Goal: Transaction & Acquisition: Book appointment/travel/reservation

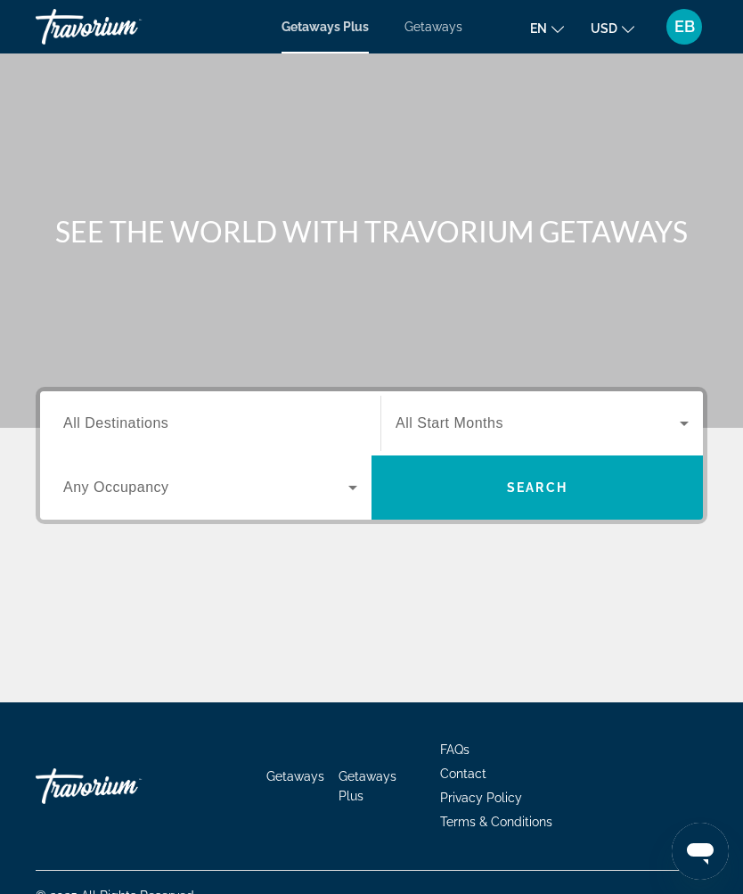
click at [241, 425] on input "Destination All Destinations" at bounding box center [210, 423] width 294 height 21
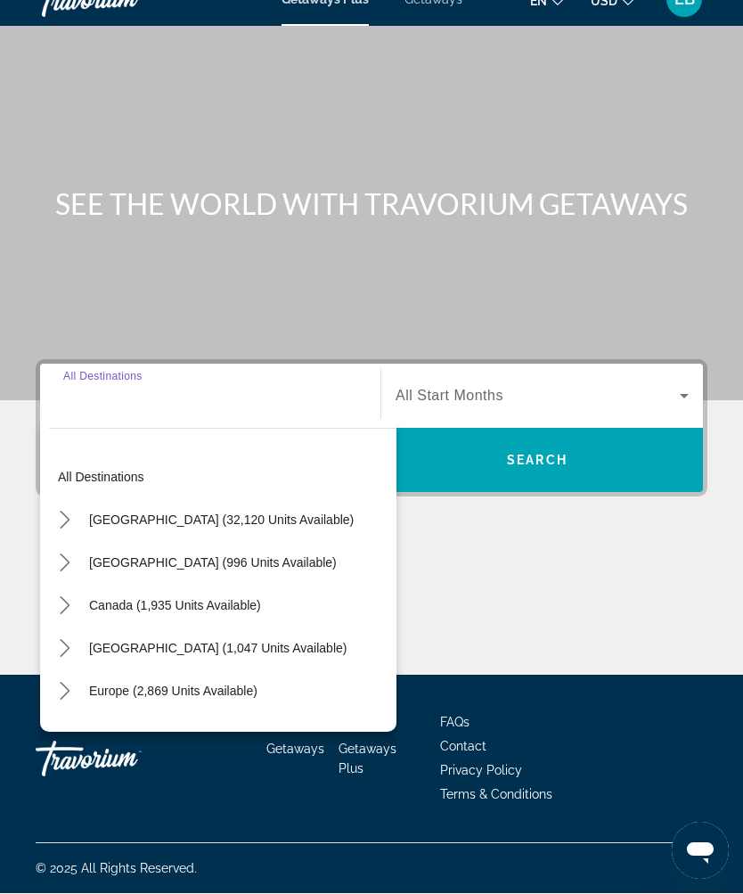
scroll to position [59, 0]
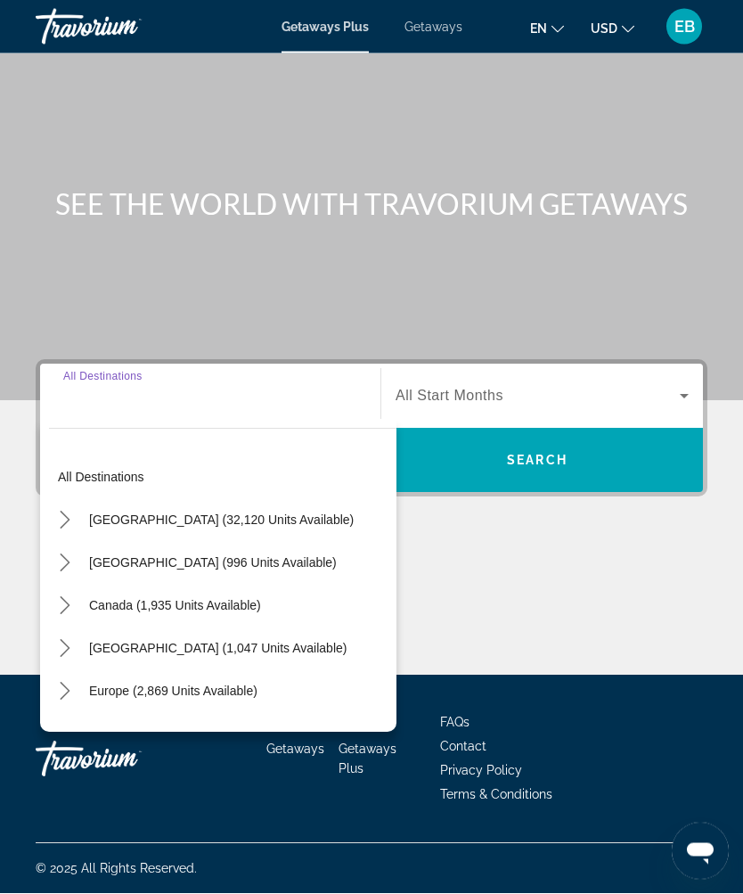
click at [70, 512] on icon "Toggle United States (32,120 units available) submenu" at bounding box center [65, 521] width 18 height 18
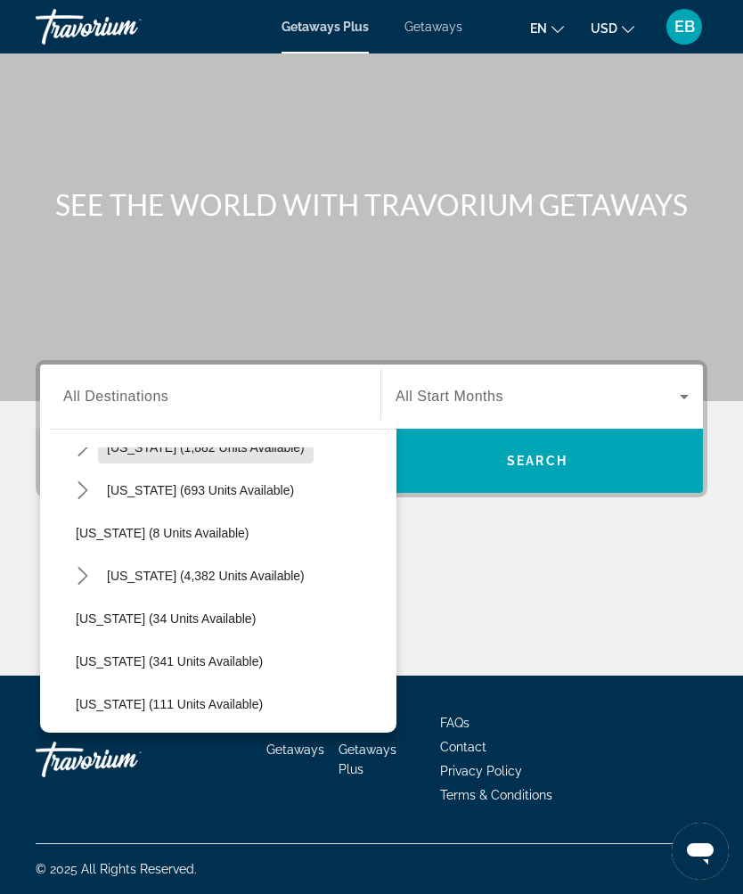
scroll to position [203, 0]
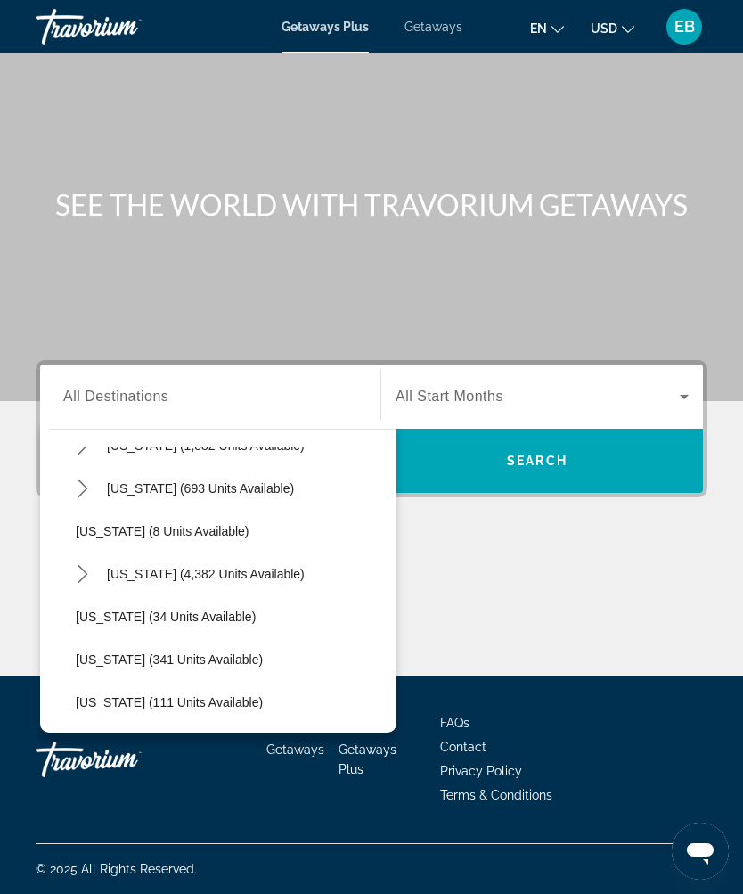
click at [83, 565] on icon "Toggle Florida (4,382 units available) submenu" at bounding box center [83, 574] width 18 height 18
click at [229, 638] on span "Select destination: East Coast (754 units available)" at bounding box center [241, 659] width 312 height 43
type input "**********"
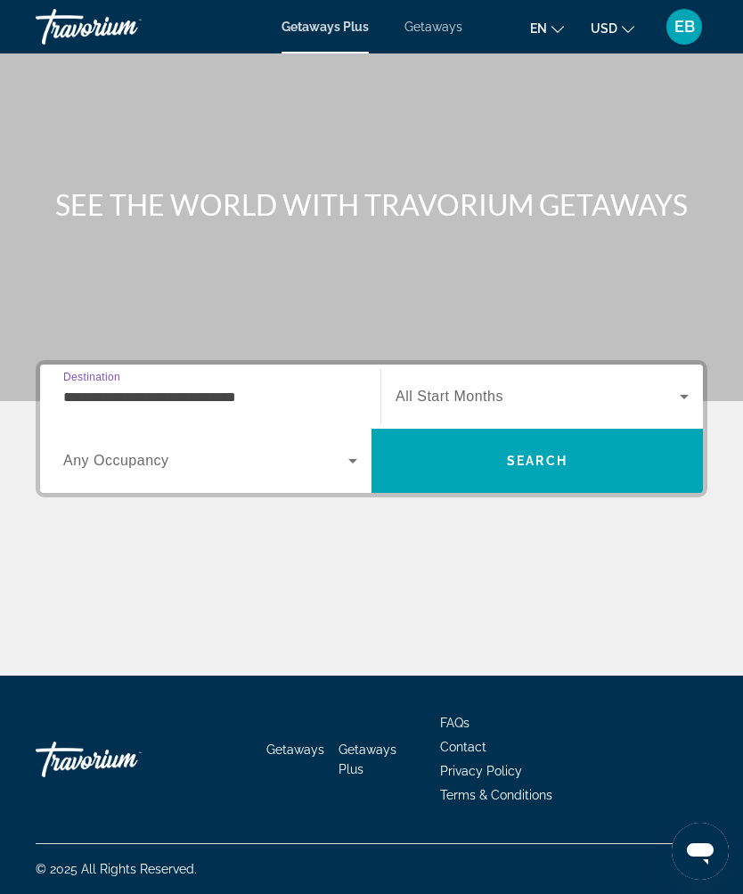
click at [306, 450] on span "Search widget" at bounding box center [205, 460] width 285 height 21
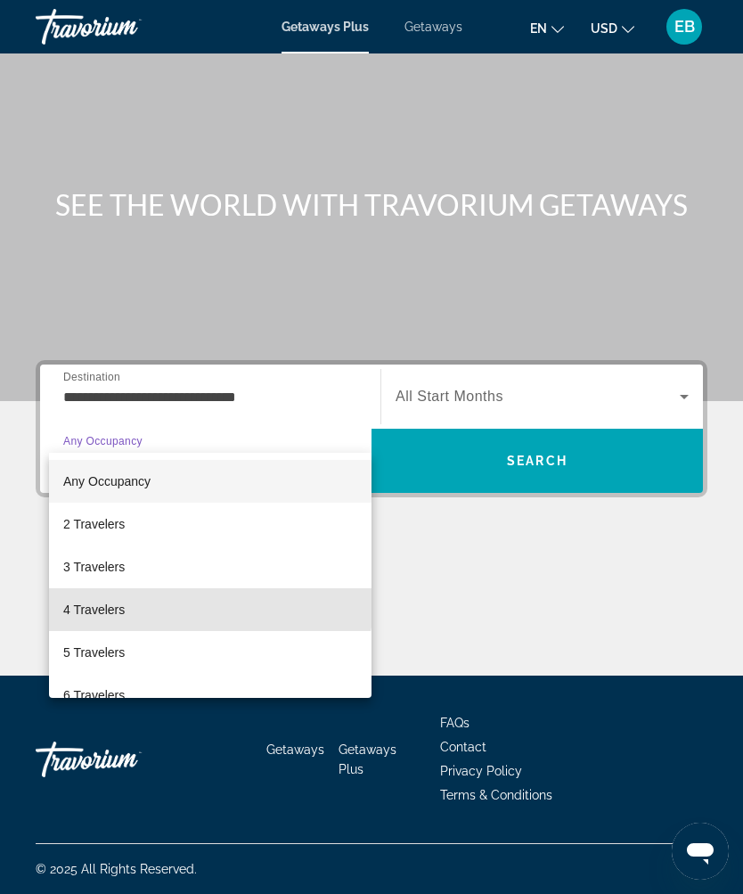
click at [210, 604] on mat-option "4 Travelers" at bounding box center [210, 609] width 323 height 43
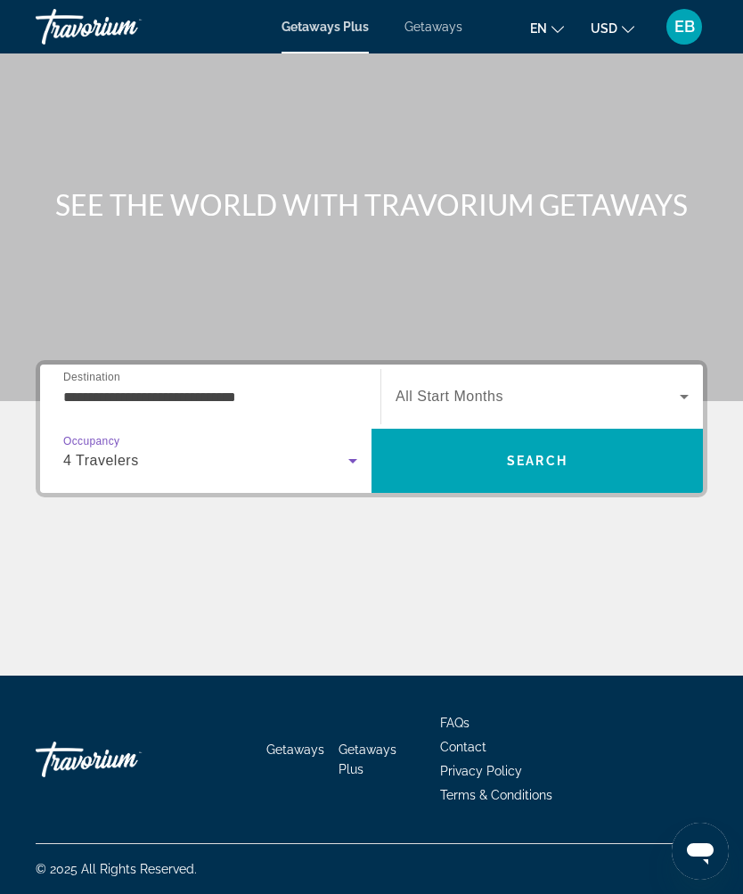
click at [592, 386] on span "Search widget" at bounding box center [538, 396] width 284 height 21
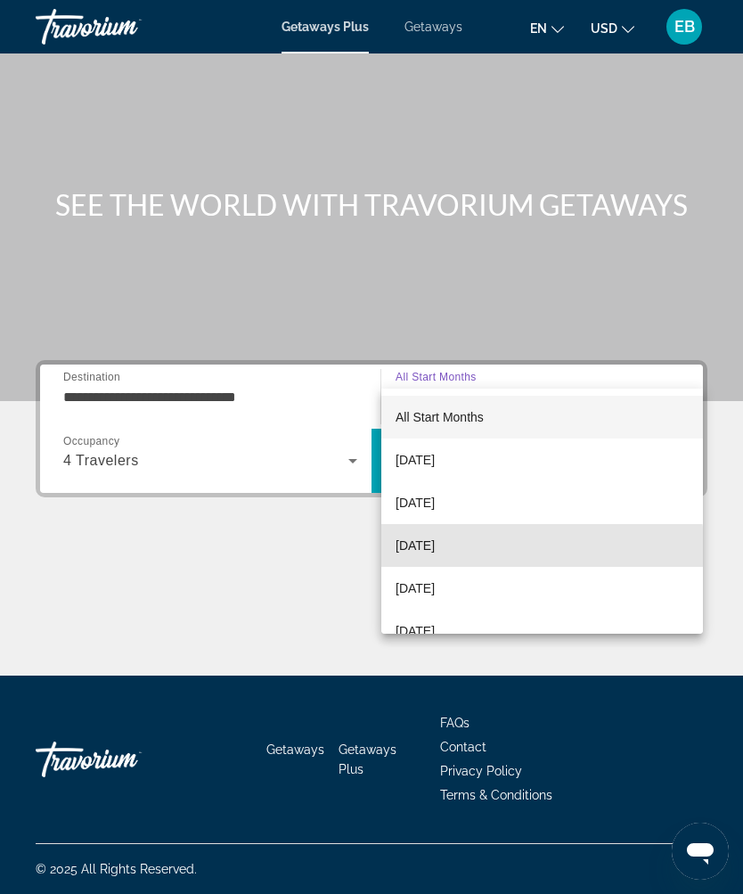
click at [485, 547] on mat-option "[DATE]" at bounding box center [542, 545] width 322 height 43
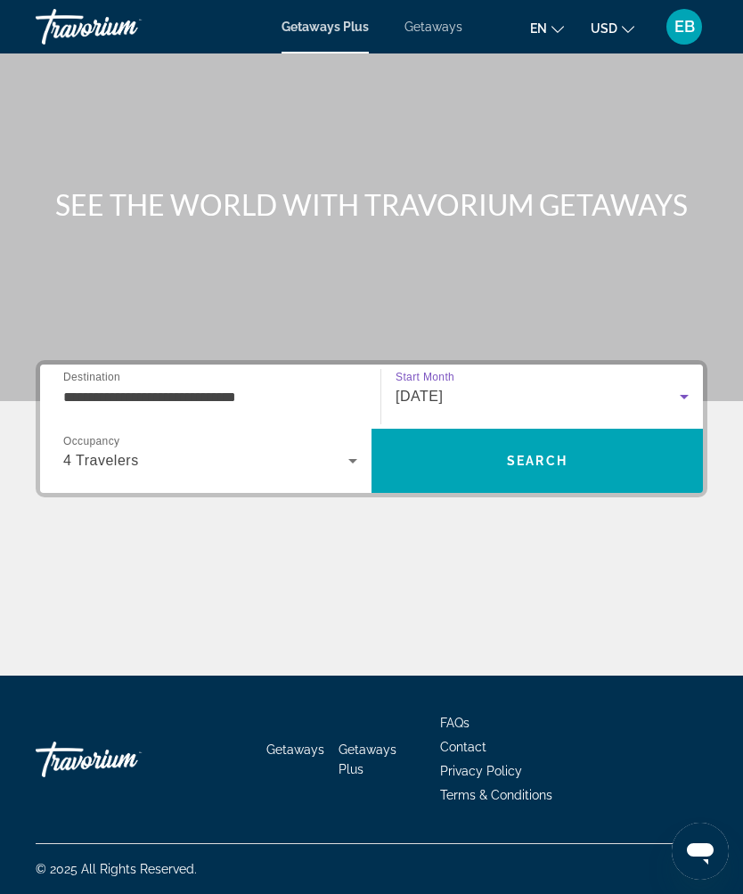
click at [572, 439] on span "Search" at bounding box center [537, 460] width 331 height 43
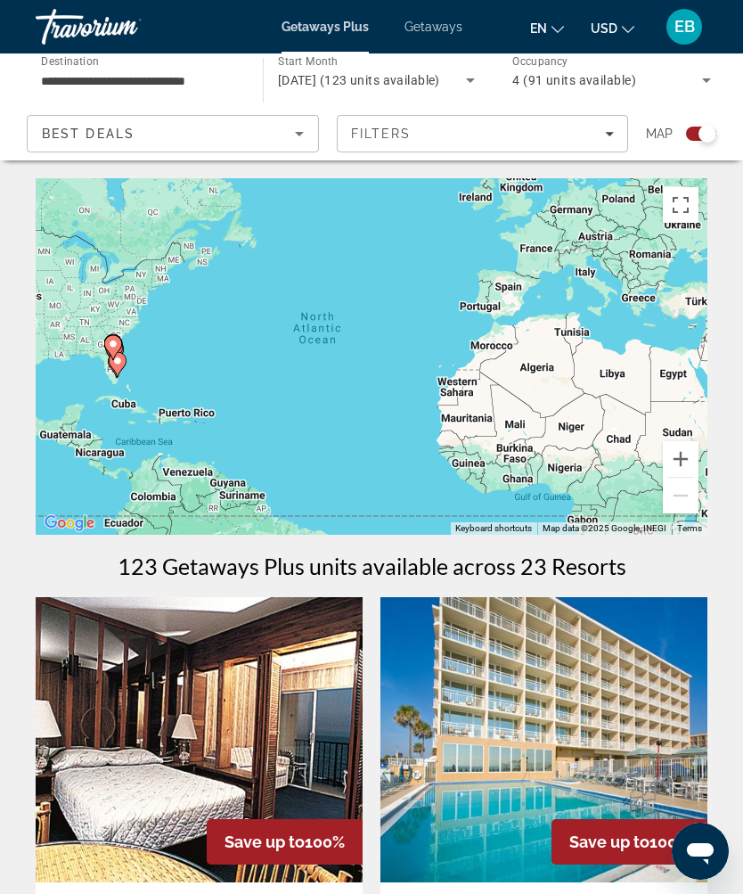
click at [684, 465] on button "Zoom in" at bounding box center [681, 459] width 36 height 36
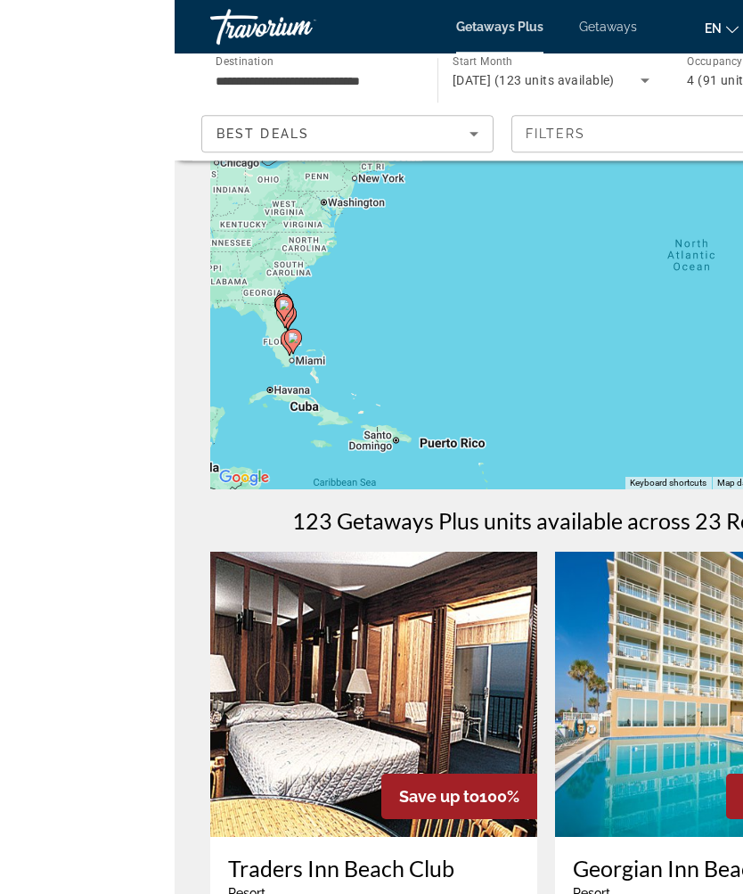
scroll to position [45, 0]
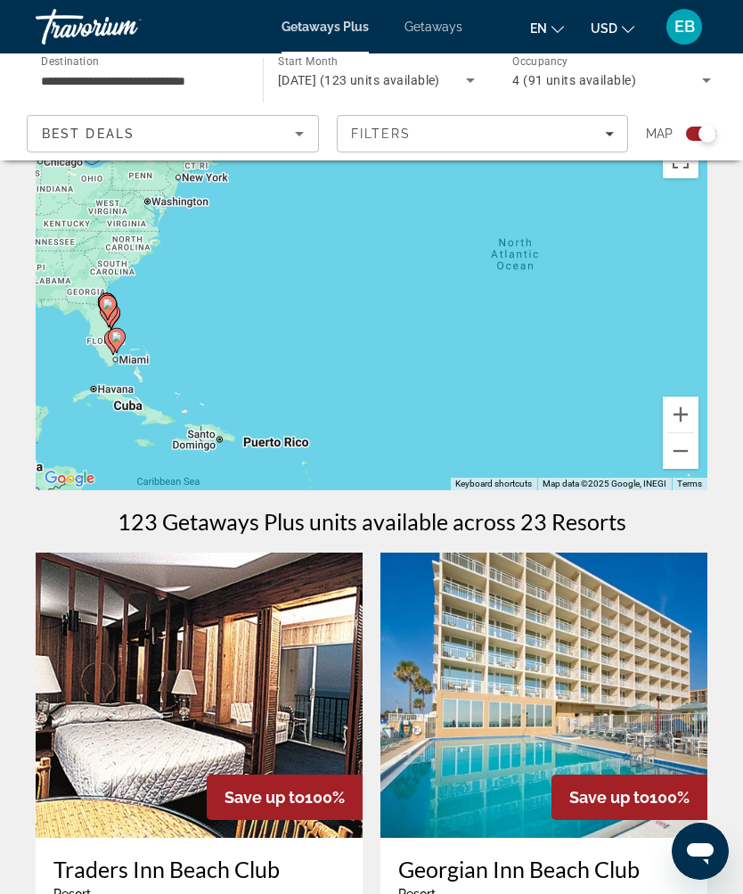
click at [680, 404] on button "Zoom in" at bounding box center [681, 415] width 36 height 36
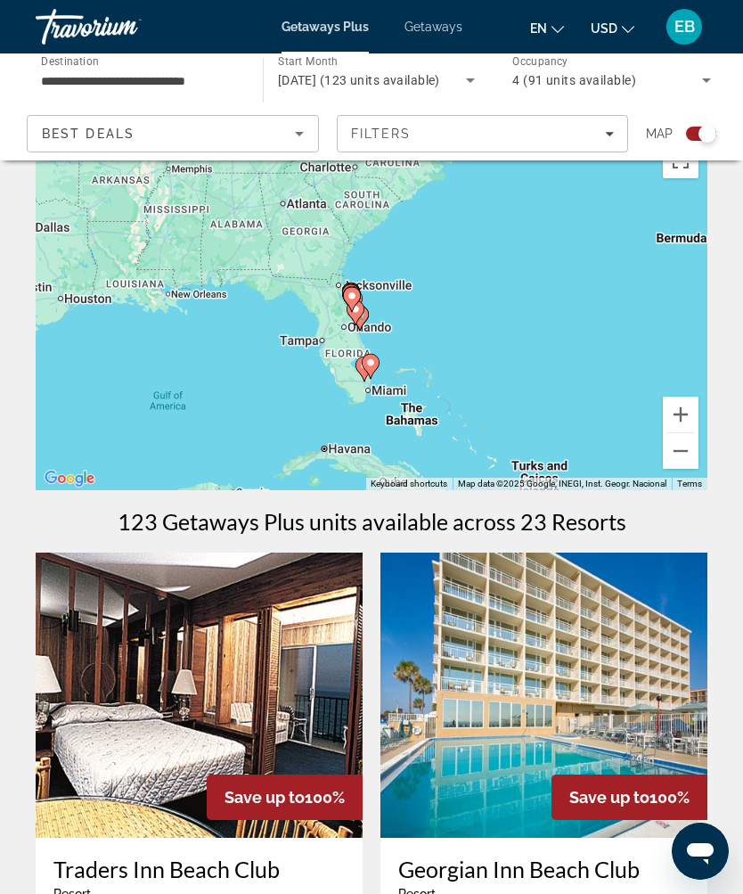
click at [690, 416] on button "Zoom in" at bounding box center [681, 415] width 36 height 36
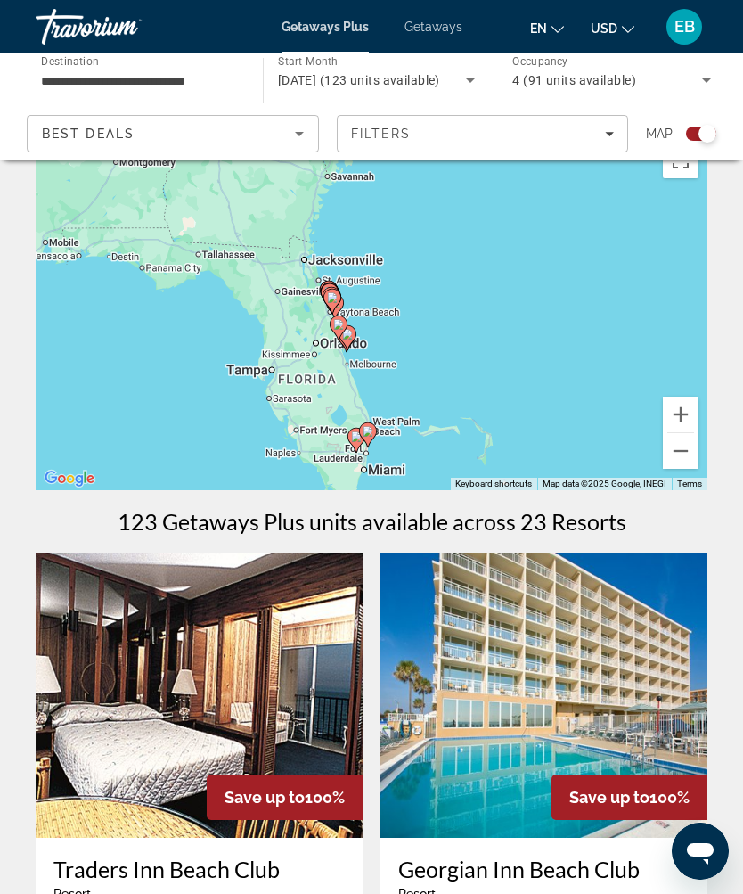
click at [685, 413] on button "Zoom in" at bounding box center [681, 415] width 36 height 36
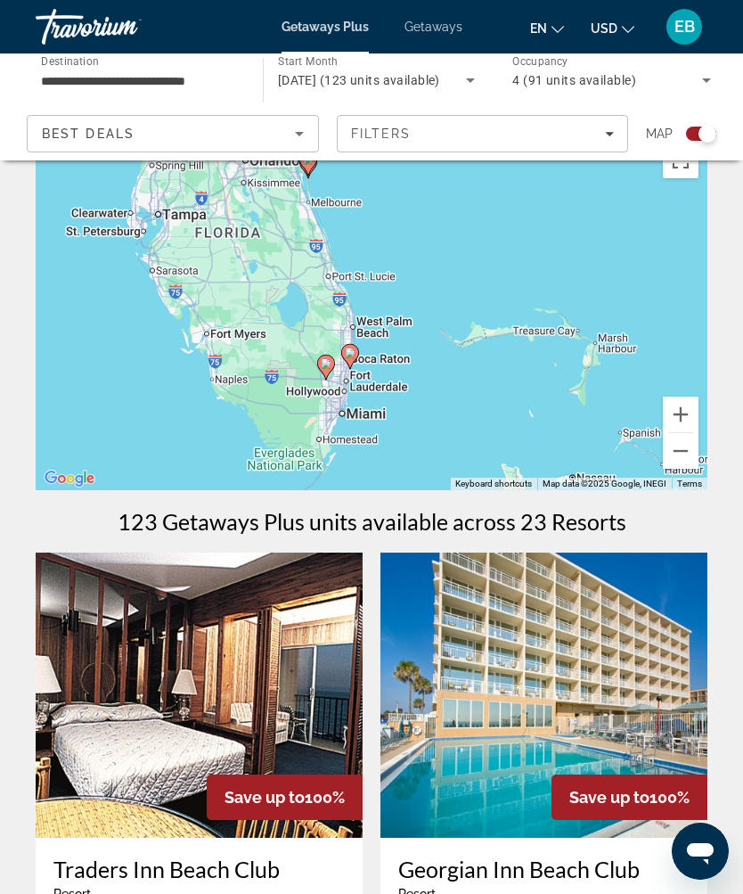
click at [690, 423] on button "Zoom in" at bounding box center [681, 415] width 36 height 36
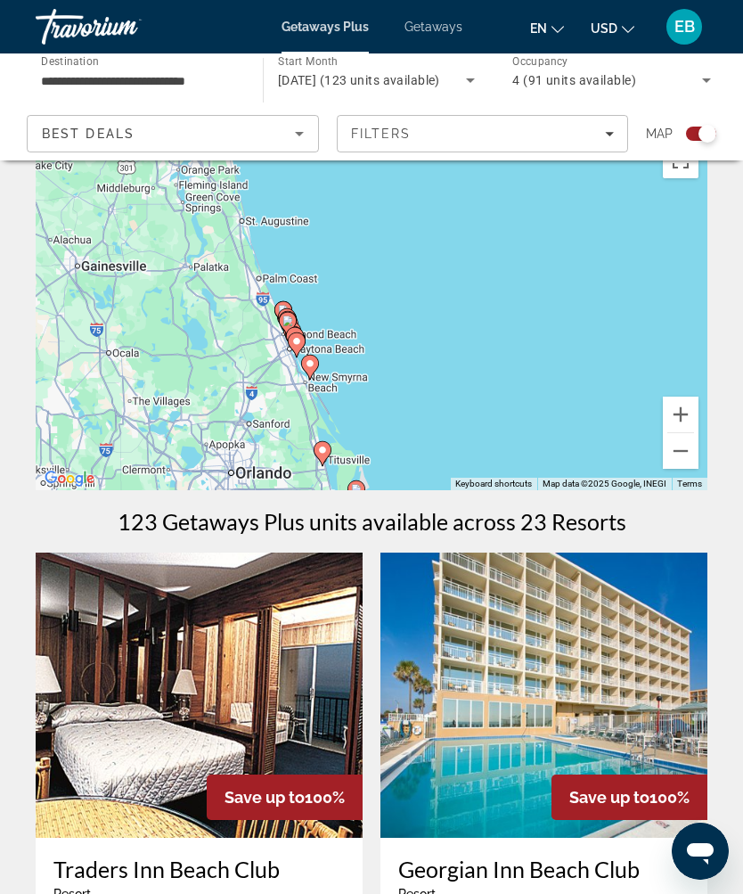
click at [688, 417] on button "Zoom in" at bounding box center [681, 415] width 36 height 36
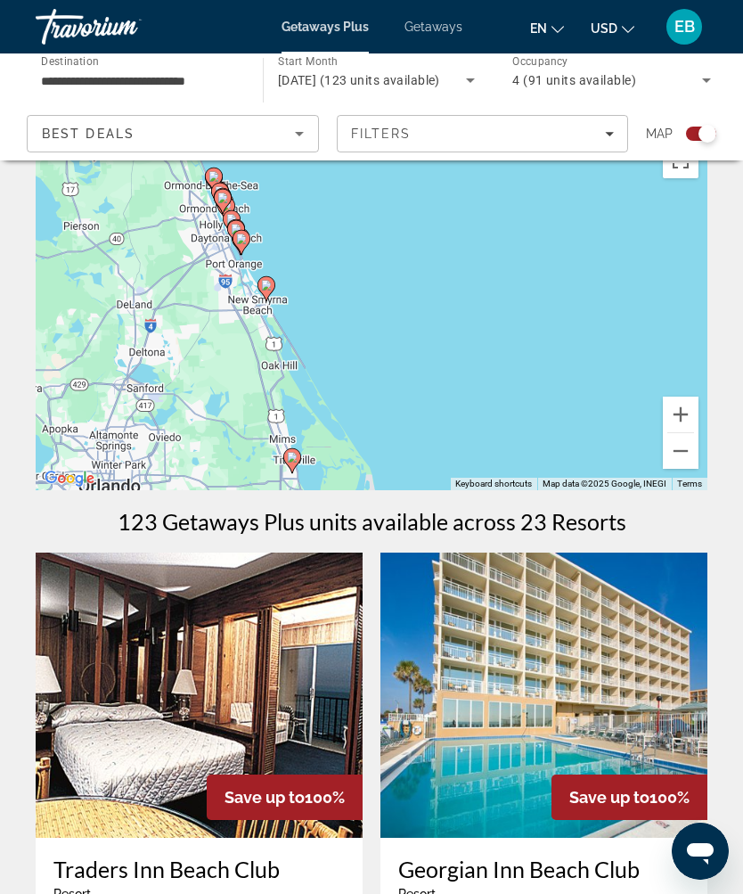
type input "**********"
click at [266, 288] on image "Main content" at bounding box center [266, 285] width 11 height 11
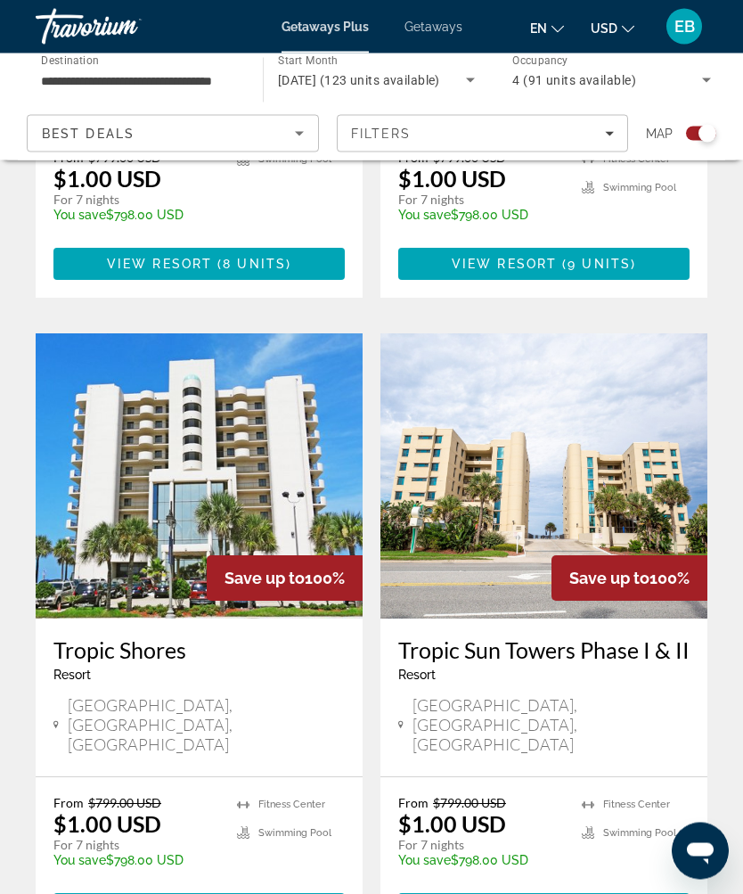
scroll to position [2898, 0]
click at [314, 333] on img "Main content" at bounding box center [199, 475] width 327 height 285
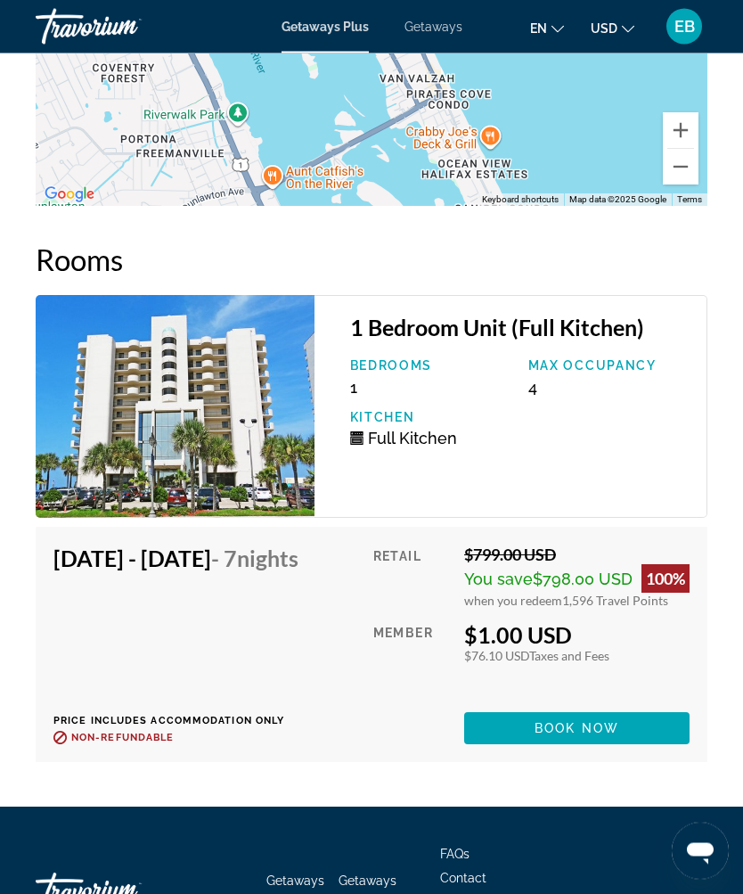
scroll to position [3385, 0]
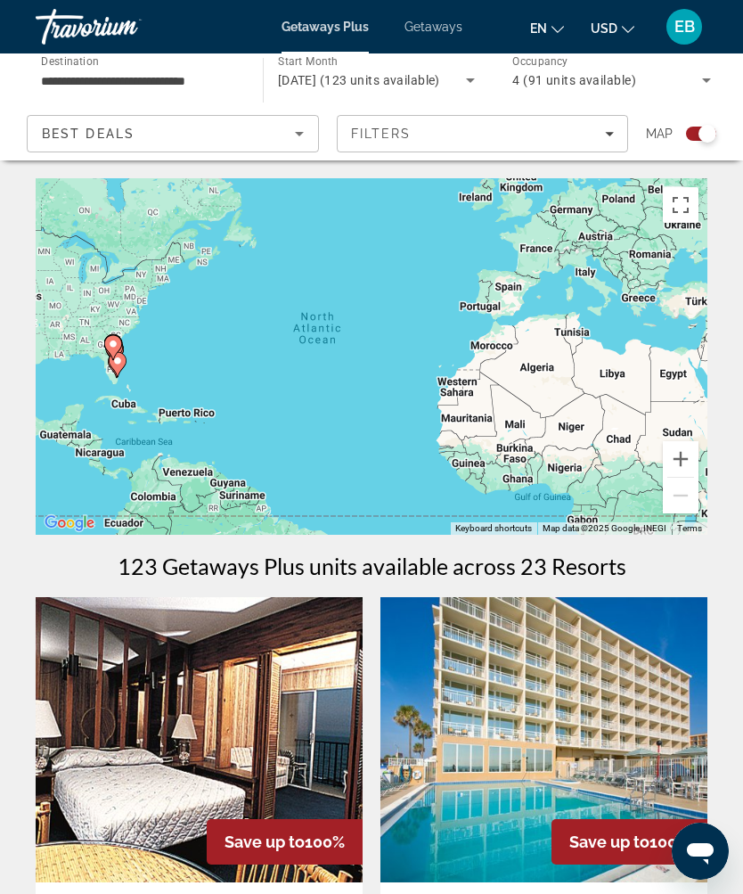
click at [680, 461] on button "Zoom in" at bounding box center [681, 459] width 36 height 36
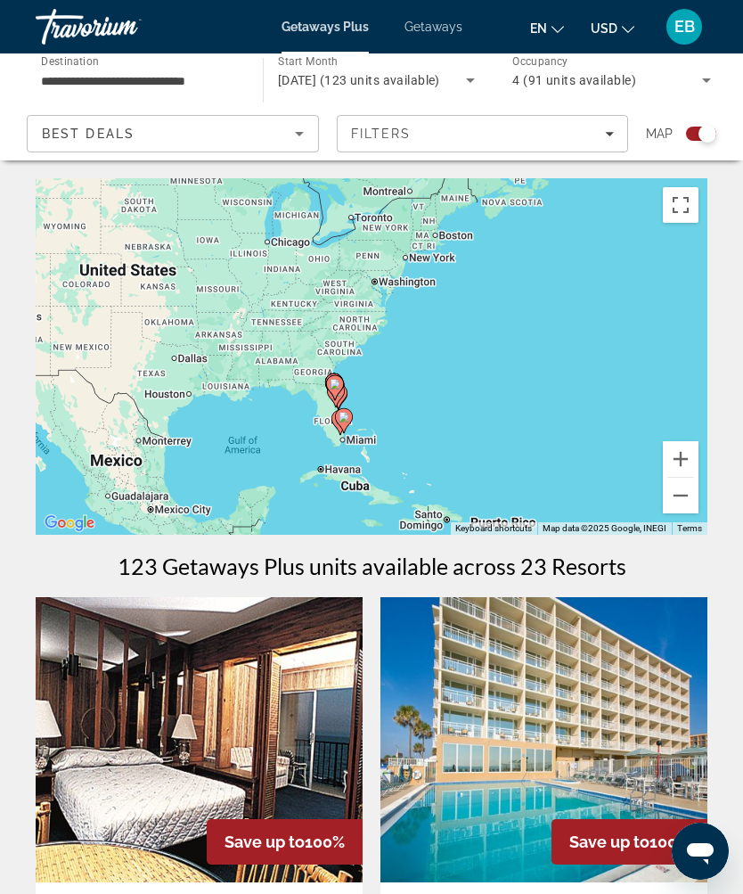
click at [693, 463] on button "Zoom in" at bounding box center [681, 459] width 36 height 36
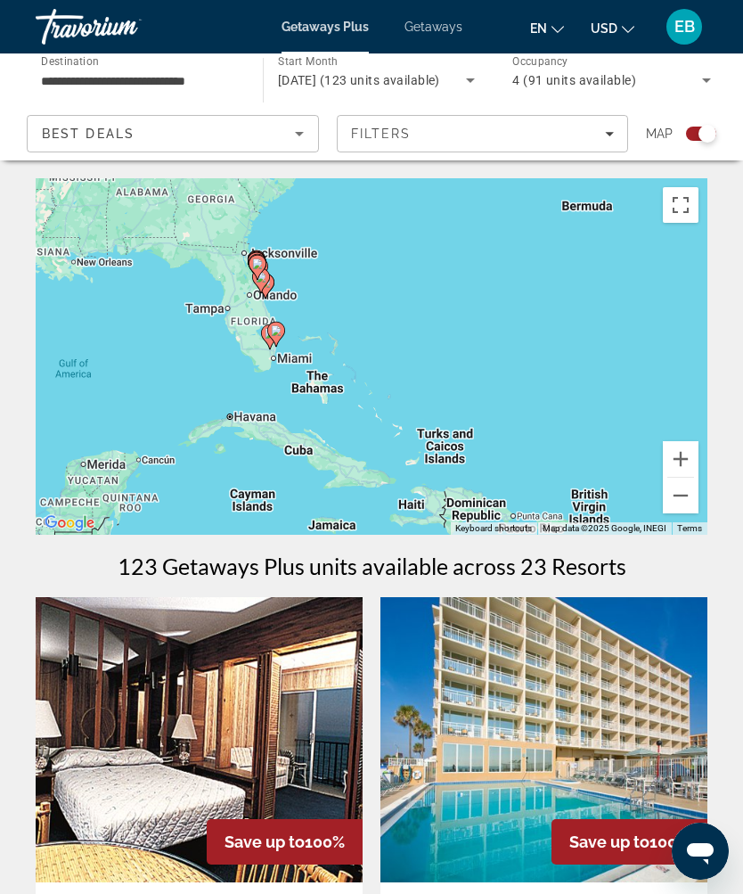
click at [684, 455] on button "Zoom in" at bounding box center [681, 459] width 36 height 36
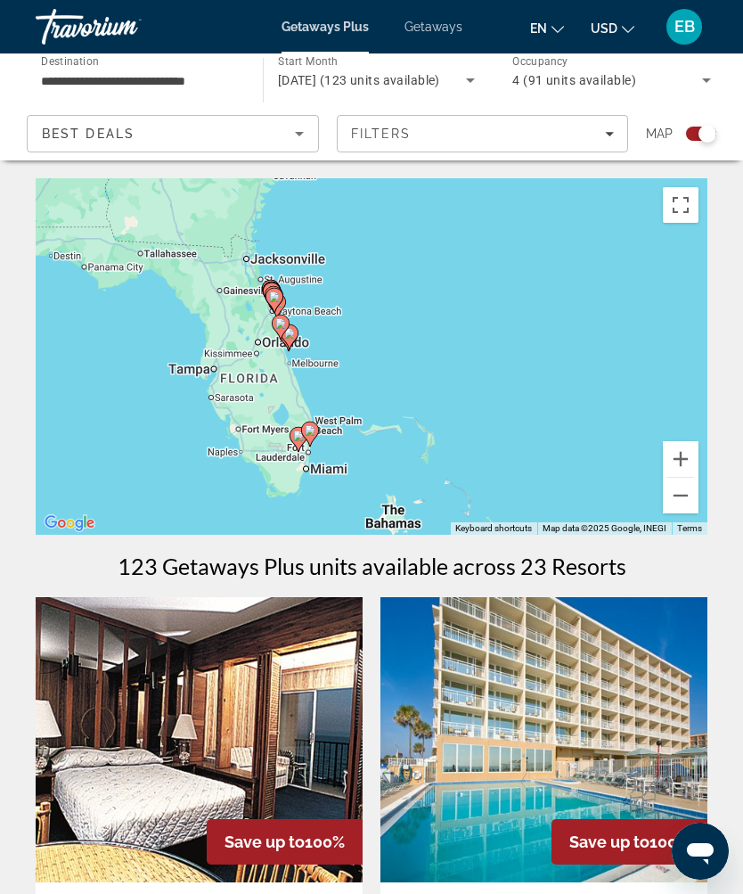
click at [683, 462] on button "Zoom in" at bounding box center [681, 459] width 36 height 36
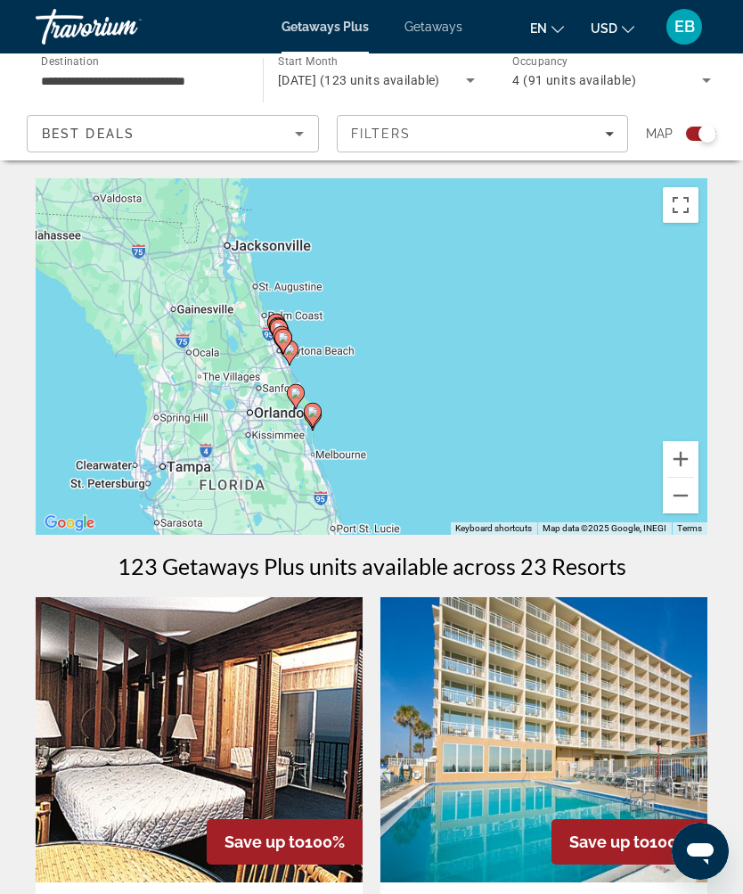
click at [679, 446] on button "Zoom in" at bounding box center [681, 459] width 36 height 36
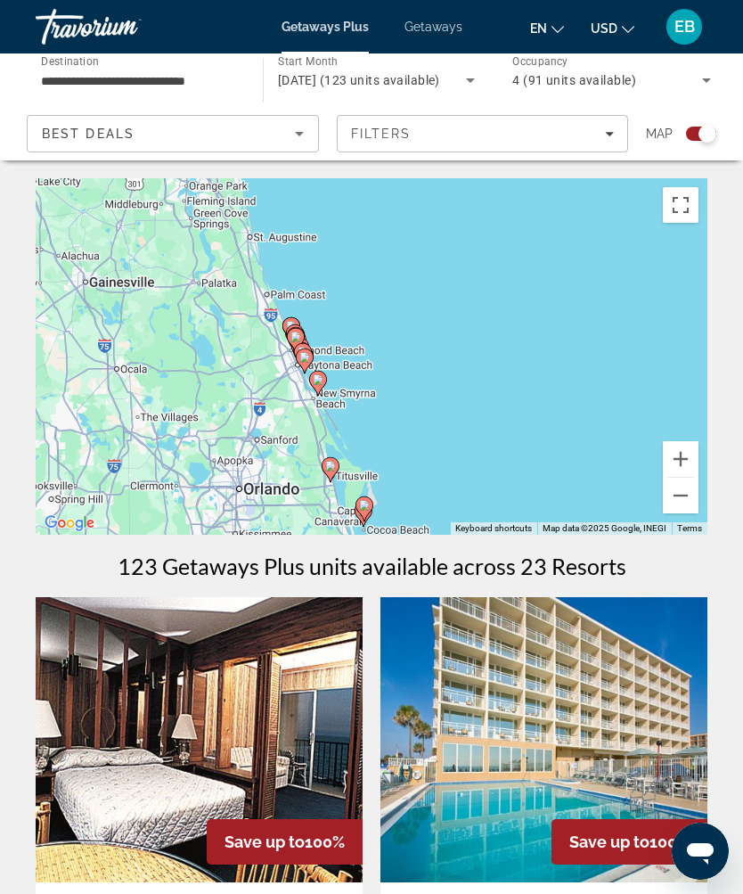
click at [684, 456] on button "Zoom in" at bounding box center [681, 459] width 36 height 36
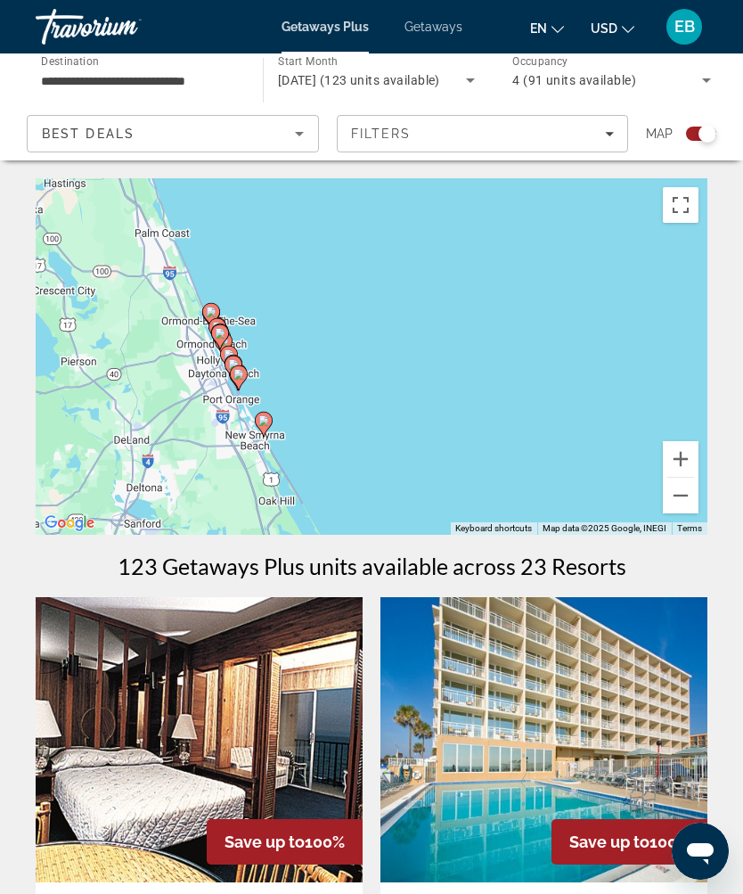
click at [683, 460] on button "Zoom in" at bounding box center [681, 459] width 36 height 36
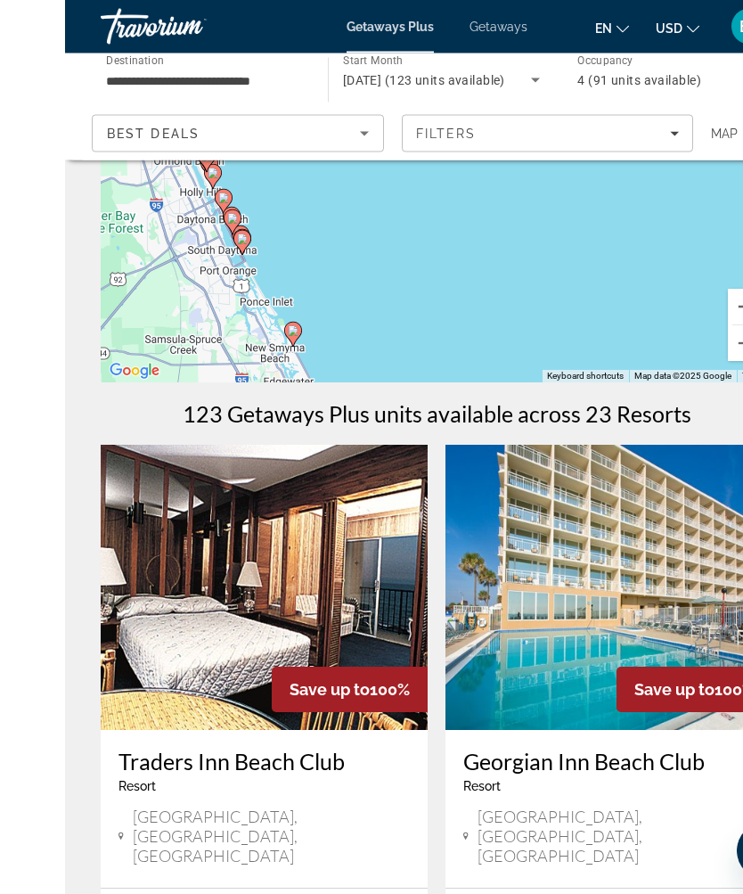
scroll to position [154, 0]
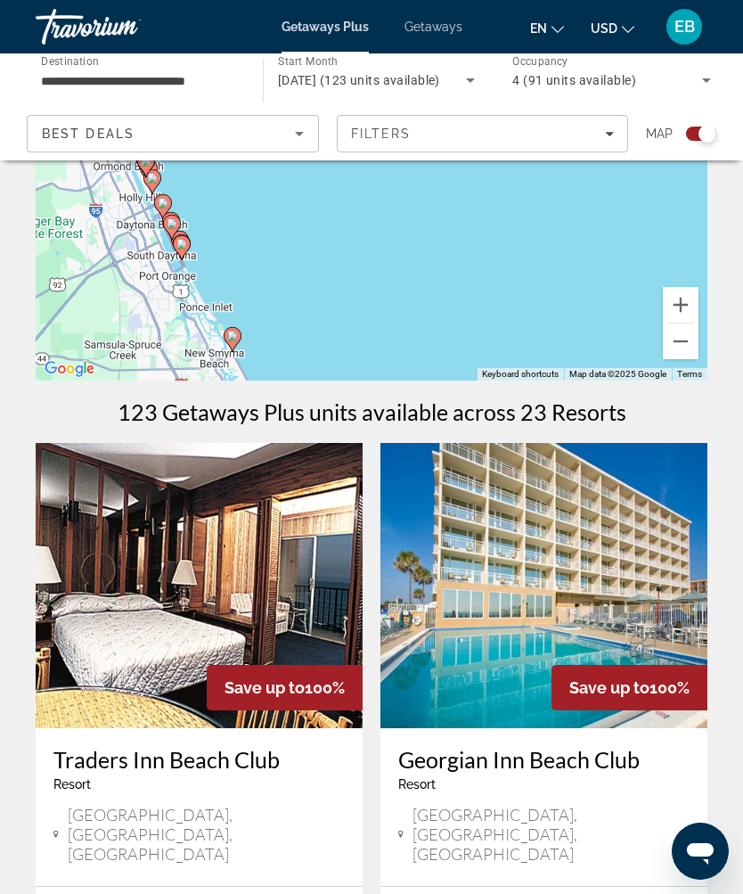
click at [687, 305] on button "Zoom in" at bounding box center [681, 305] width 36 height 36
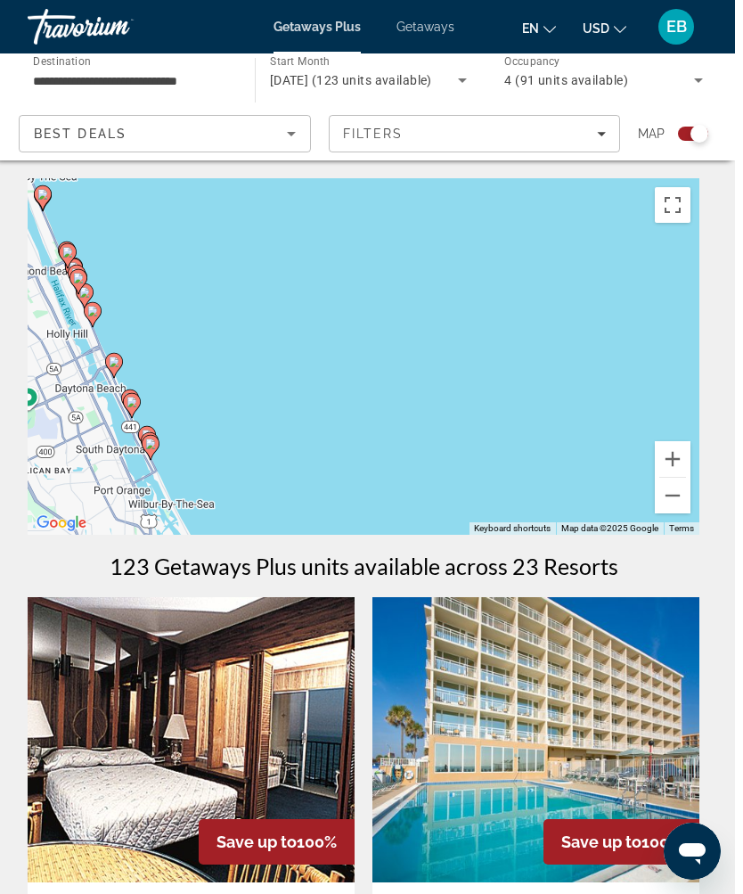
scroll to position [6, 0]
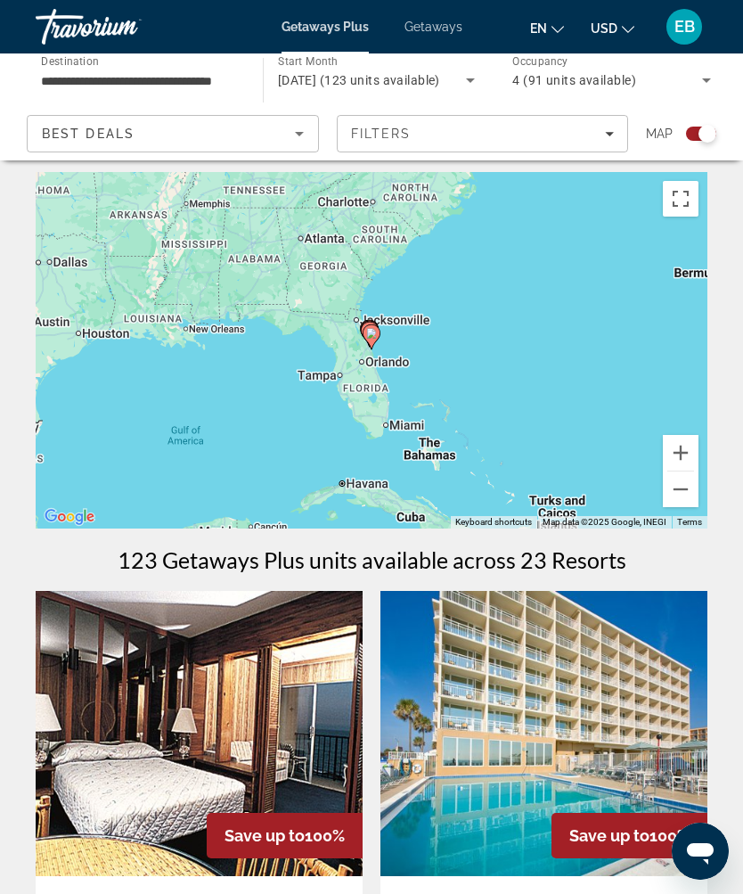
click at [682, 457] on button "Zoom in" at bounding box center [681, 453] width 36 height 36
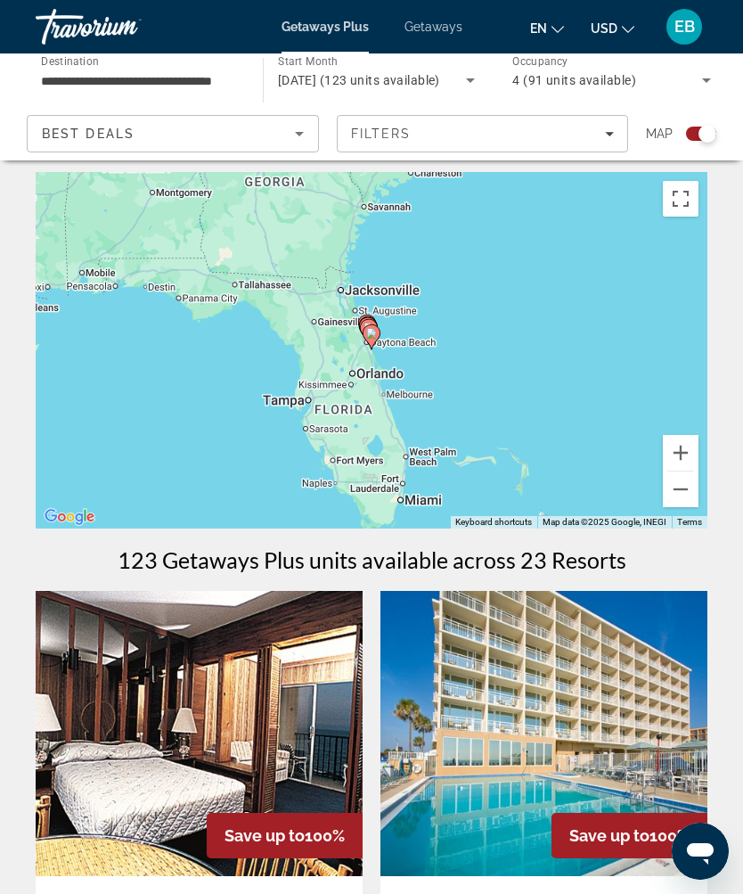
click at [690, 460] on button "Zoom in" at bounding box center [681, 453] width 36 height 36
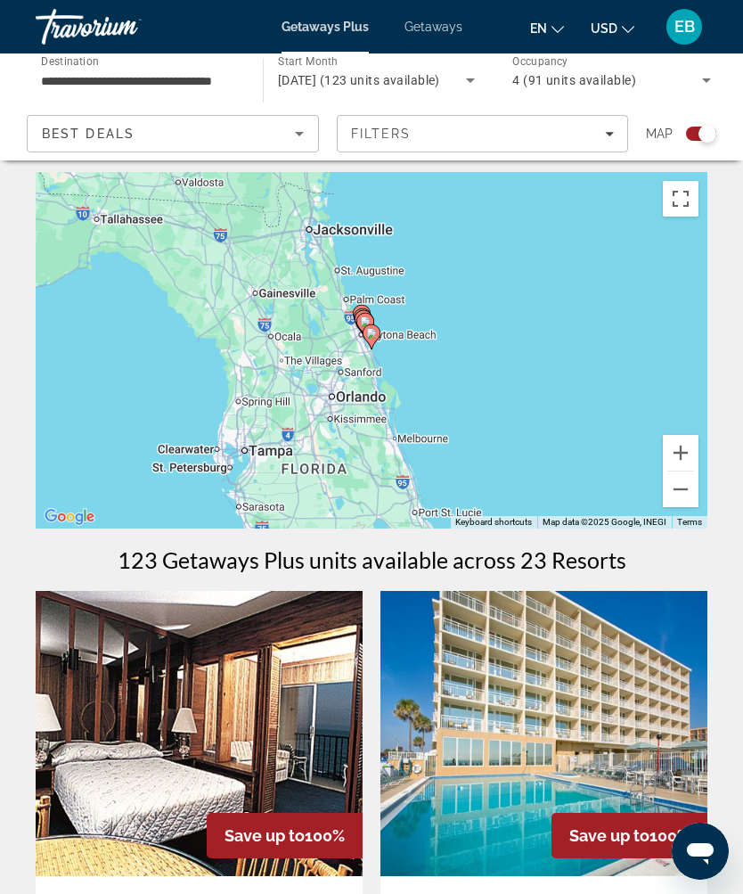
click at [686, 461] on button "Zoom in" at bounding box center [681, 453] width 36 height 36
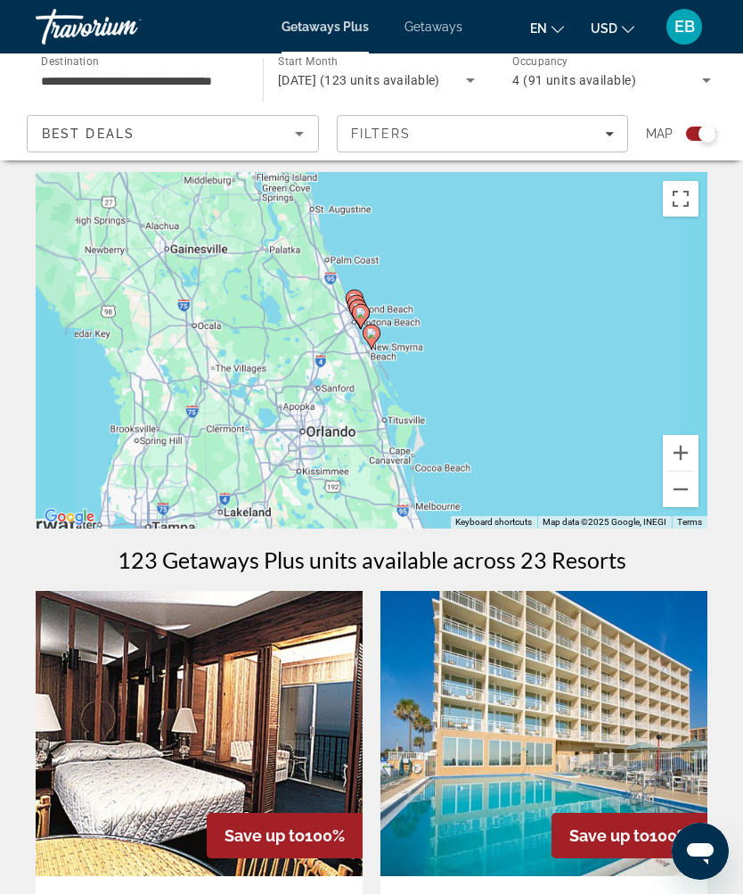
click at [689, 459] on button "Zoom in" at bounding box center [681, 453] width 36 height 36
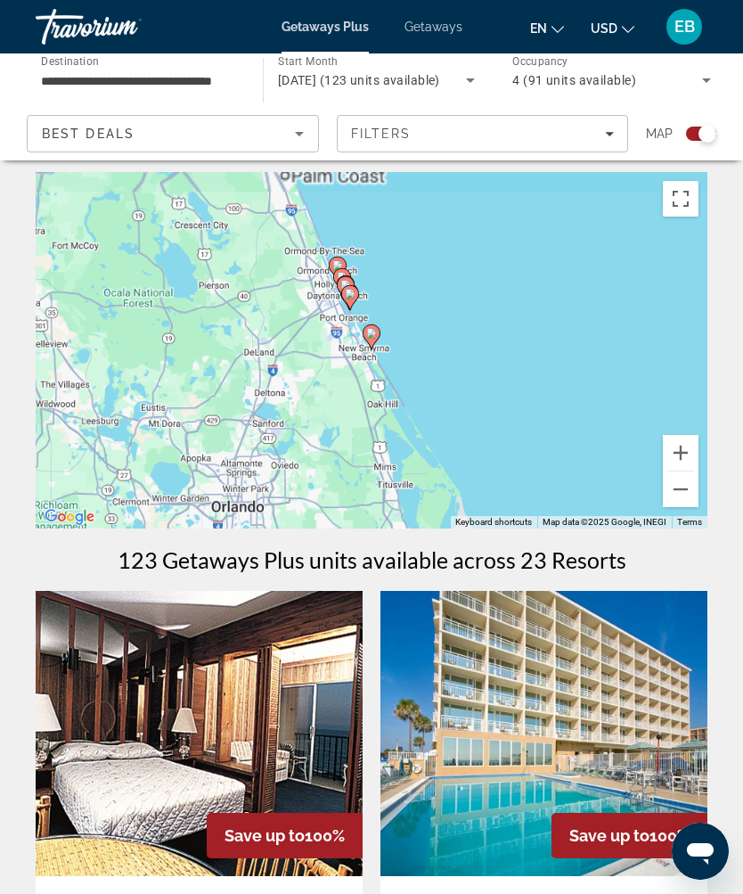
click at [700, 458] on div "To activate drag with keyboard, press Alt + Enter. Once in keyboard drag state,…" at bounding box center [372, 350] width 672 height 356
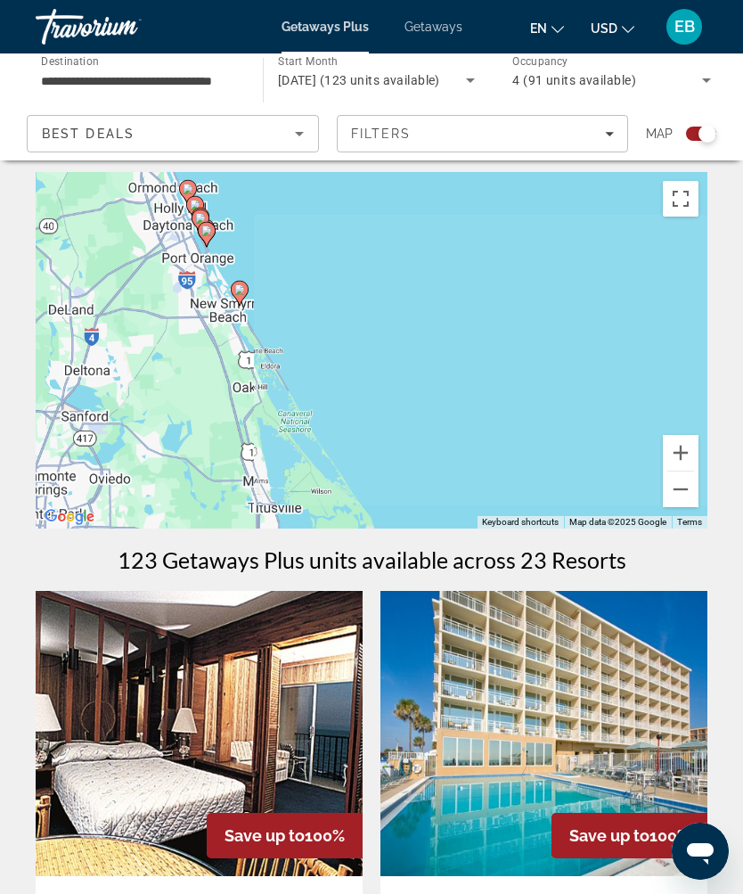
click at [690, 454] on button "Zoom in" at bounding box center [681, 453] width 36 height 36
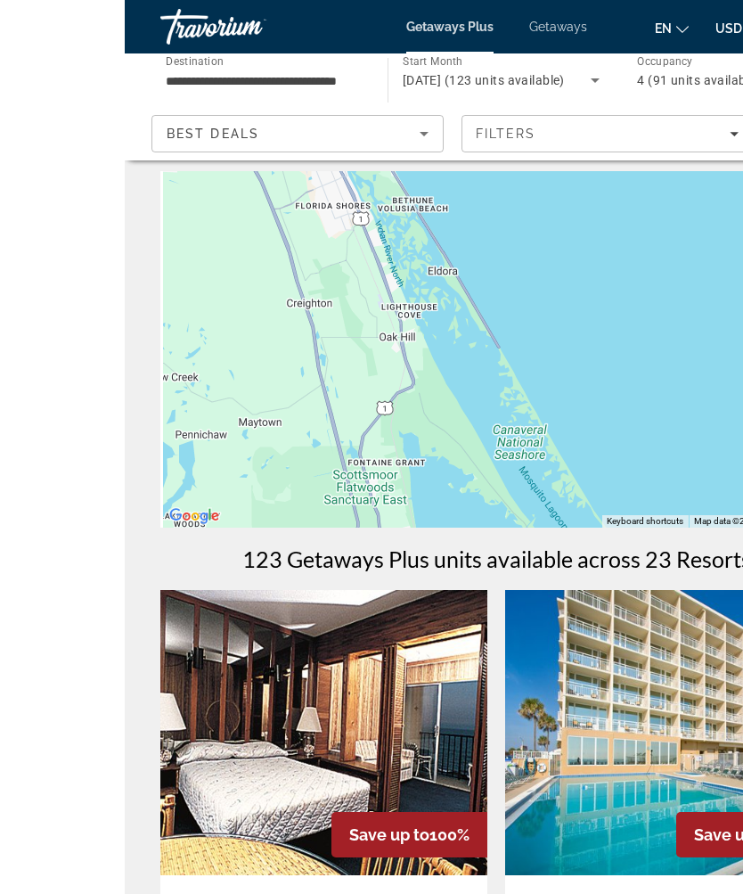
scroll to position [0, 0]
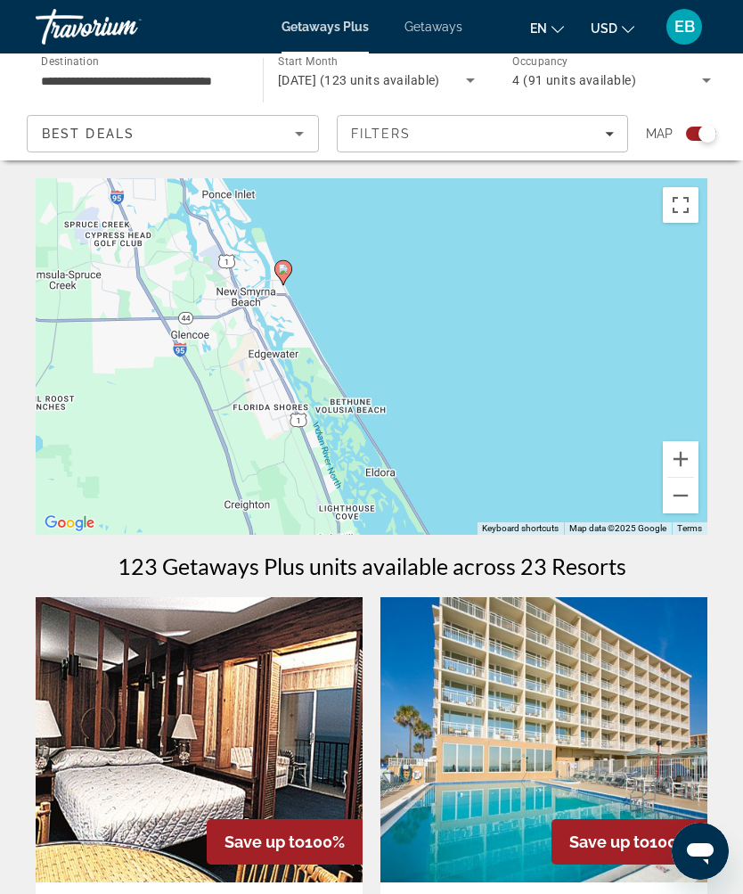
click at [687, 465] on button "Zoom in" at bounding box center [681, 459] width 36 height 36
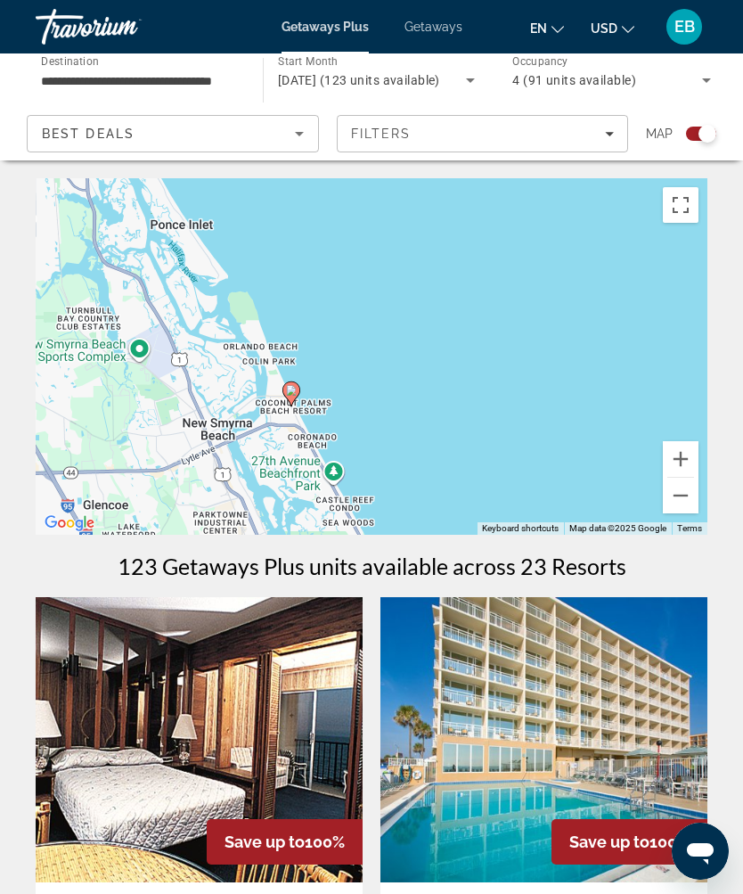
click at [684, 468] on button "Zoom in" at bounding box center [681, 459] width 36 height 36
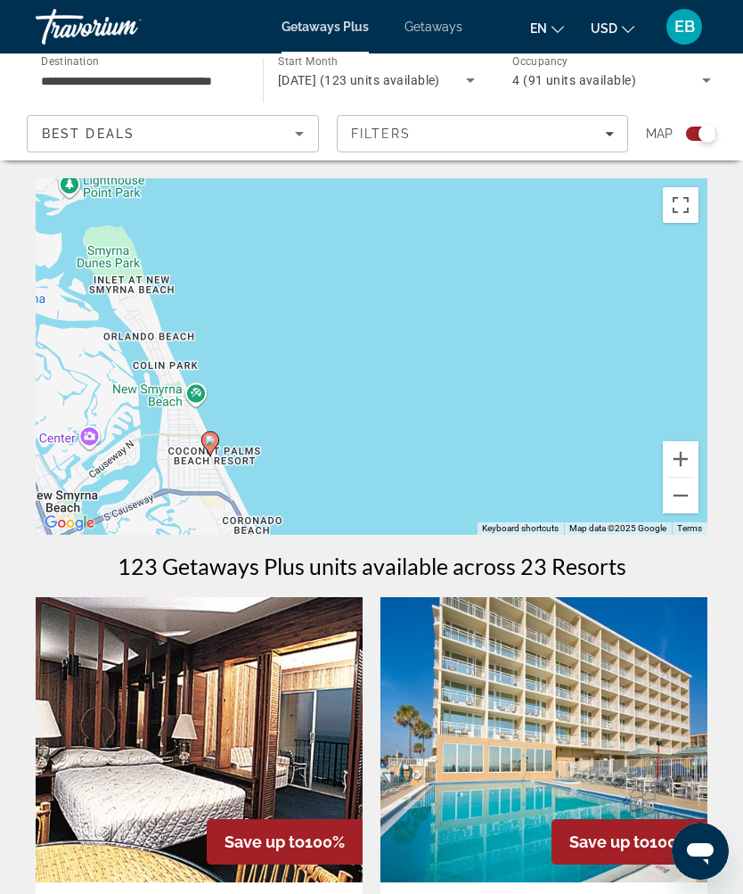
type input "**********"
click at [215, 449] on gmp-advanced-marker "Main content" at bounding box center [210, 443] width 18 height 27
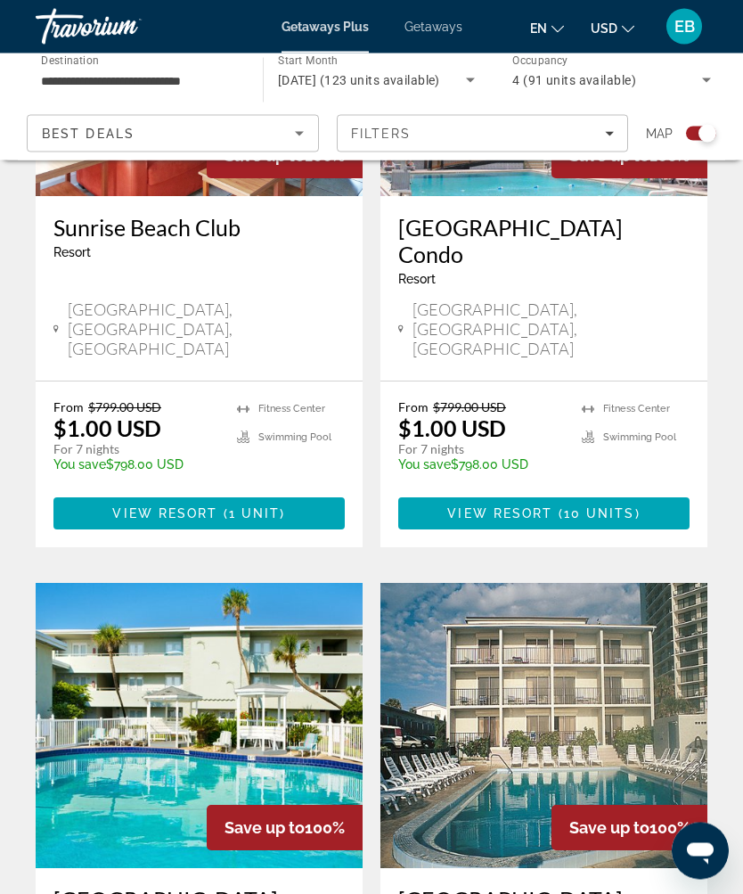
scroll to position [1977, 0]
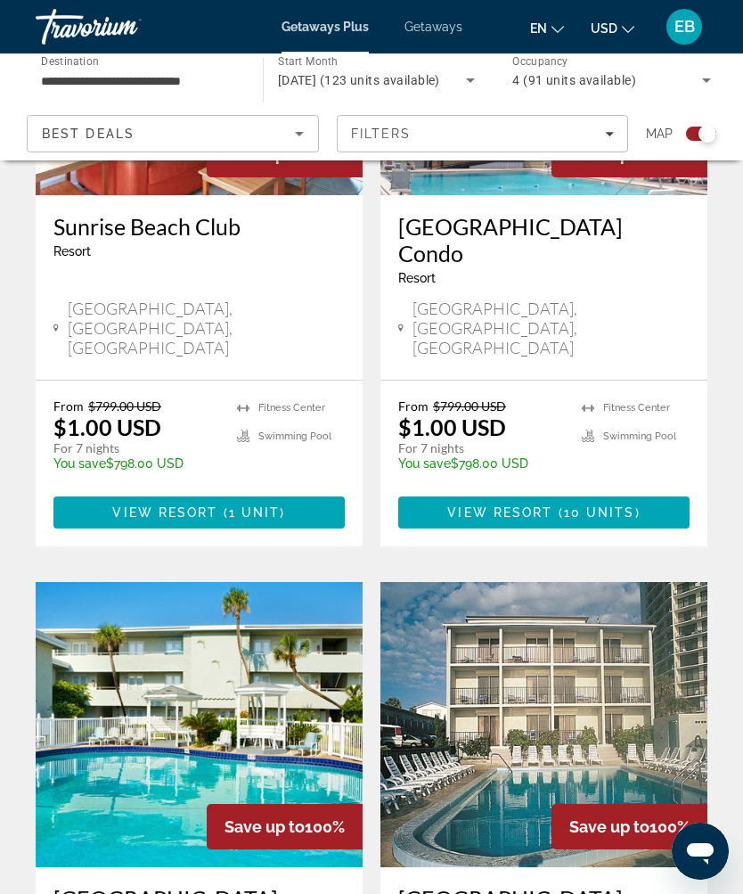
click at [602, 142] on span "Filters" at bounding box center [483, 133] width 291 height 43
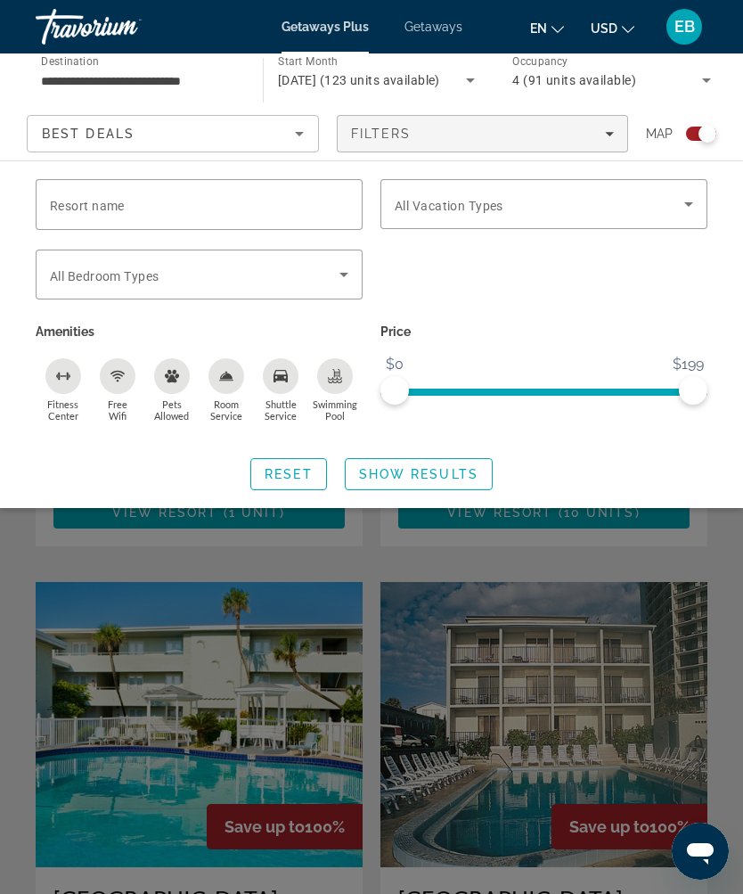
click at [626, 207] on span "Search widget" at bounding box center [540, 203] width 290 height 21
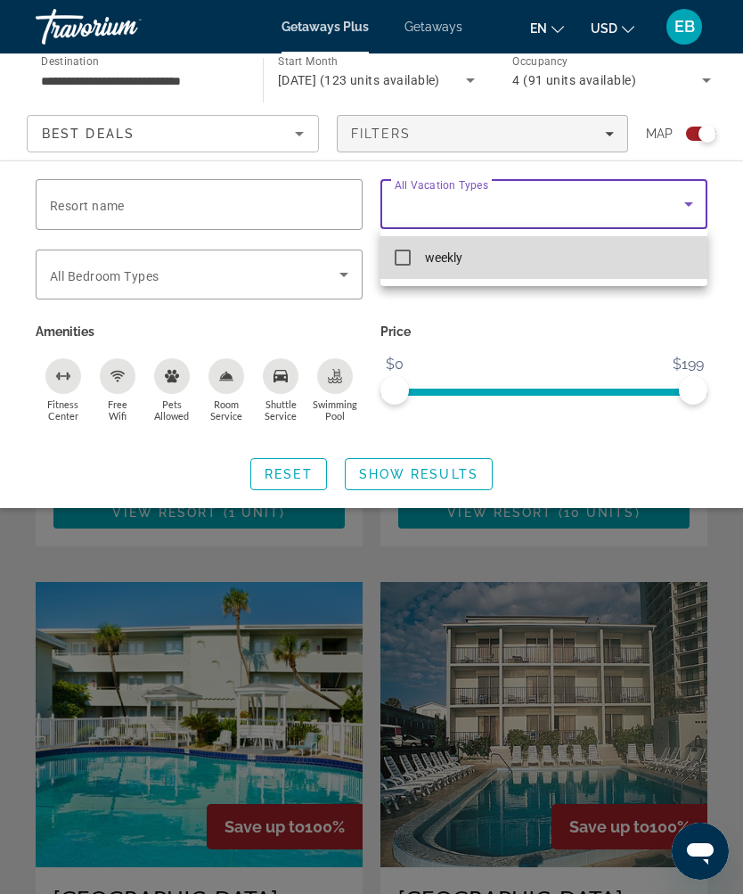
click at [543, 266] on mat-option "weekly" at bounding box center [544, 257] width 327 height 43
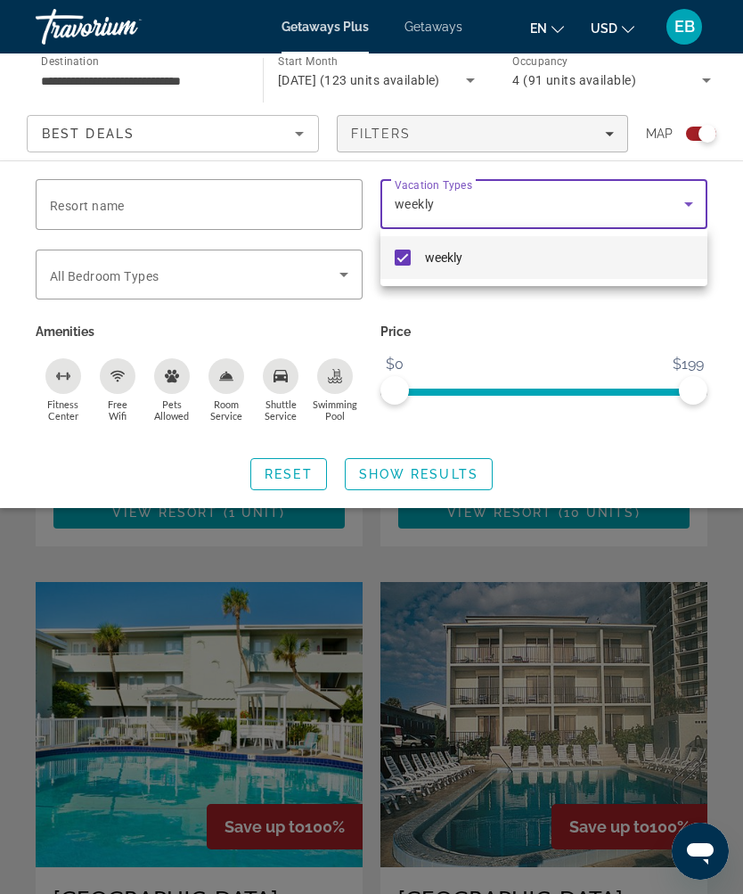
click at [468, 479] on div at bounding box center [371, 447] width 743 height 894
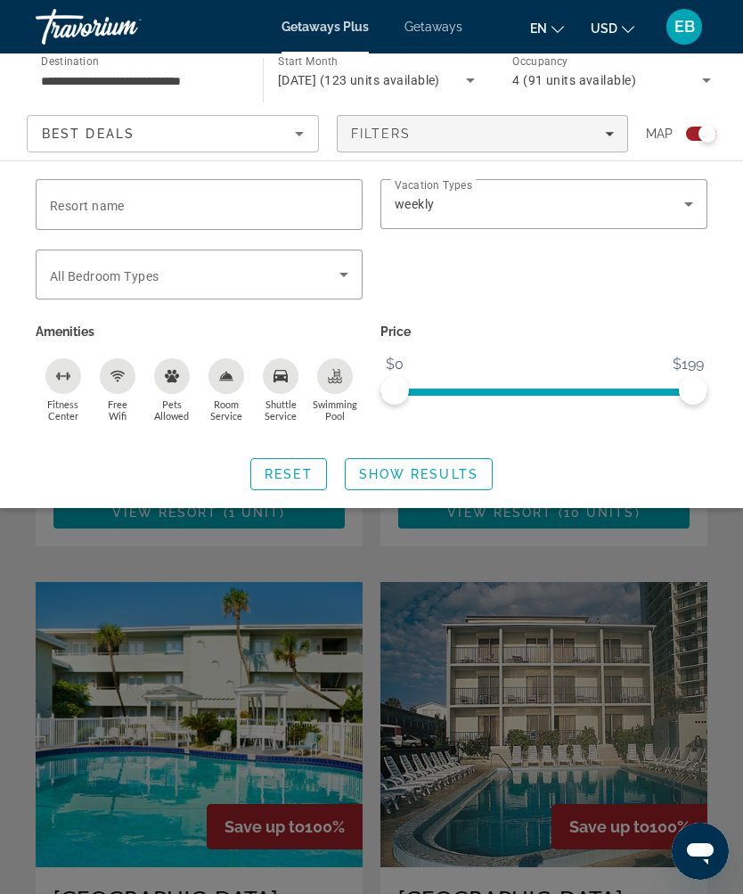
click at [343, 268] on icon "Search widget" at bounding box center [343, 274] width 21 height 21
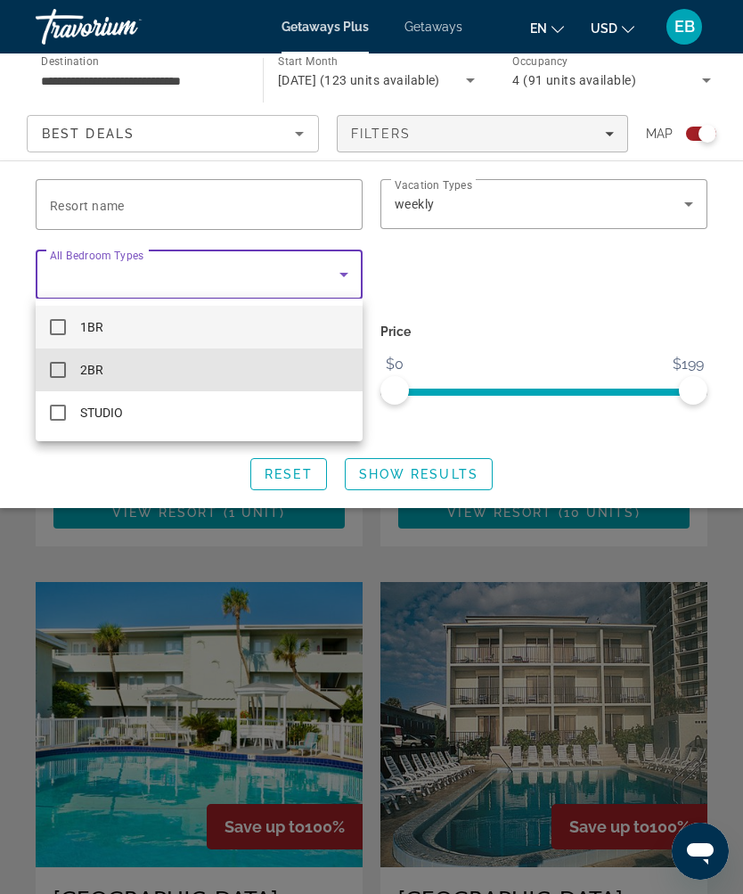
click at [195, 377] on mat-option "2BR" at bounding box center [199, 369] width 327 height 43
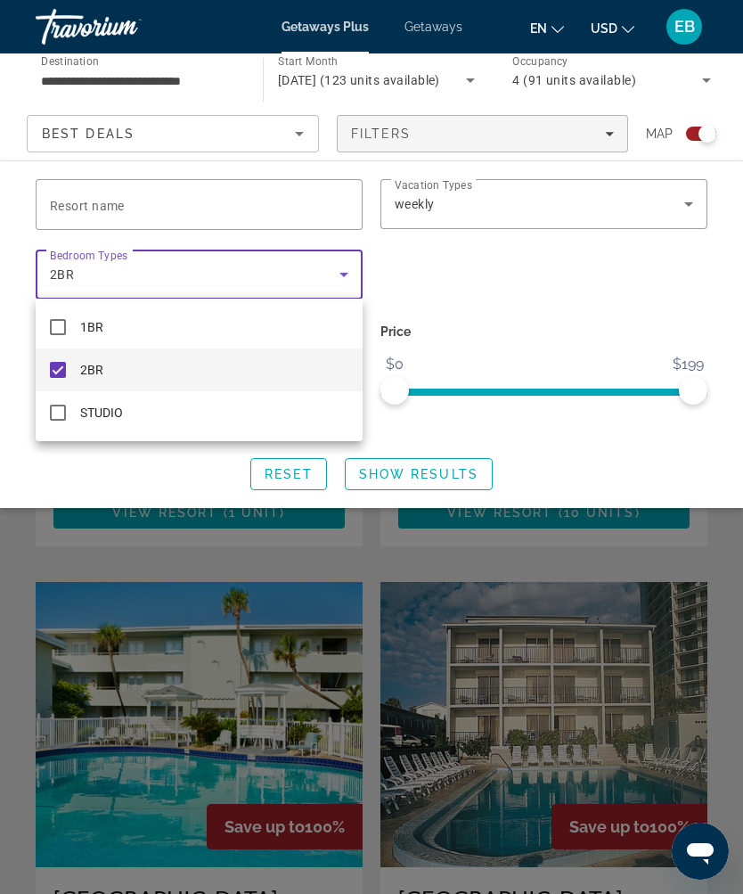
click at [470, 478] on div at bounding box center [371, 447] width 743 height 894
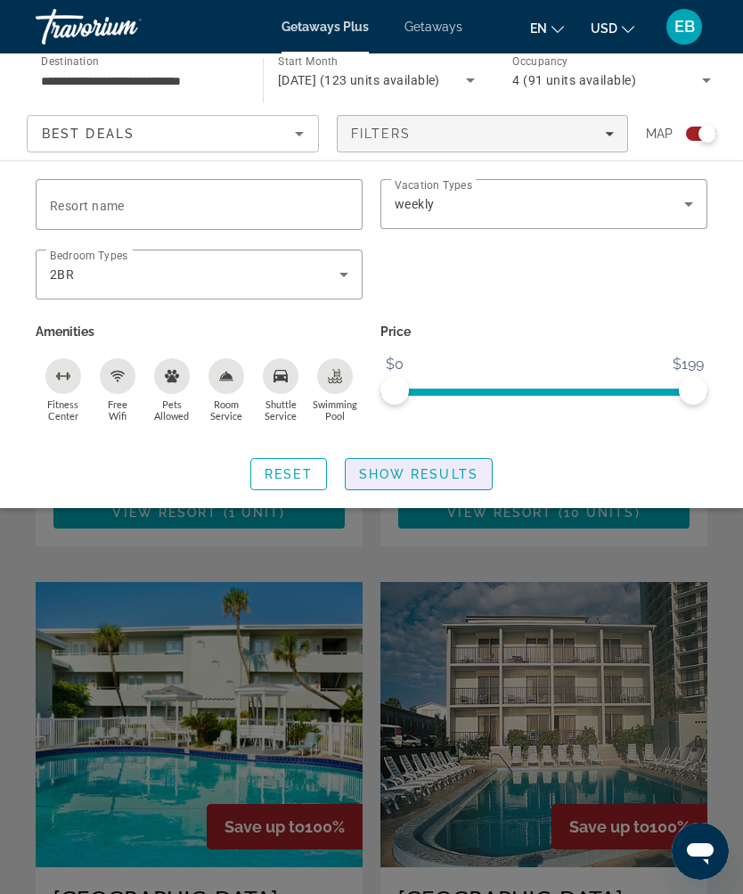
click at [464, 476] on span "Show Results" at bounding box center [418, 474] width 119 height 14
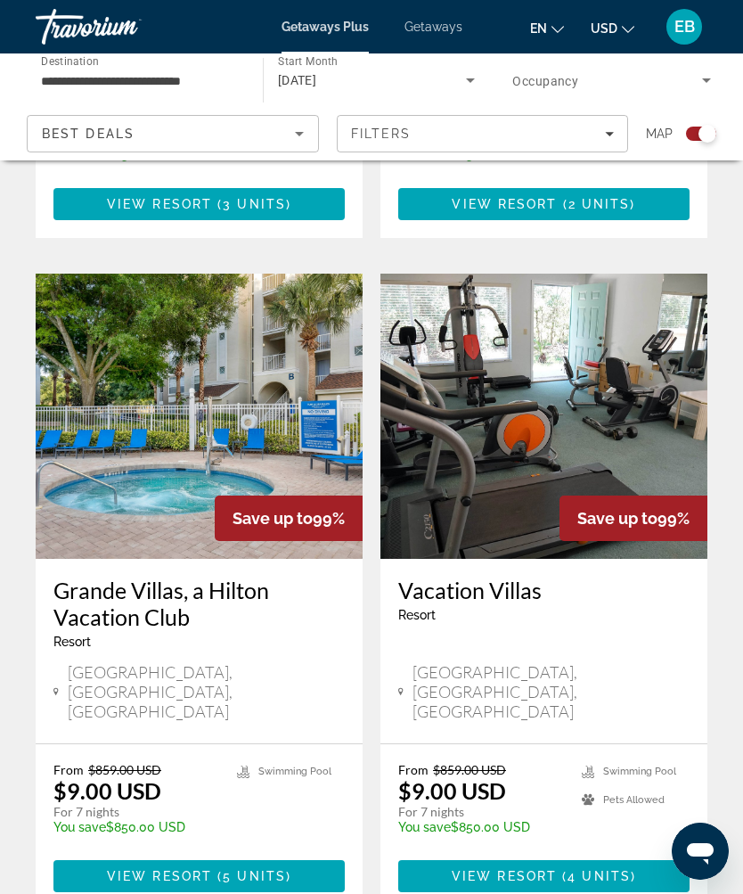
scroll to position [3699, 0]
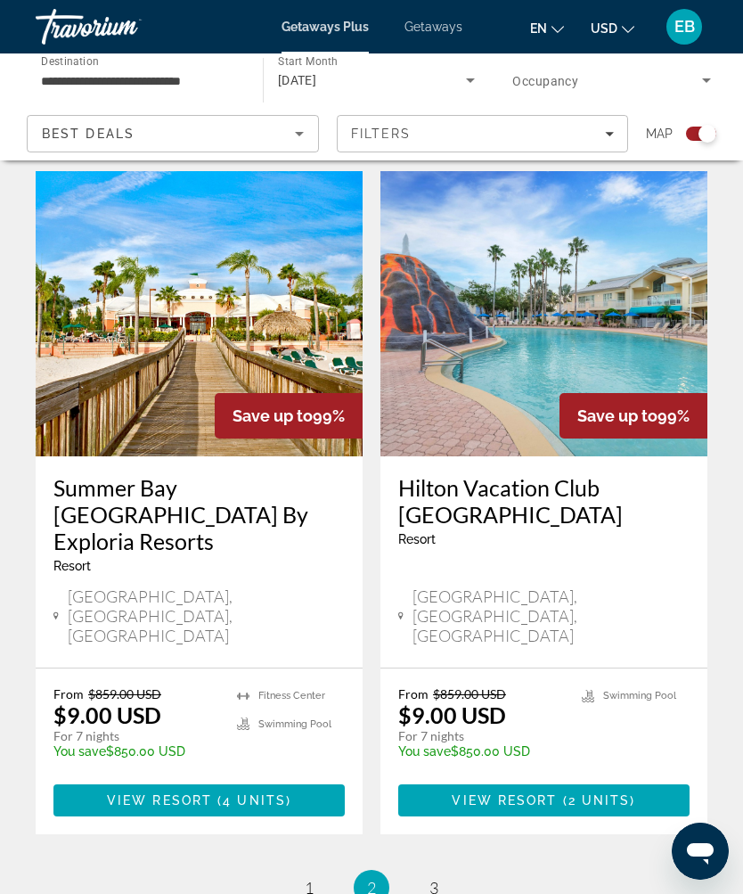
scroll to position [3704, 0]
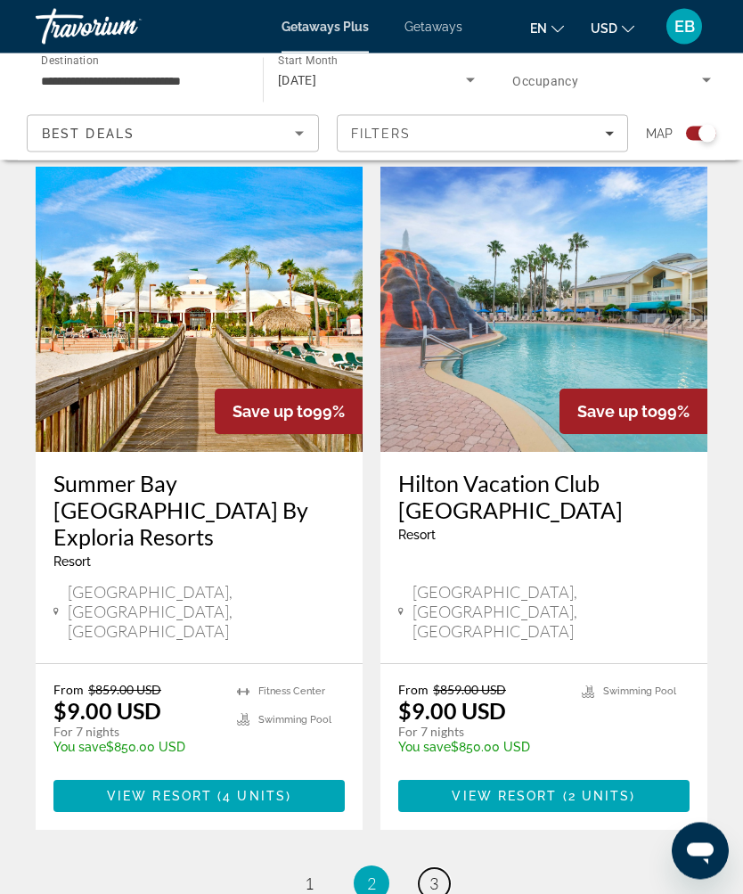
click at [441, 869] on link "page 3" at bounding box center [434, 884] width 31 height 31
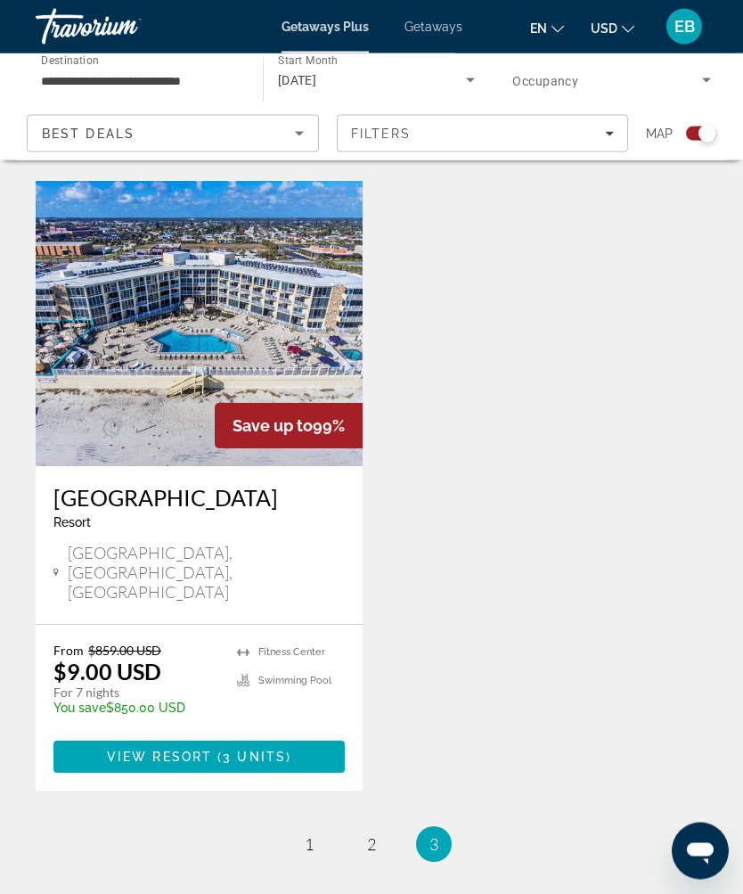
scroll to position [1096, 0]
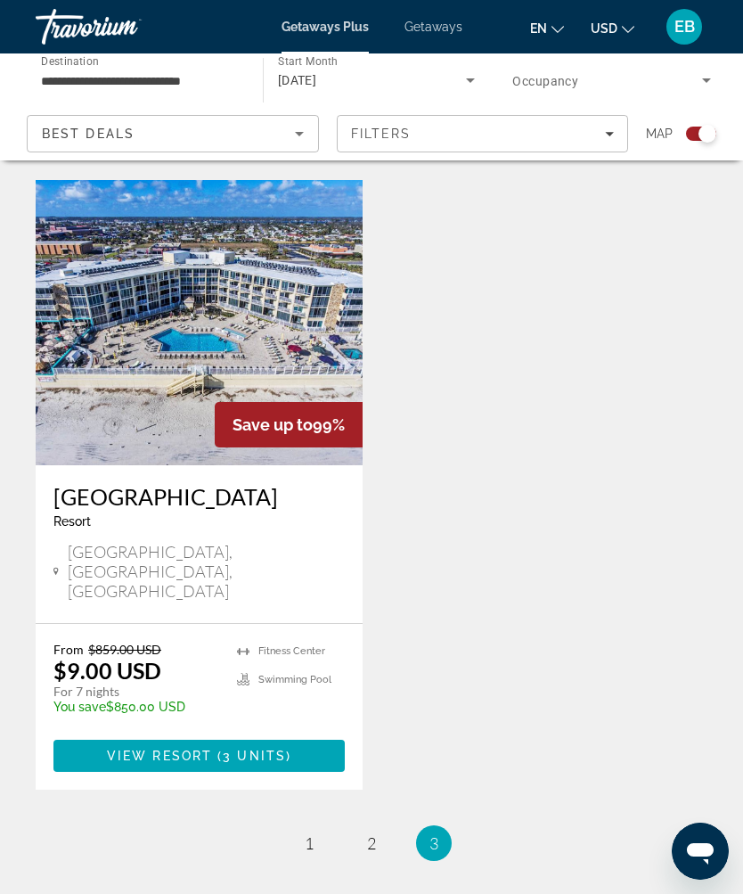
click at [262, 331] on img "Main content" at bounding box center [199, 322] width 327 height 285
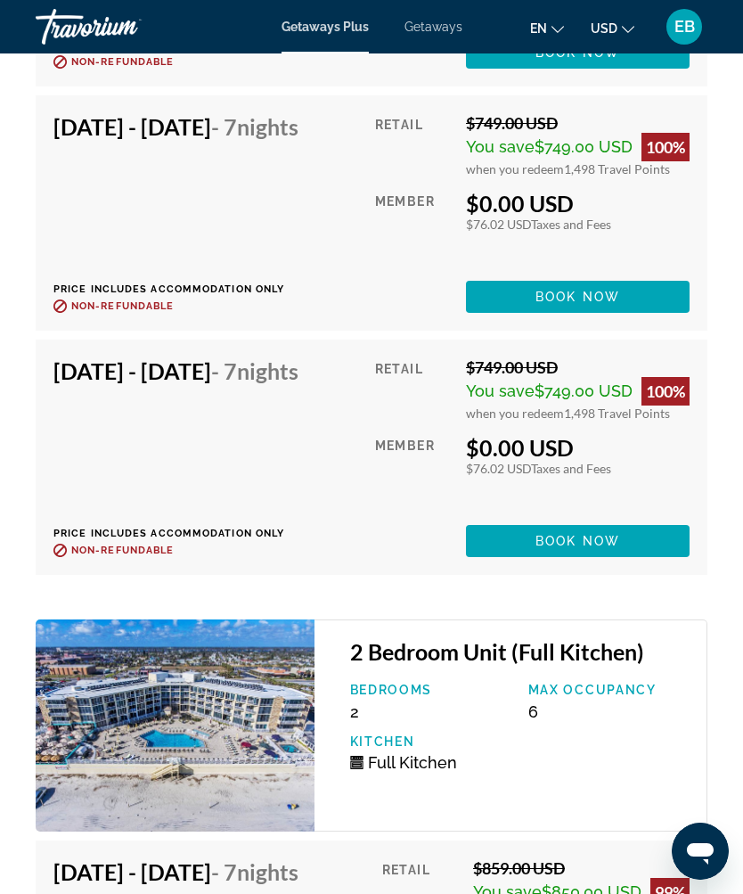
scroll to position [4915, 0]
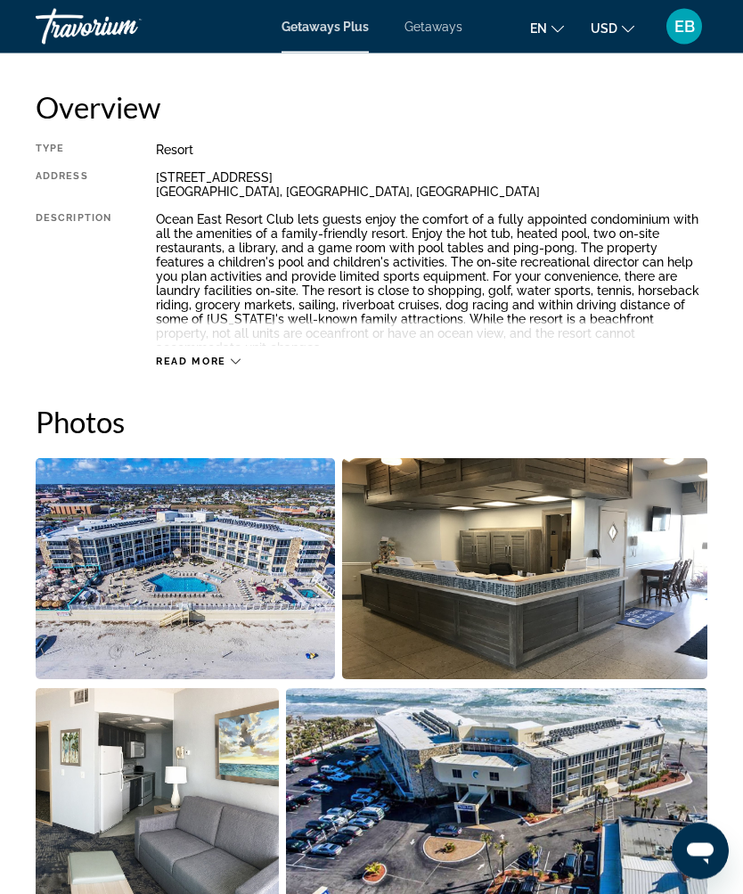
click at [230, 592] on img "Open full-screen image slider" at bounding box center [185, 569] width 299 height 221
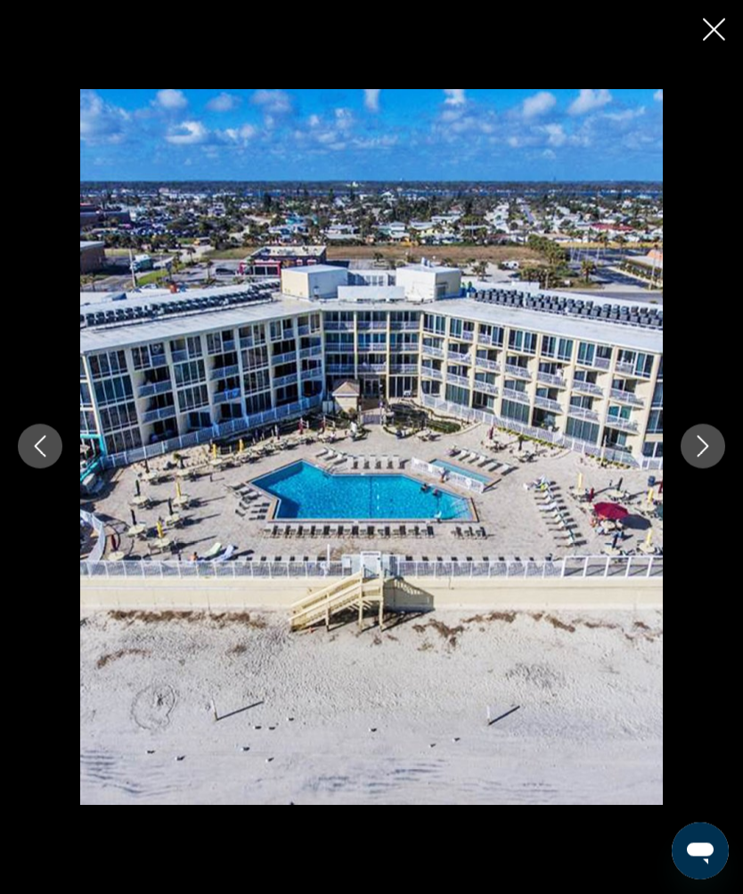
scroll to position [900, 0]
click at [698, 457] on icon "Next image" at bounding box center [702, 446] width 21 height 21
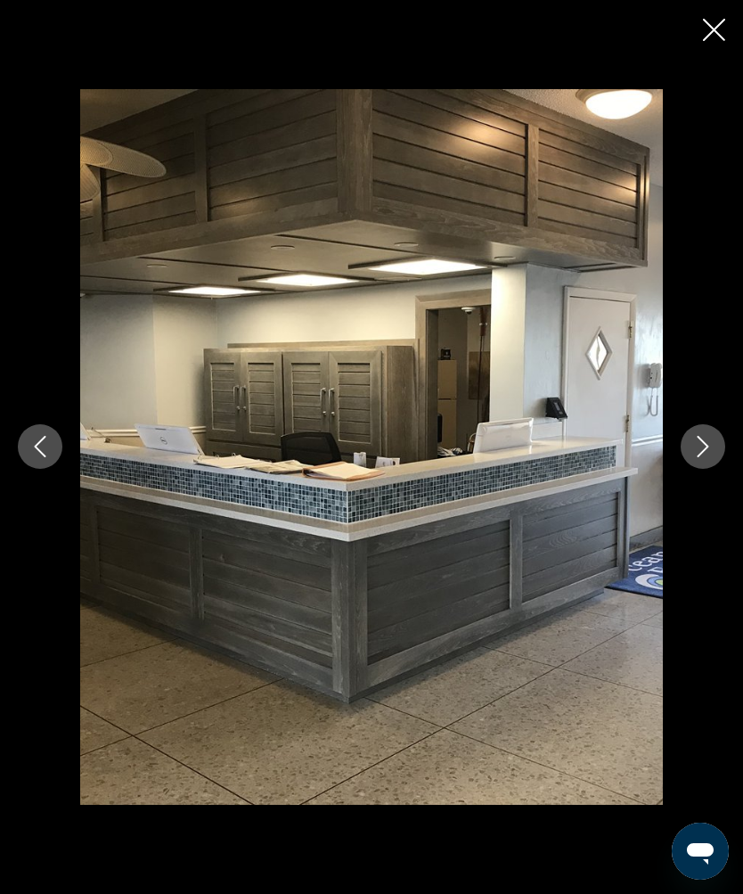
click at [698, 457] on icon "Next image" at bounding box center [702, 446] width 21 height 21
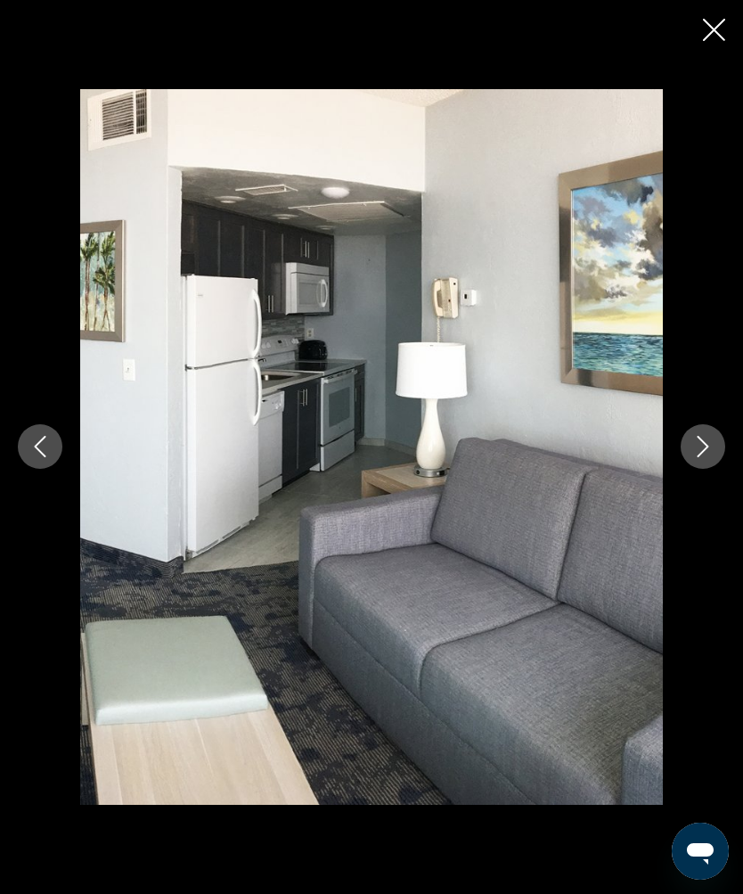
click at [704, 457] on icon "Next image" at bounding box center [702, 446] width 21 height 21
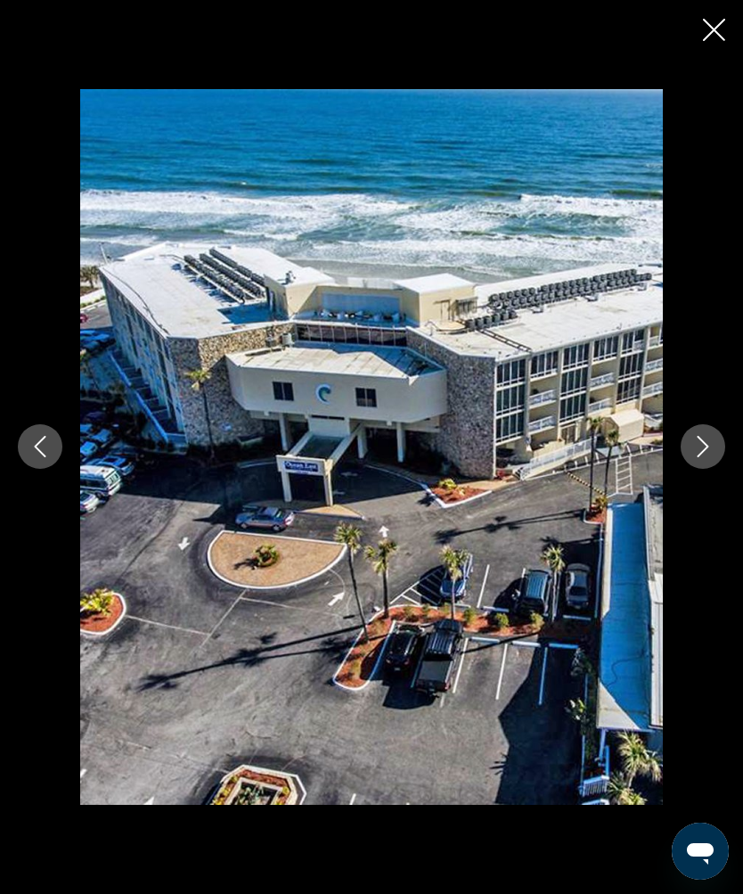
click at [702, 457] on icon "Next image" at bounding box center [702, 446] width 21 height 21
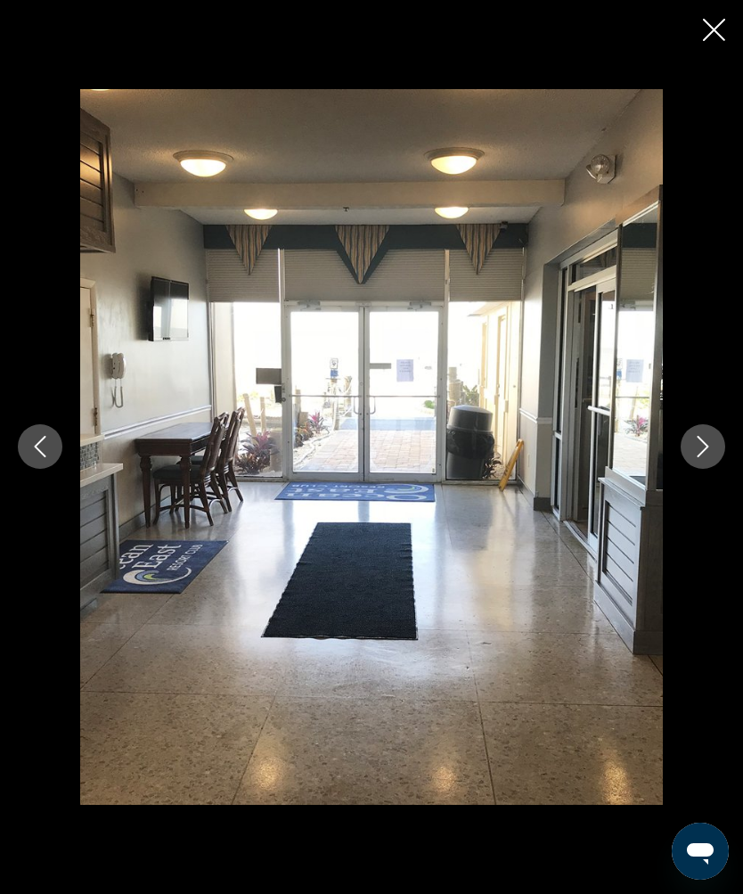
click at [700, 457] on icon "Next image" at bounding box center [702, 446] width 21 height 21
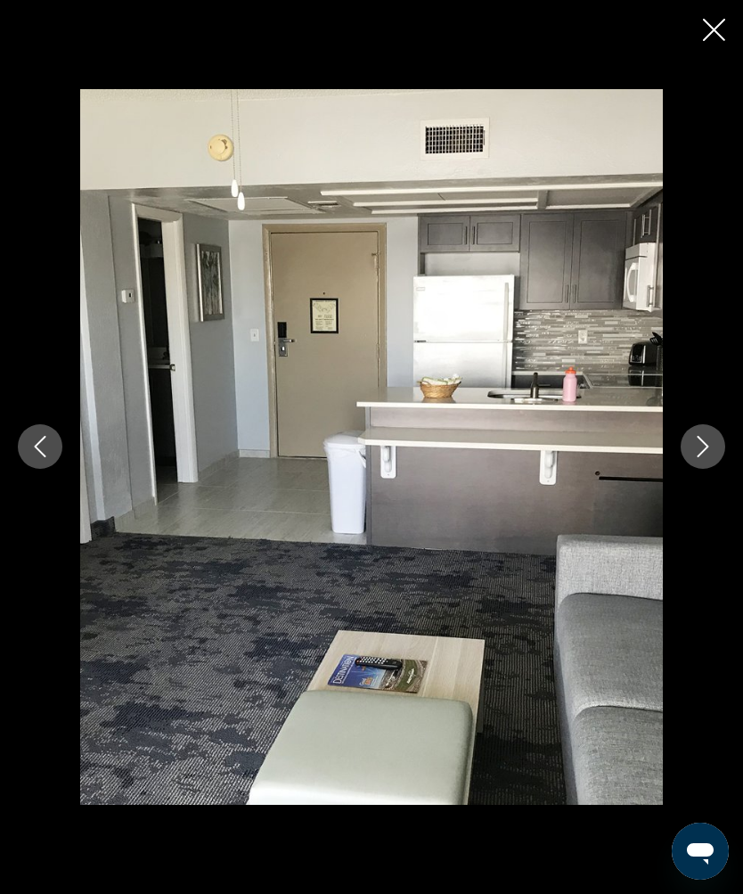
click at [699, 458] on icon "Next image" at bounding box center [704, 447] width 12 height 21
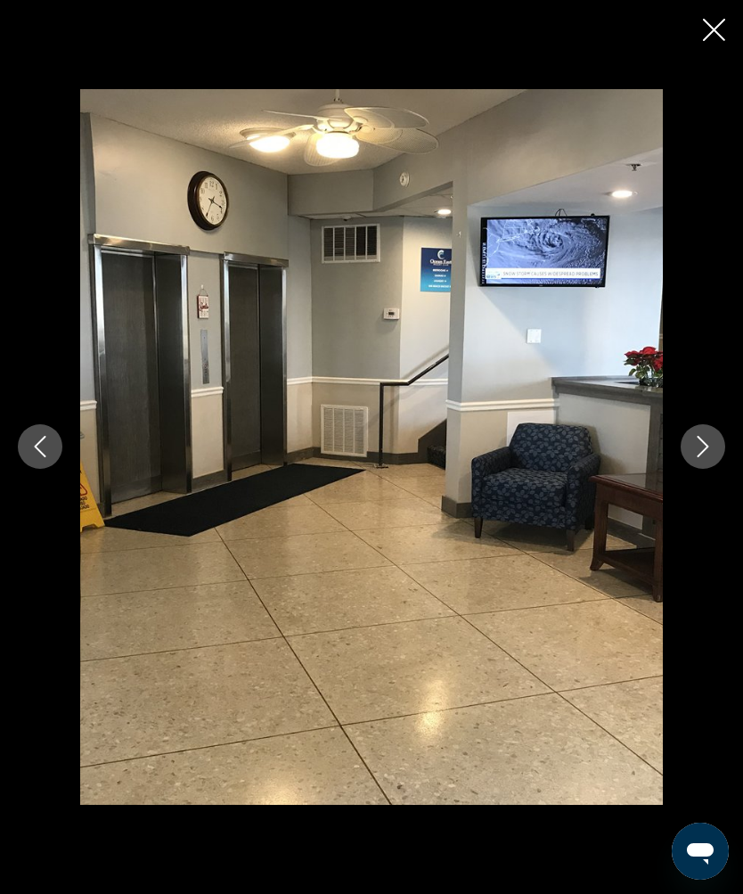
click at [693, 469] on button "Next image" at bounding box center [703, 446] width 45 height 45
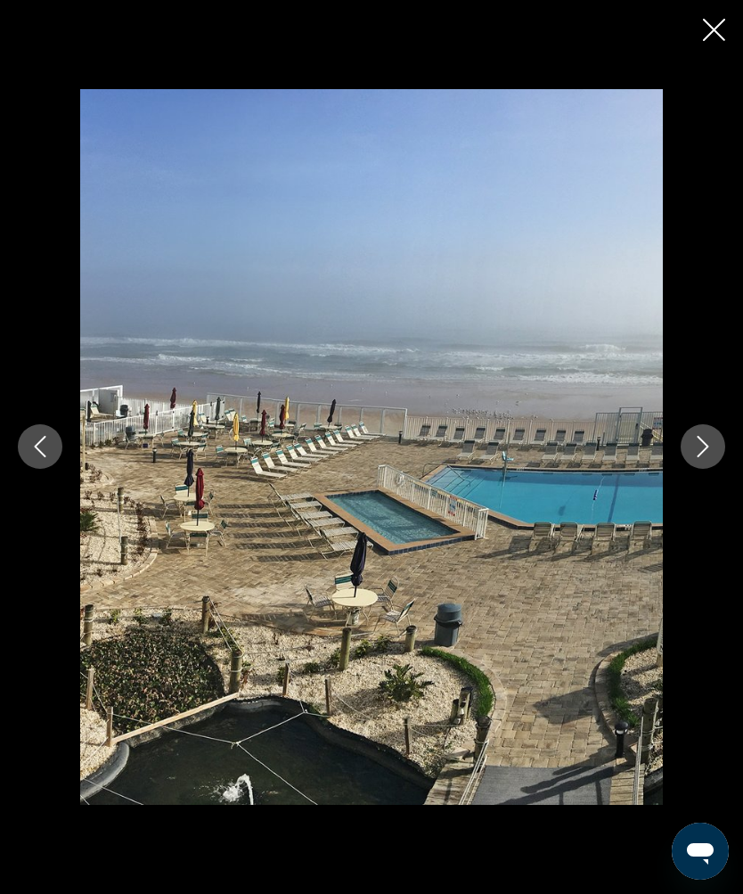
click at [705, 457] on icon "Next image" at bounding box center [702, 446] width 21 height 21
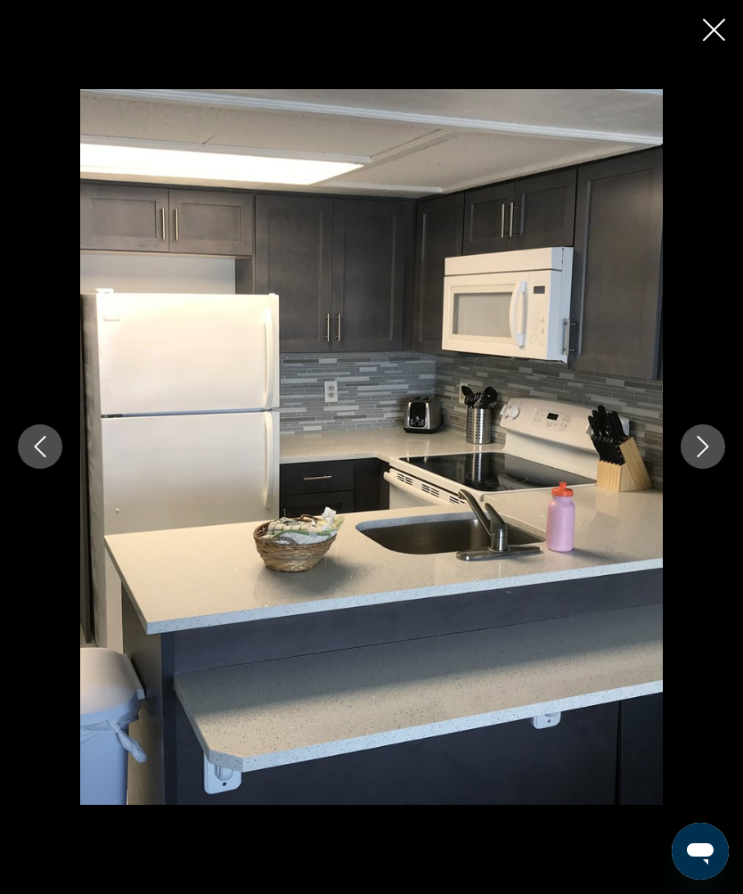
click at [700, 458] on icon "Next image" at bounding box center [704, 447] width 12 height 21
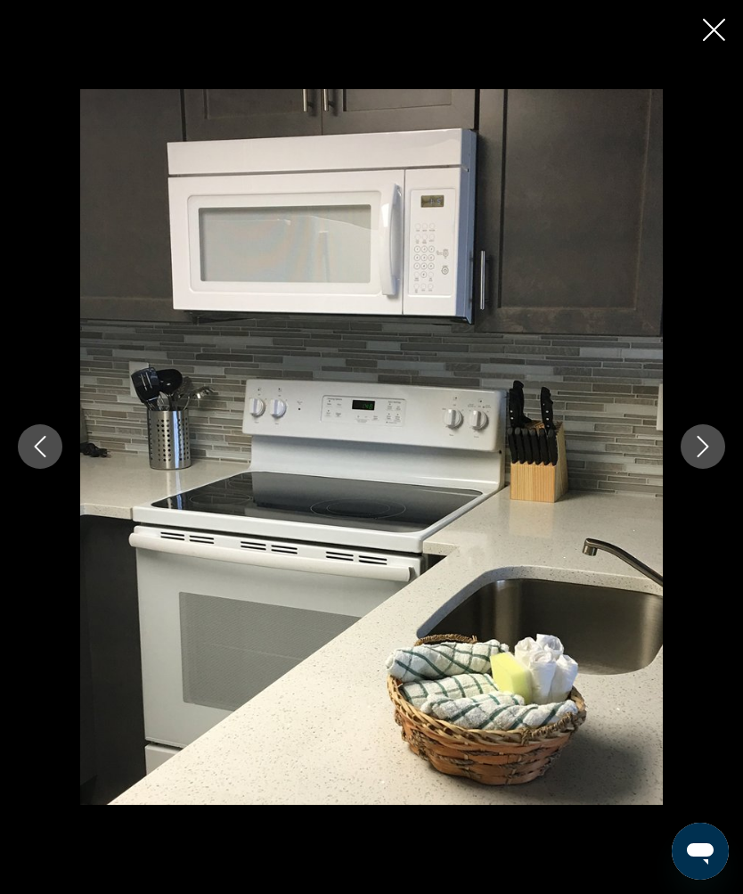
click at [702, 457] on icon "Next image" at bounding box center [702, 446] width 21 height 21
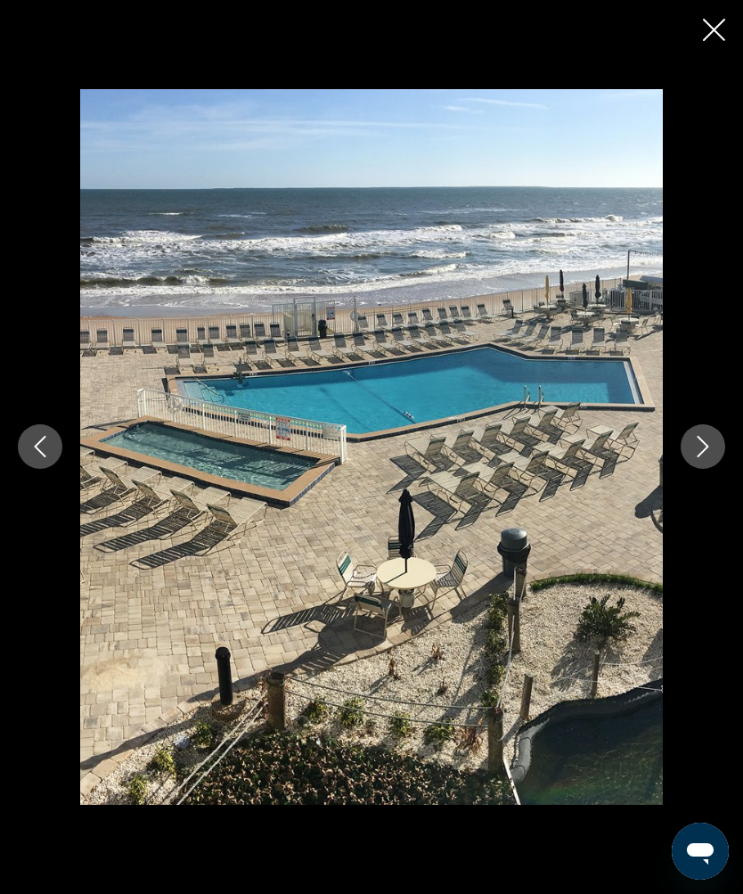
click at [704, 458] on icon "Next image" at bounding box center [704, 447] width 12 height 21
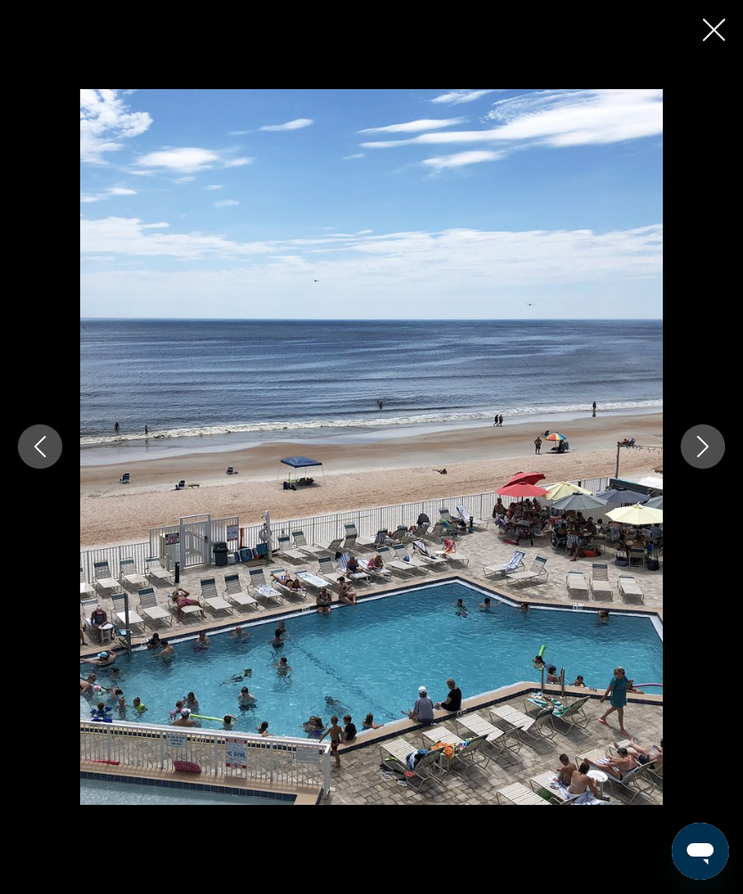
click at [692, 469] on button "Next image" at bounding box center [703, 446] width 45 height 45
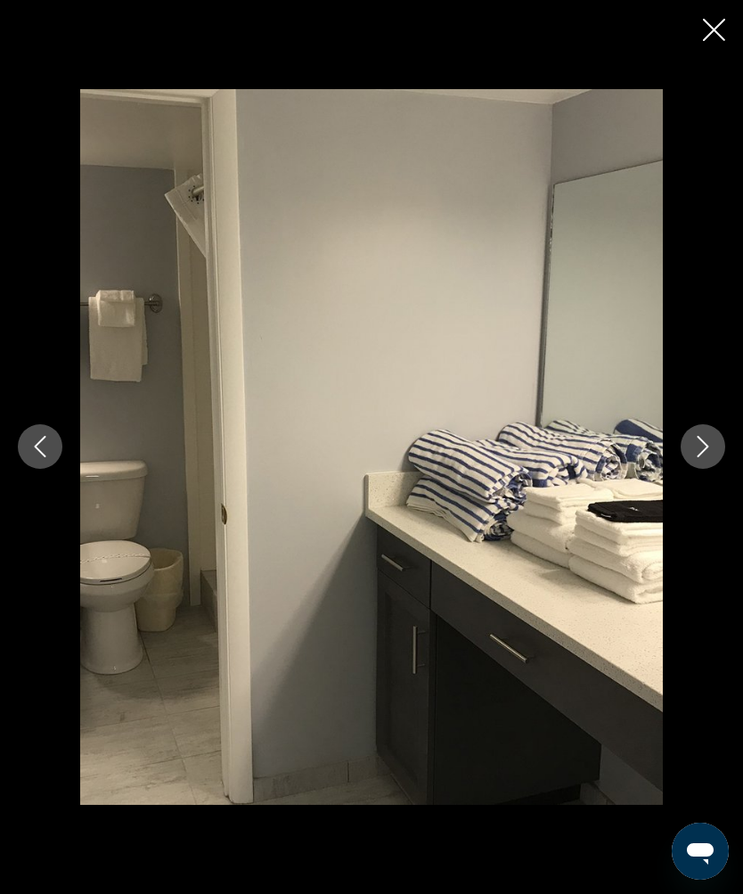
click at [700, 469] on button "Next image" at bounding box center [703, 446] width 45 height 45
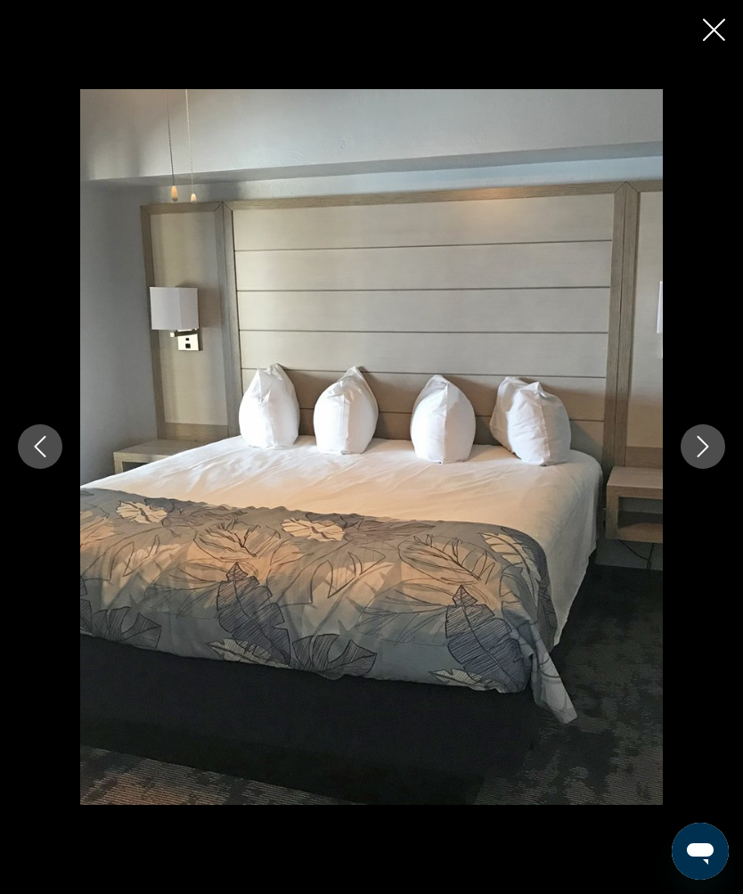
click at [705, 457] on icon "Next image" at bounding box center [702, 446] width 21 height 21
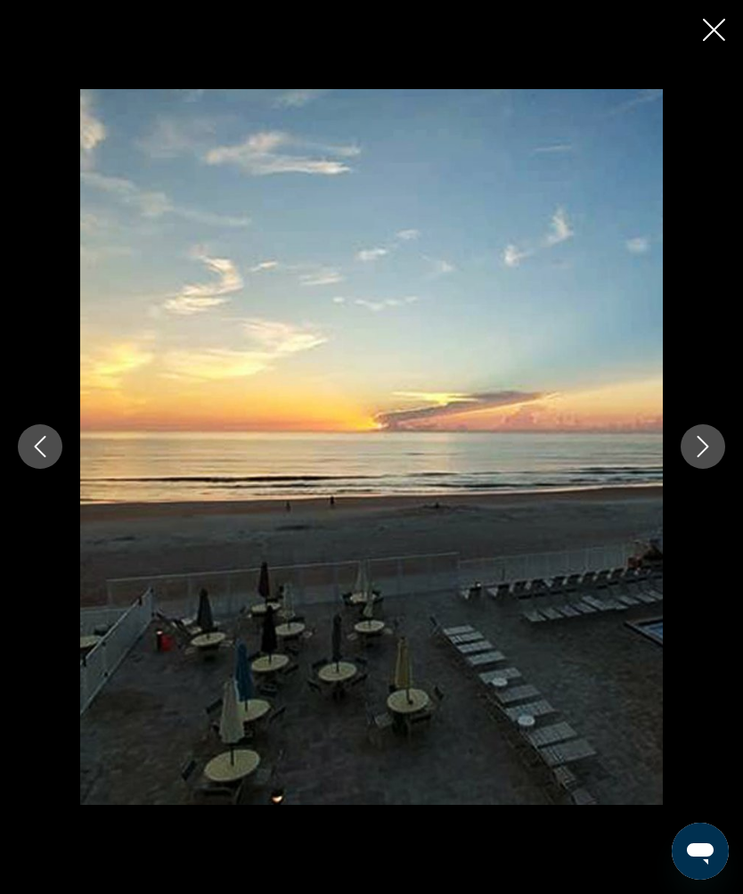
click at [696, 469] on button "Next image" at bounding box center [703, 446] width 45 height 45
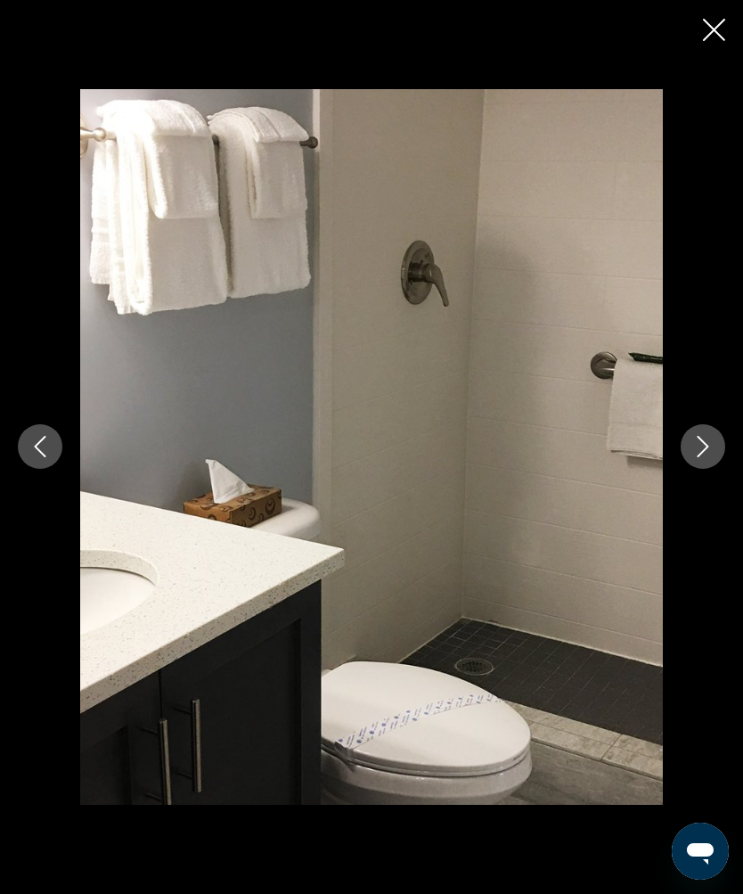
click at [709, 457] on icon "Next image" at bounding box center [702, 446] width 21 height 21
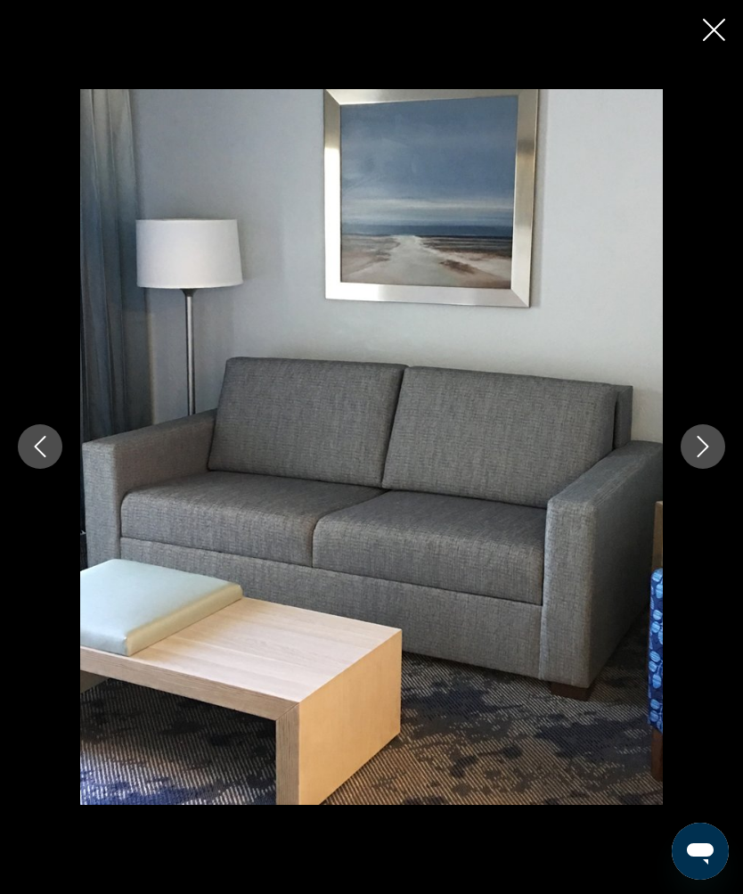
click at [716, 29] on icon "Close slideshow" at bounding box center [714, 30] width 22 height 22
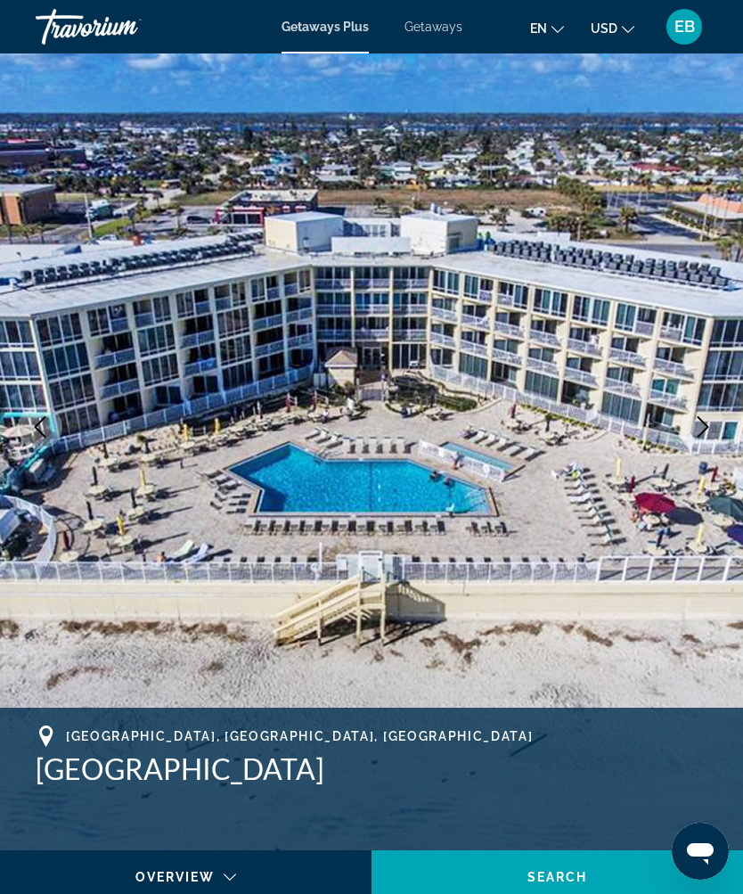
scroll to position [0, 0]
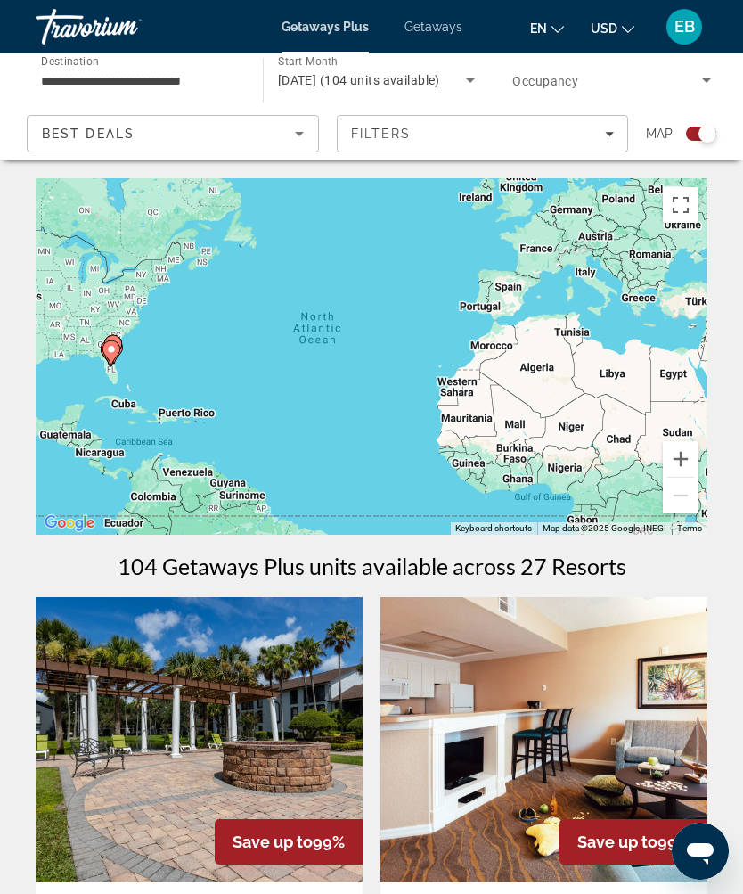
click at [433, 29] on span "Getaways" at bounding box center [434, 27] width 58 height 14
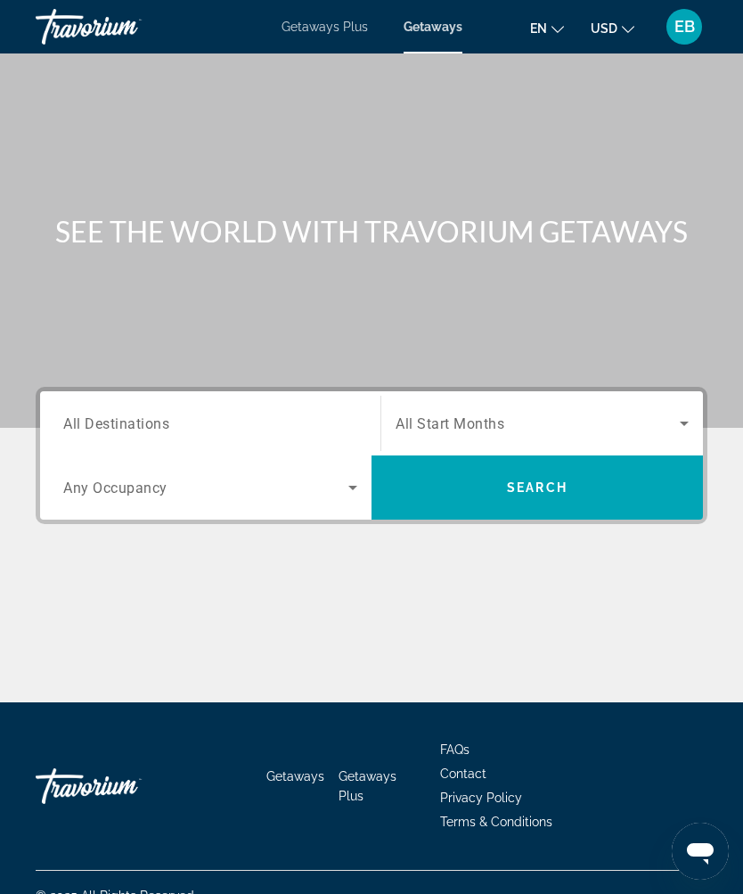
click at [283, 433] on input "Destination All Destinations" at bounding box center [210, 423] width 294 height 21
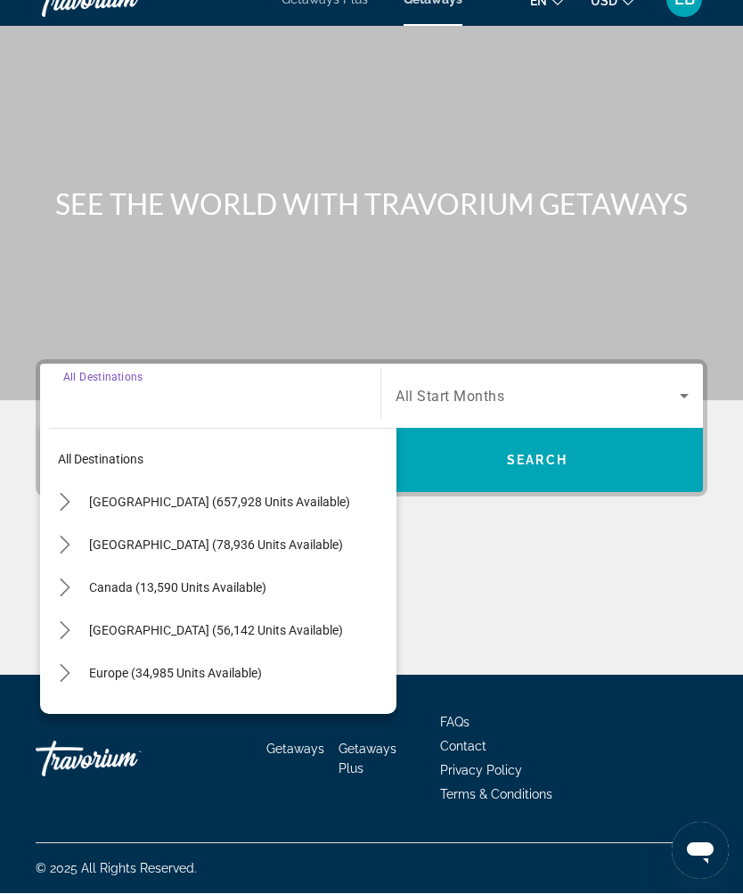
scroll to position [60, 0]
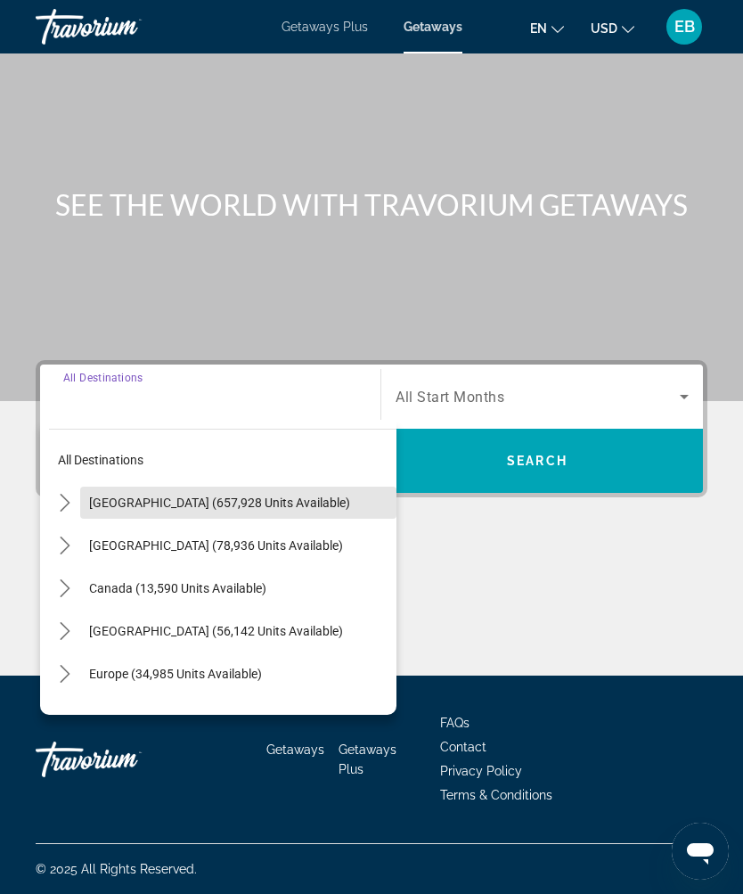
click at [267, 495] on span "[GEOGRAPHIC_DATA] (657,928 units available)" at bounding box center [219, 502] width 261 height 14
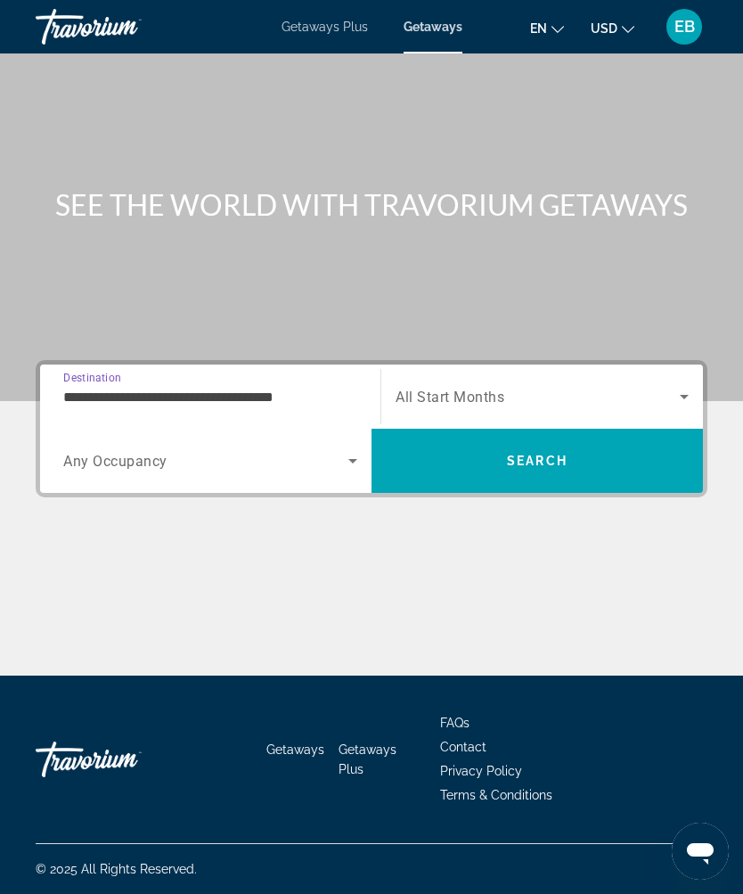
click at [88, 387] on input "**********" at bounding box center [210, 397] width 294 height 21
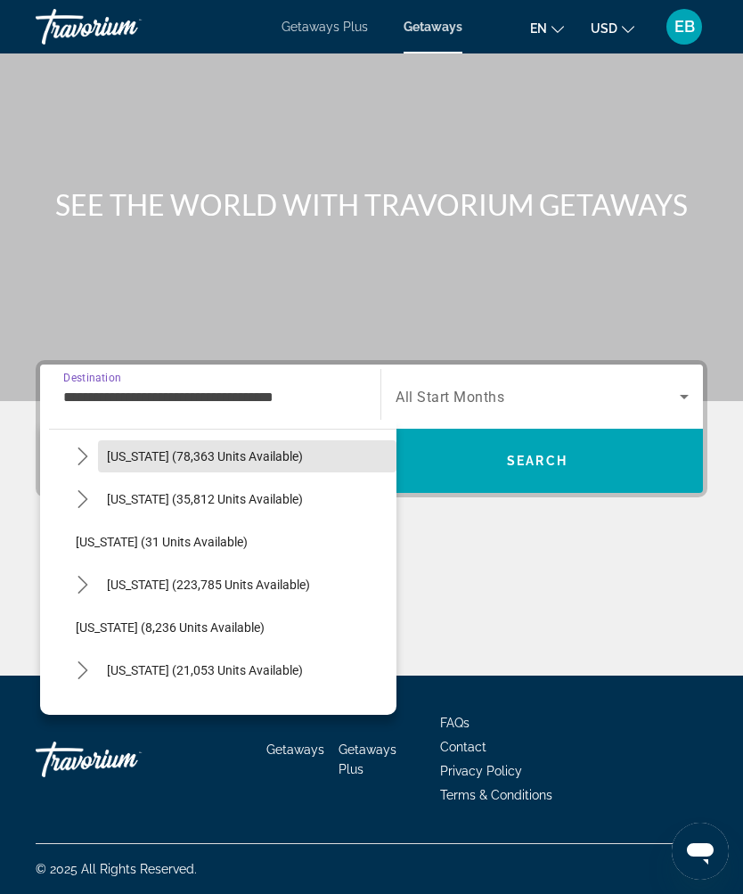
scroll to position [175, 0]
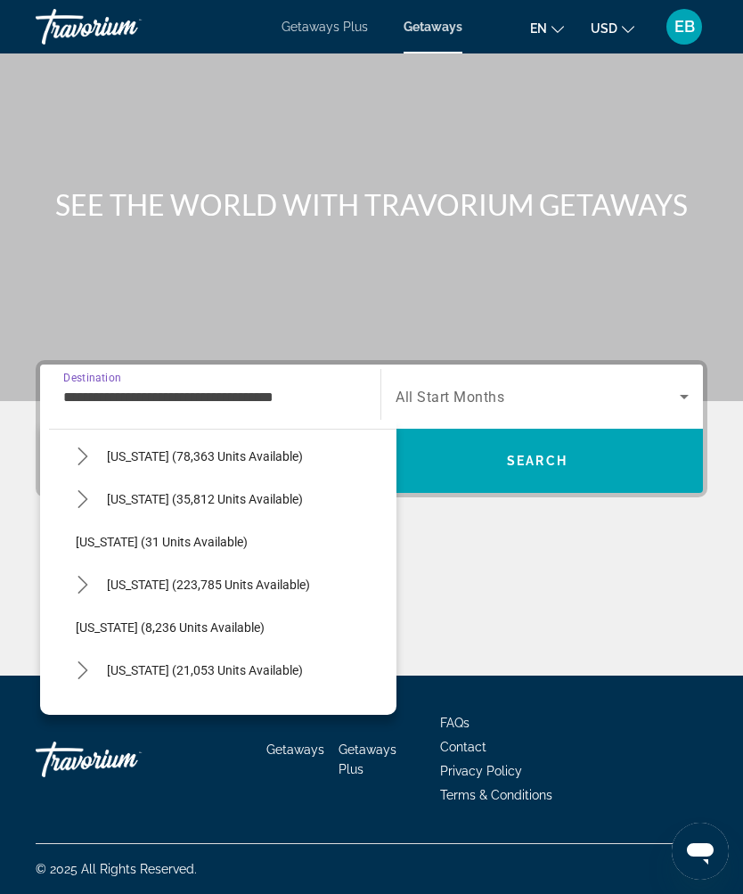
click at [88, 576] on icon "Toggle Florida (223,785 units available) submenu" at bounding box center [83, 585] width 18 height 18
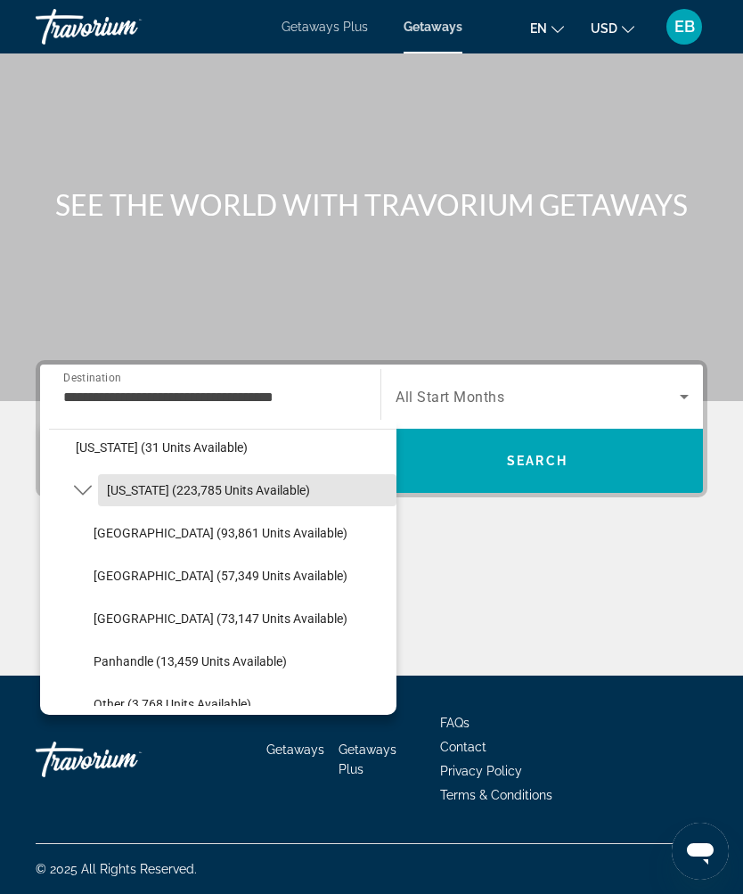
scroll to position [307, 0]
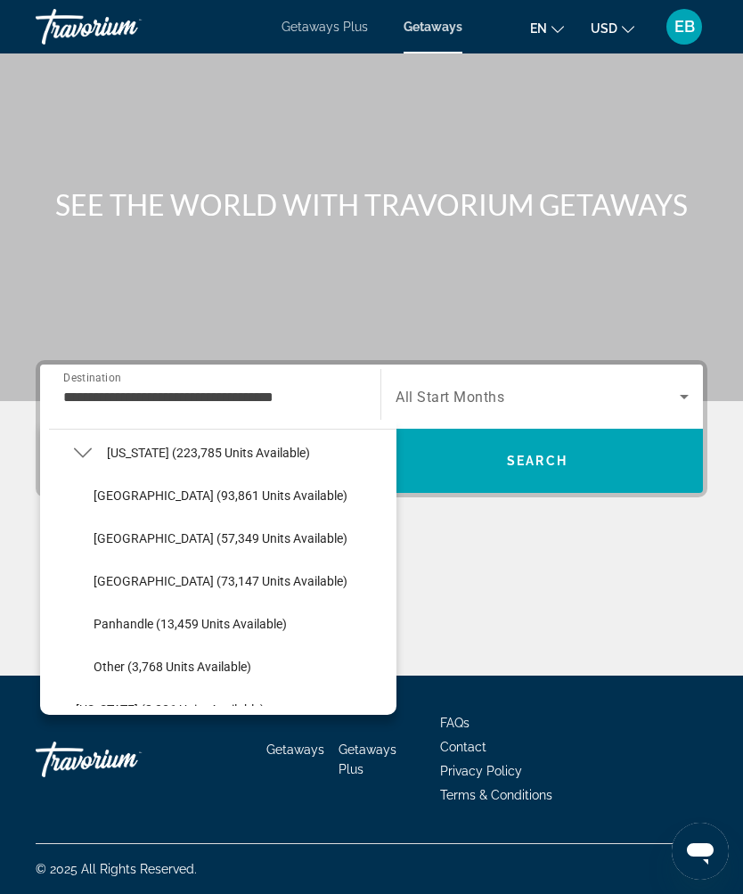
click at [242, 517] on span "Select destination: East Coast (57,349 units available)" at bounding box center [241, 538] width 312 height 43
type input "**********"
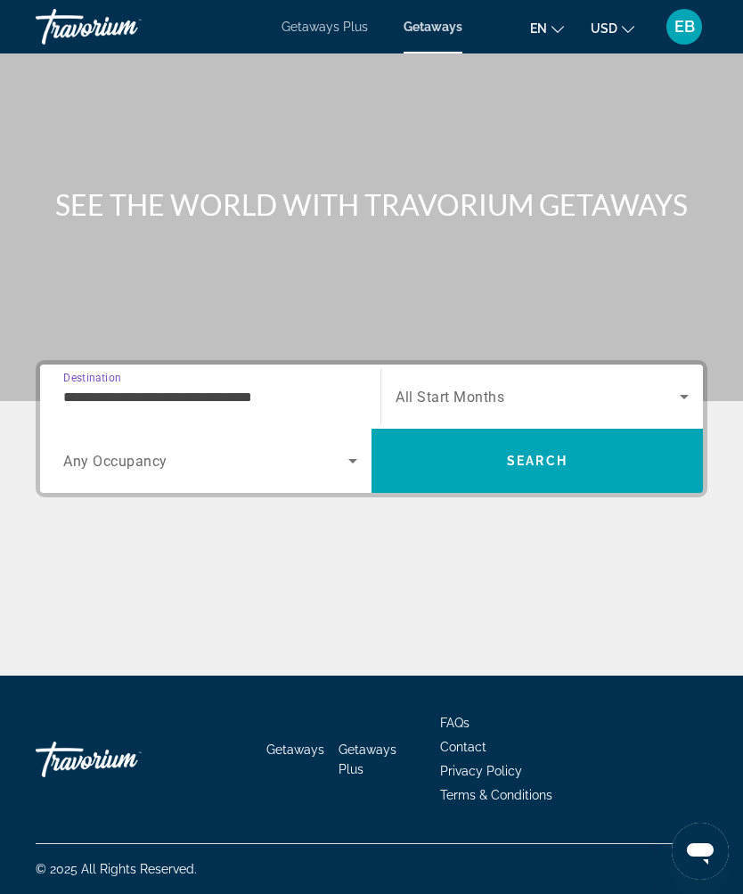
click at [544, 386] on span "Search widget" at bounding box center [538, 396] width 284 height 21
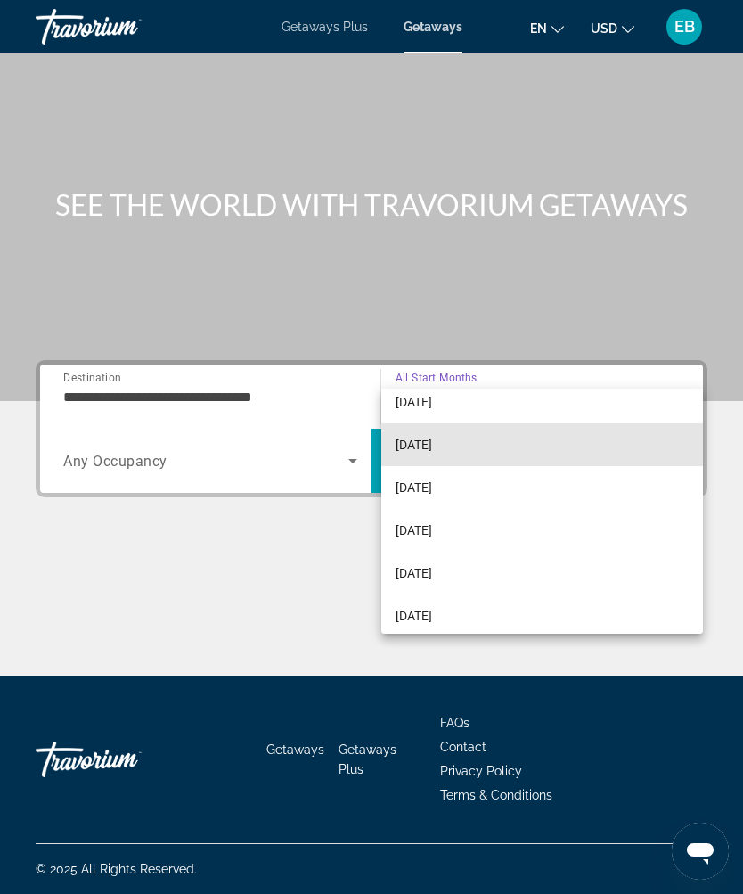
scroll to position [149, 0]
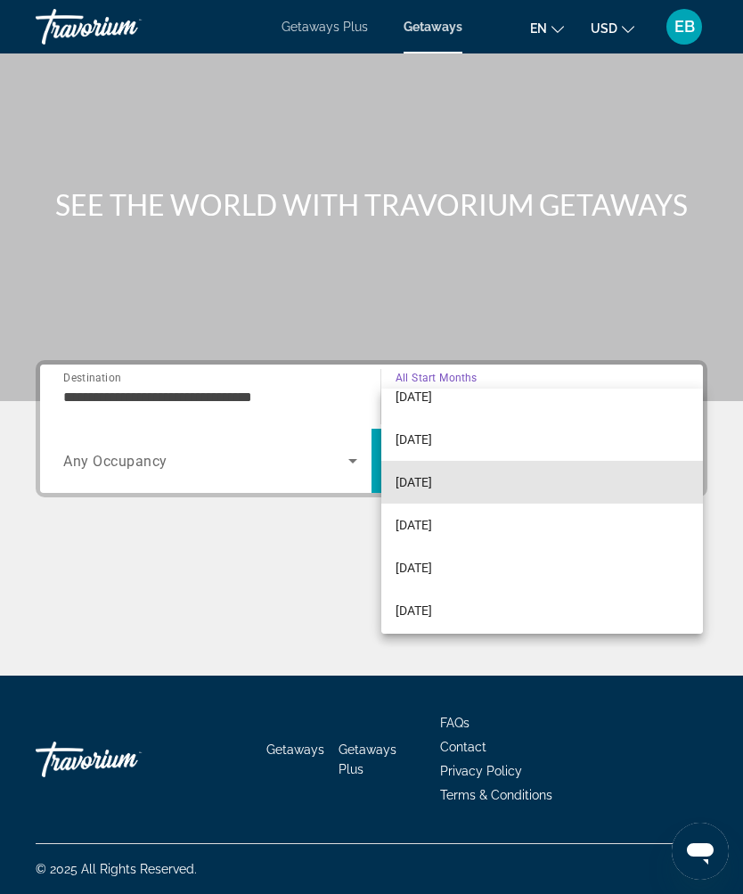
click at [505, 487] on mat-option "[DATE]" at bounding box center [542, 482] width 322 height 43
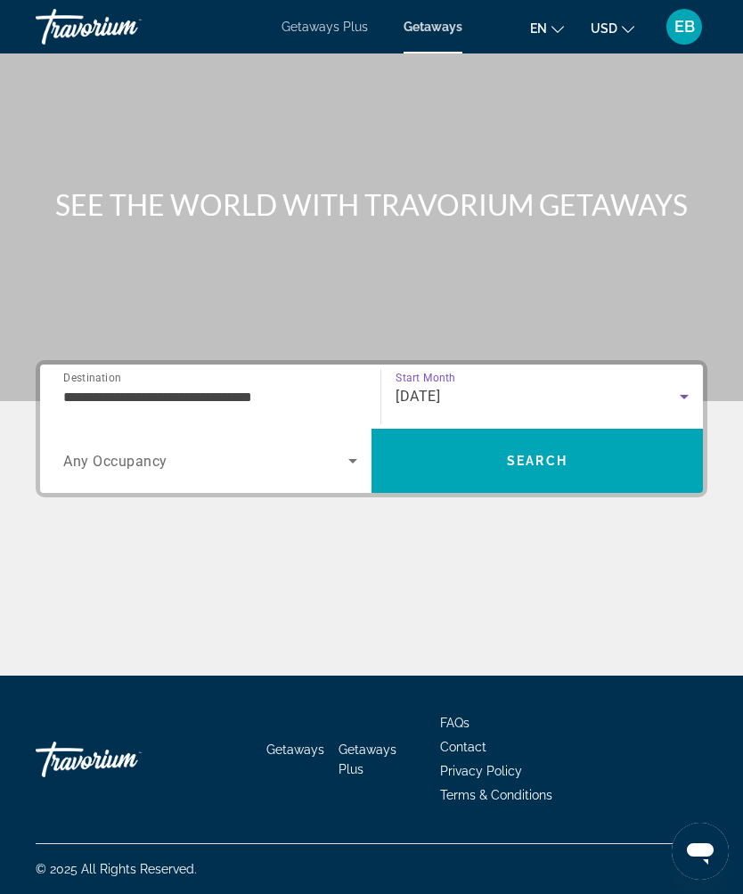
click at [274, 450] on span "Search widget" at bounding box center [205, 460] width 285 height 21
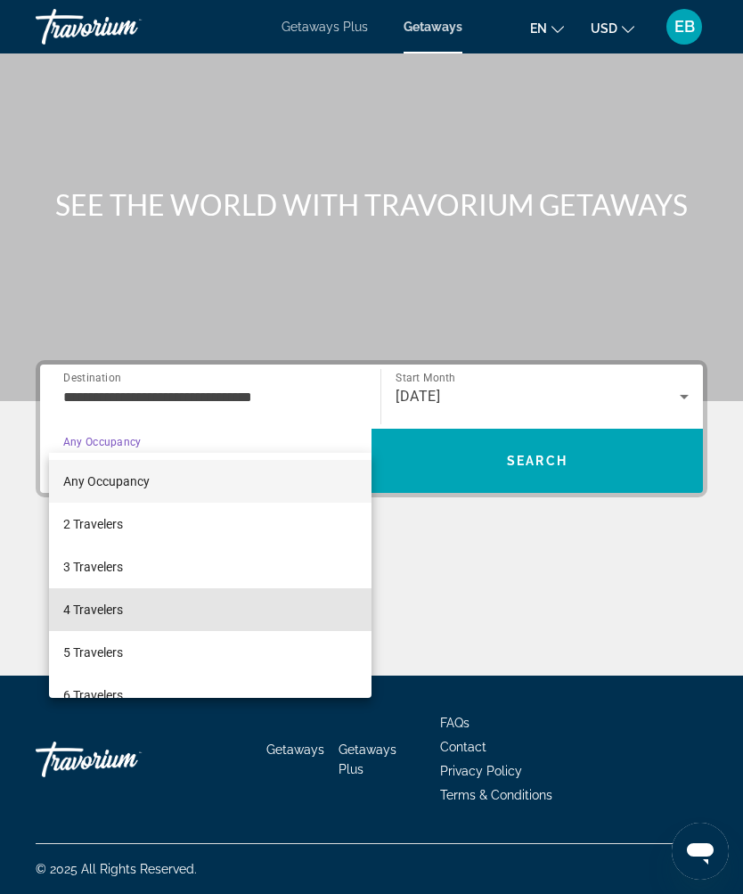
click at [181, 614] on mat-option "4 Travelers" at bounding box center [210, 609] width 323 height 43
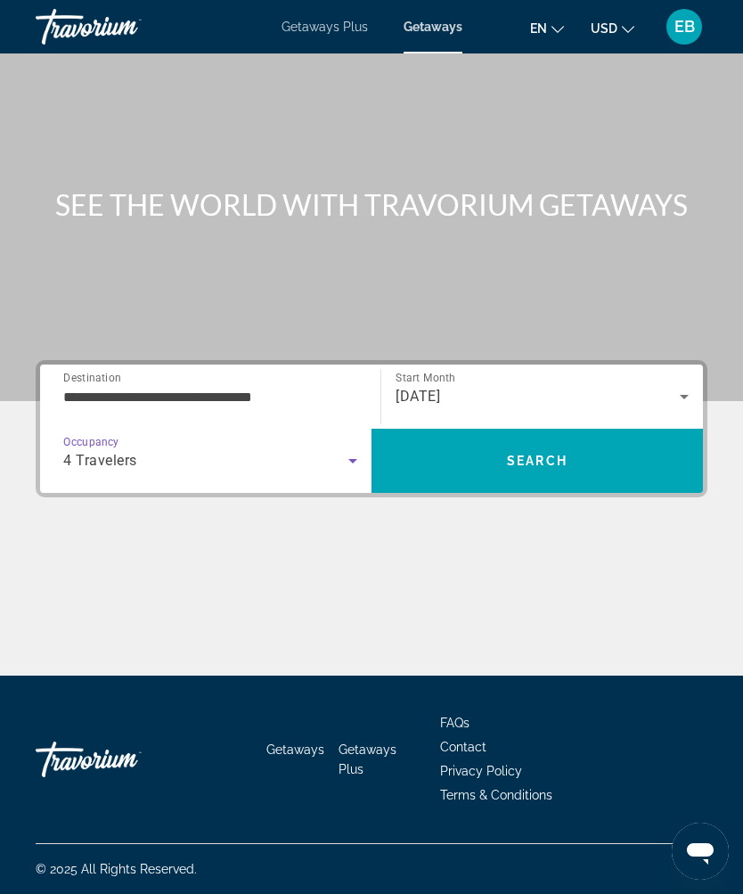
click at [578, 439] on span "Search" at bounding box center [537, 460] width 331 height 43
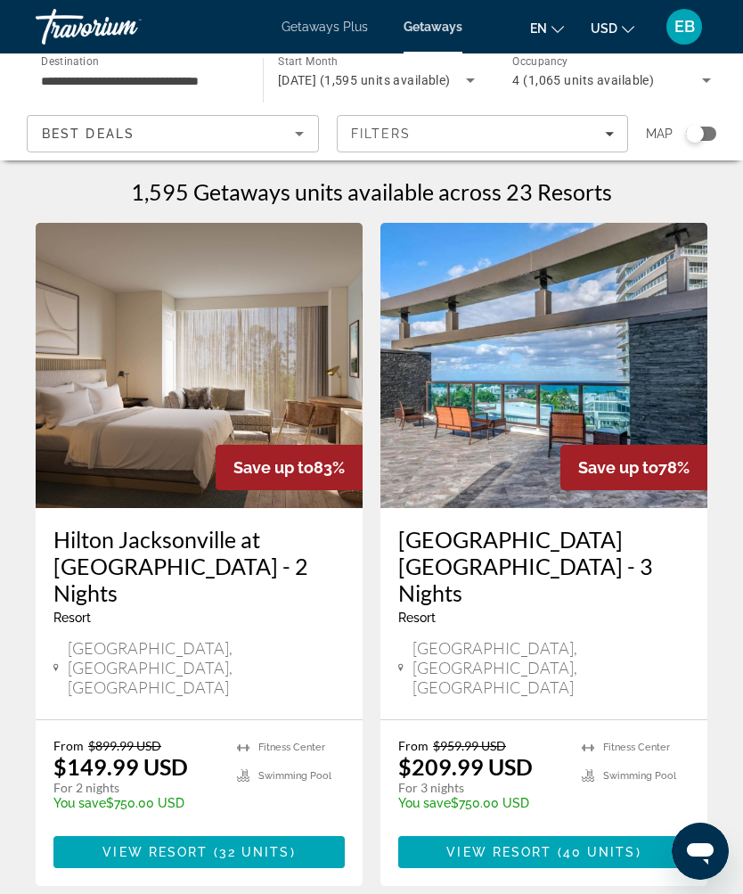
click at [700, 201] on div "1,595 Getaways units available across 23 Resorts" at bounding box center [372, 191] width 672 height 27
click at [706, 192] on div "1,595 Getaways units available across 23 Resorts" at bounding box center [372, 191] width 672 height 27
click at [704, 193] on div "1,595 Getaways units available across 23 Resorts" at bounding box center [372, 191] width 672 height 27
click at [689, 199] on div "1,595 Getaways units available across 23 Resorts" at bounding box center [372, 191] width 672 height 27
click at [691, 194] on div "1,595 Getaways units available across 23 Resorts" at bounding box center [372, 191] width 672 height 27
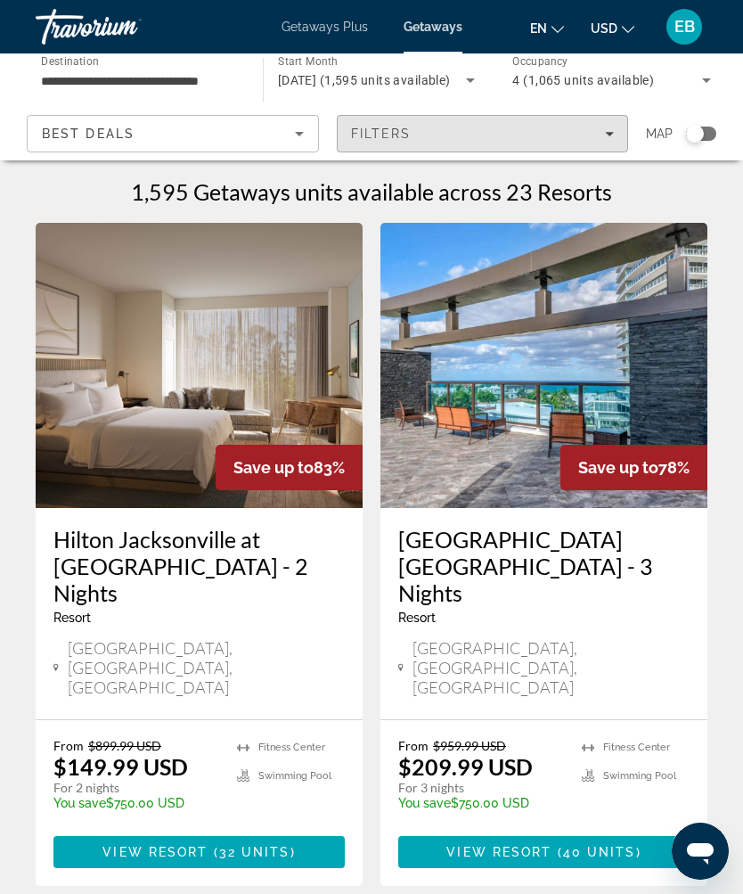
click at [552, 196] on h1 "1,595 Getaways units available across 23 Resorts" at bounding box center [371, 191] width 481 height 27
click at [608, 197] on h1 "1,595 Getaways units available across 23 Resorts" at bounding box center [371, 191] width 481 height 27
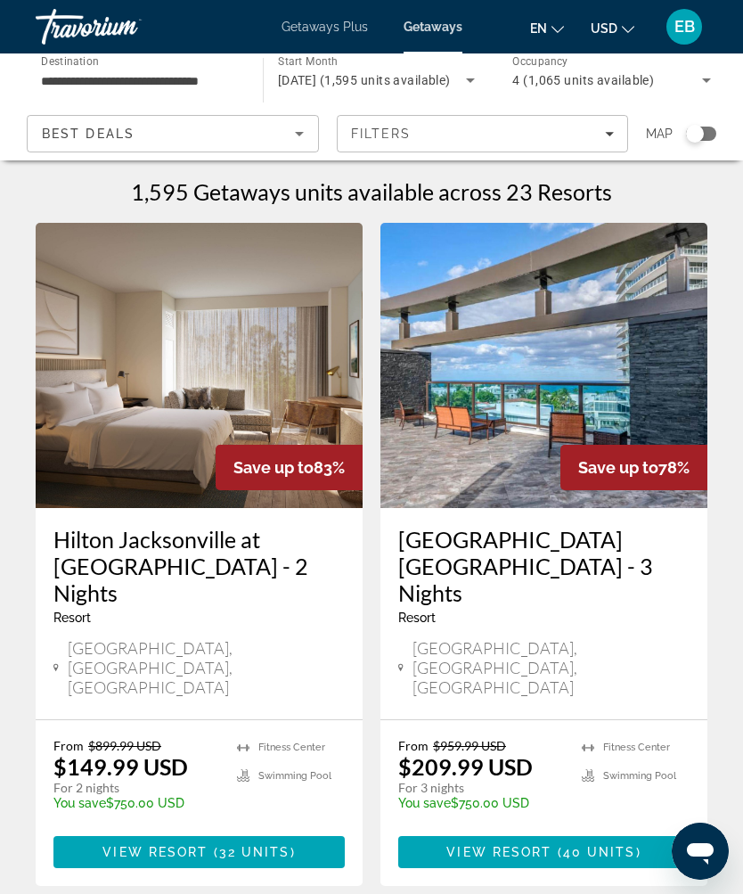
click at [610, 134] on icon "Filters" at bounding box center [609, 134] width 9 height 4
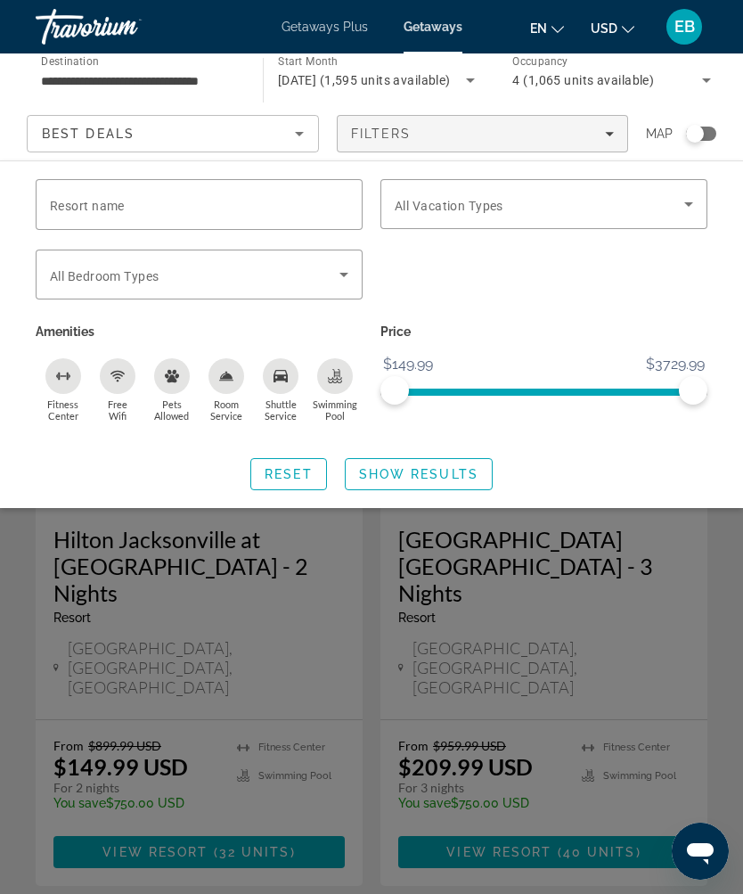
click at [634, 211] on span "Search widget" at bounding box center [540, 203] width 290 height 21
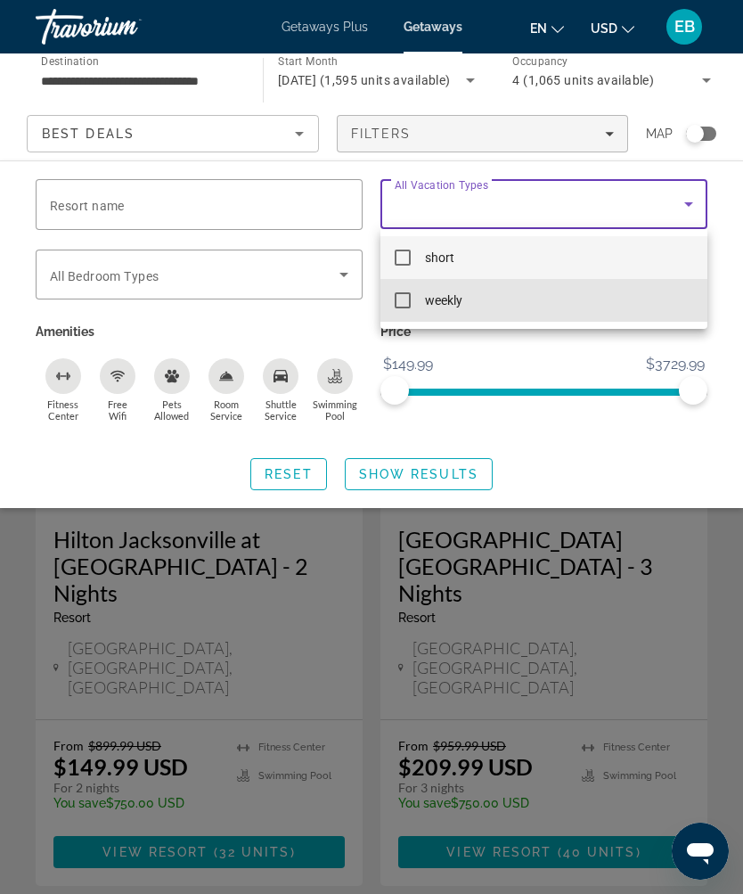
click at [527, 298] on mat-option "weekly" at bounding box center [544, 300] width 327 height 43
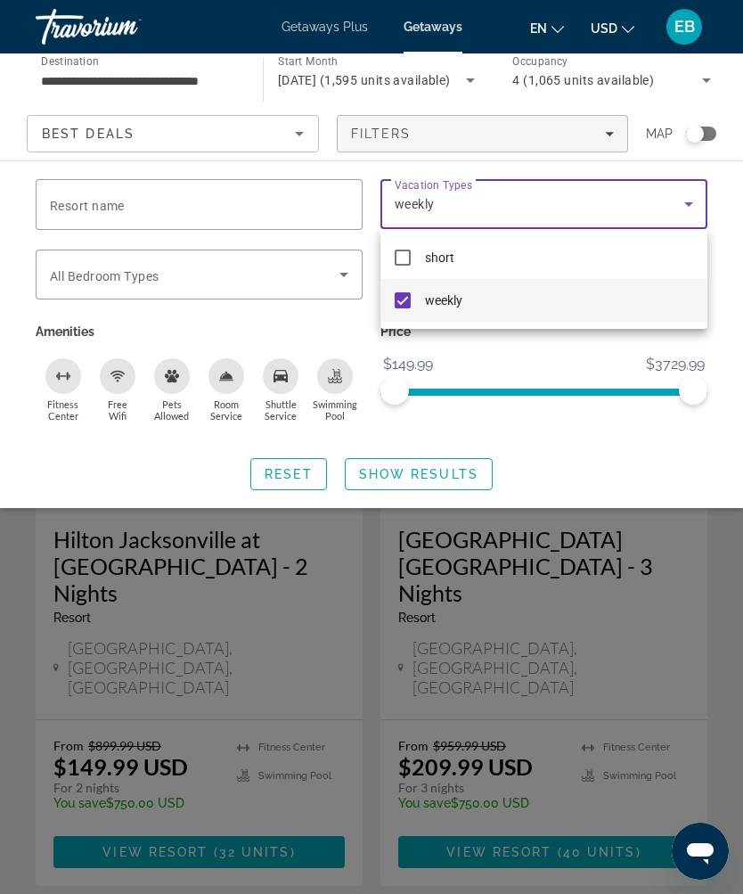
click at [456, 470] on div at bounding box center [371, 447] width 743 height 894
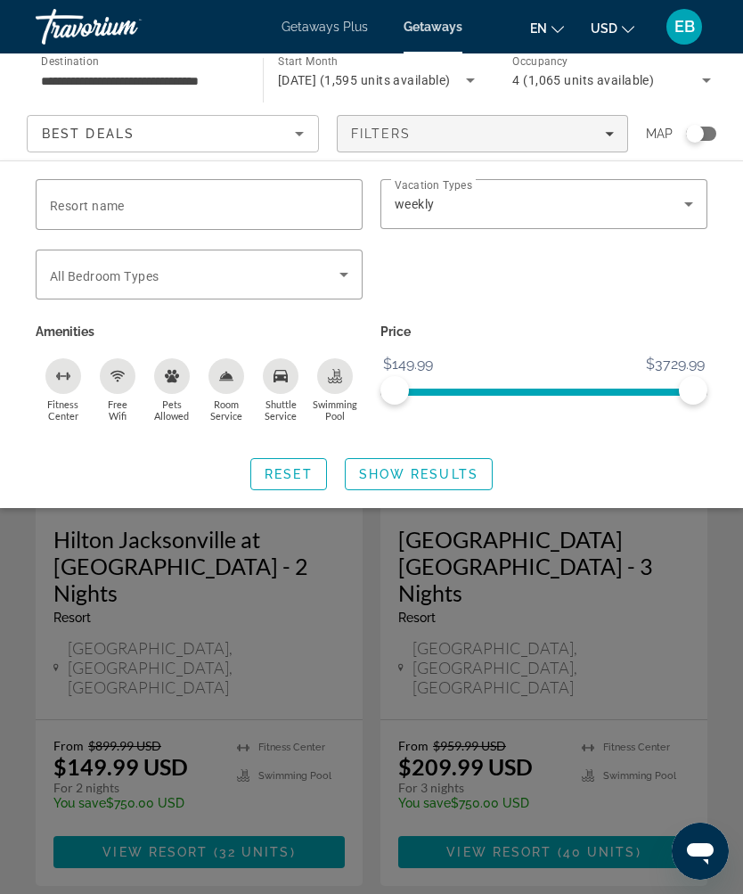
click at [629, 447] on div "Resort name Vacation Types All Vacation Types weekly Bedroom Types All Bedroom …" at bounding box center [371, 334] width 743 height 311
click at [342, 282] on icon "Search widget" at bounding box center [343, 274] width 21 height 21
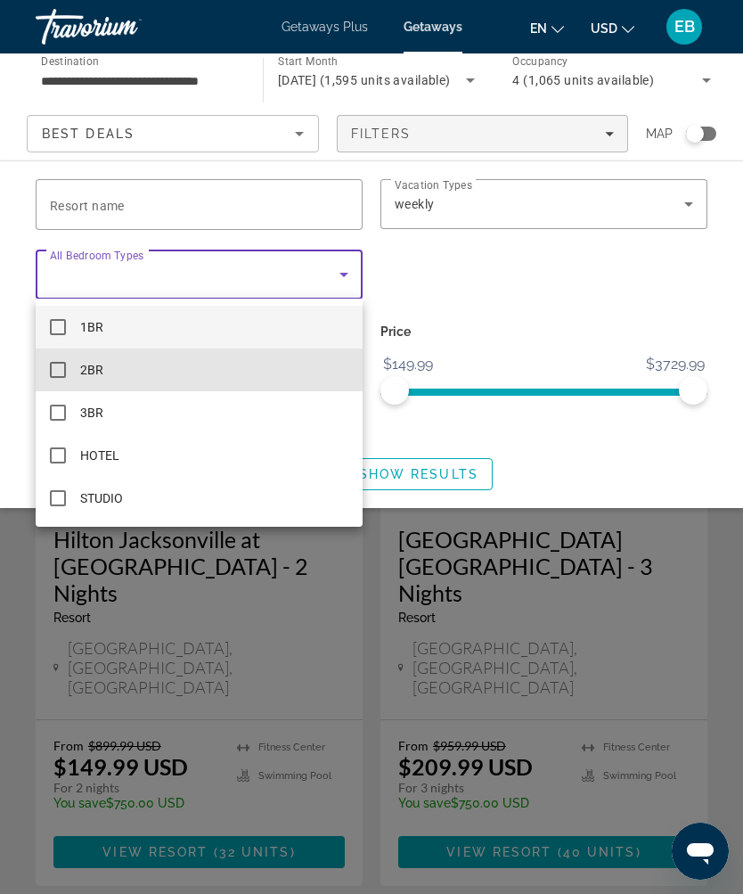
click at [68, 372] on mat-option "2BR" at bounding box center [199, 369] width 327 height 43
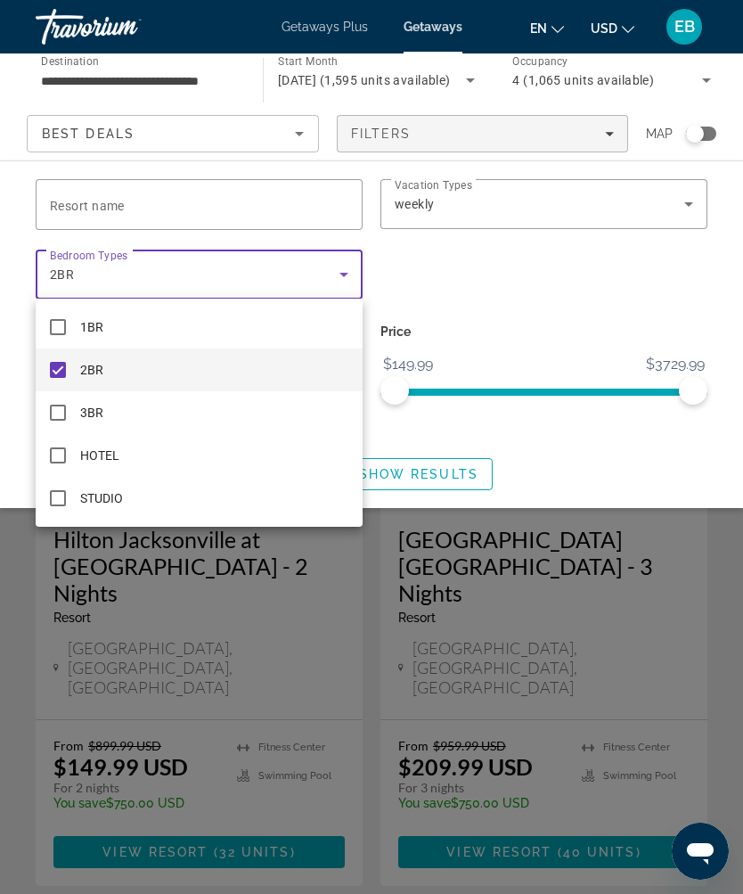
click at [509, 443] on div at bounding box center [371, 447] width 743 height 894
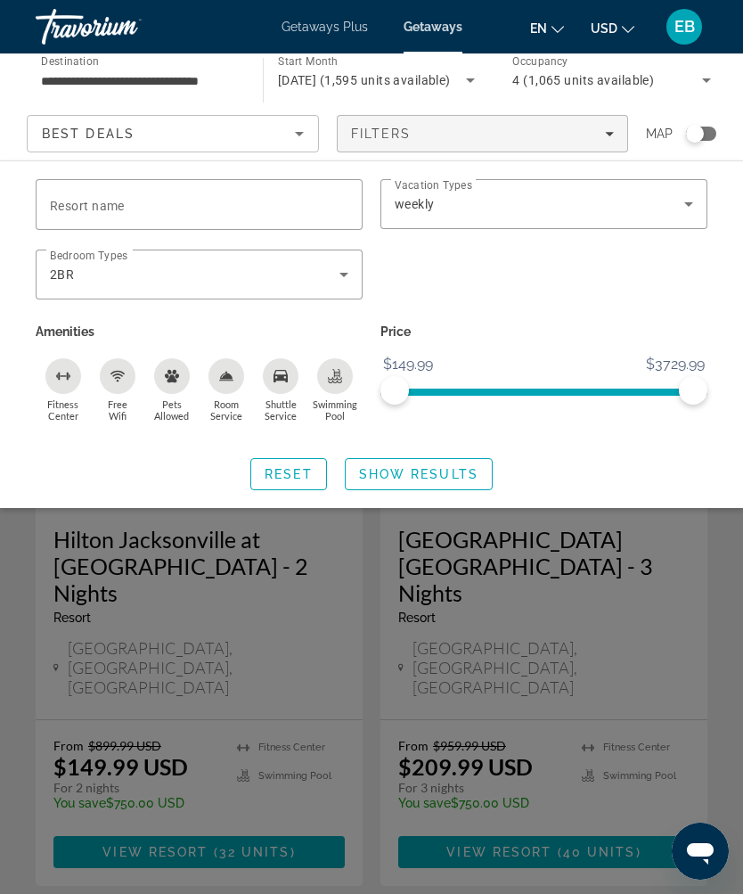
click at [413, 478] on span "Show Results" at bounding box center [418, 474] width 119 height 14
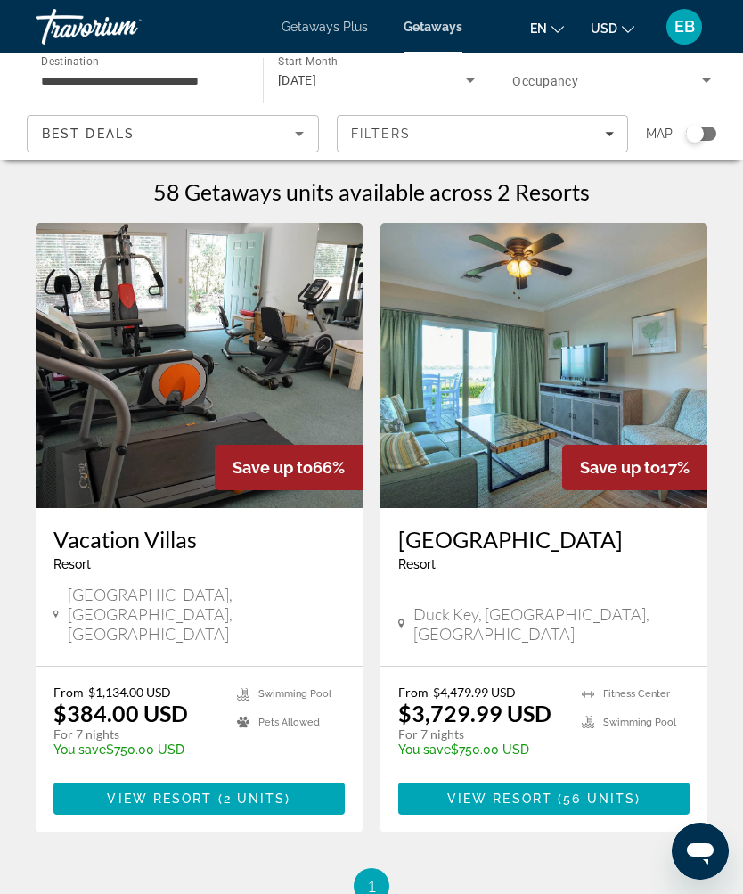
click at [285, 356] on img "Main content" at bounding box center [199, 365] width 327 height 285
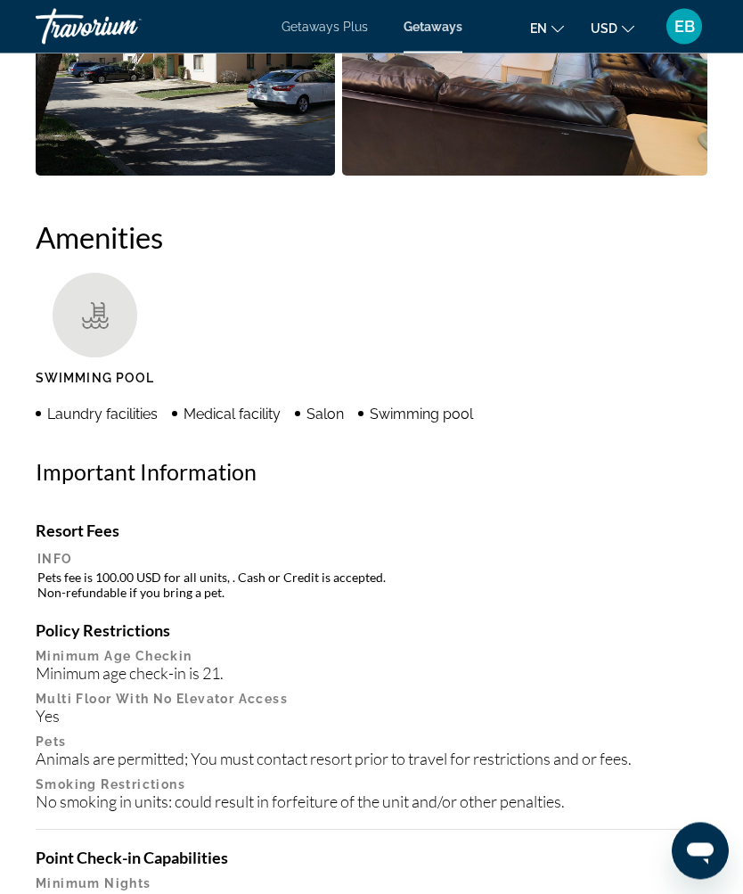
scroll to position [60, 0]
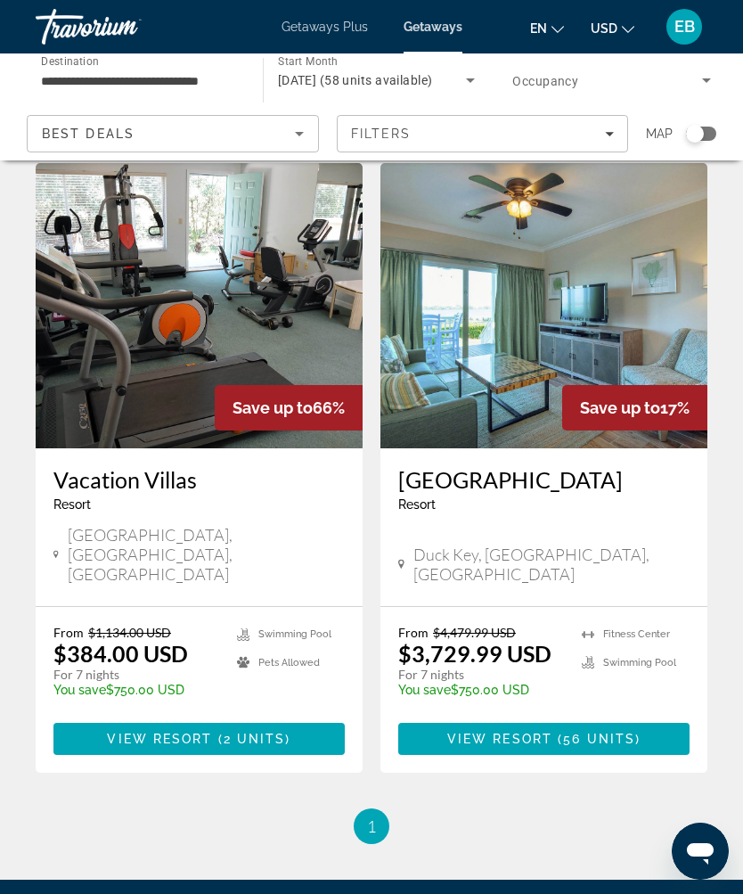
click at [645, 314] on img "Main content" at bounding box center [544, 305] width 327 height 285
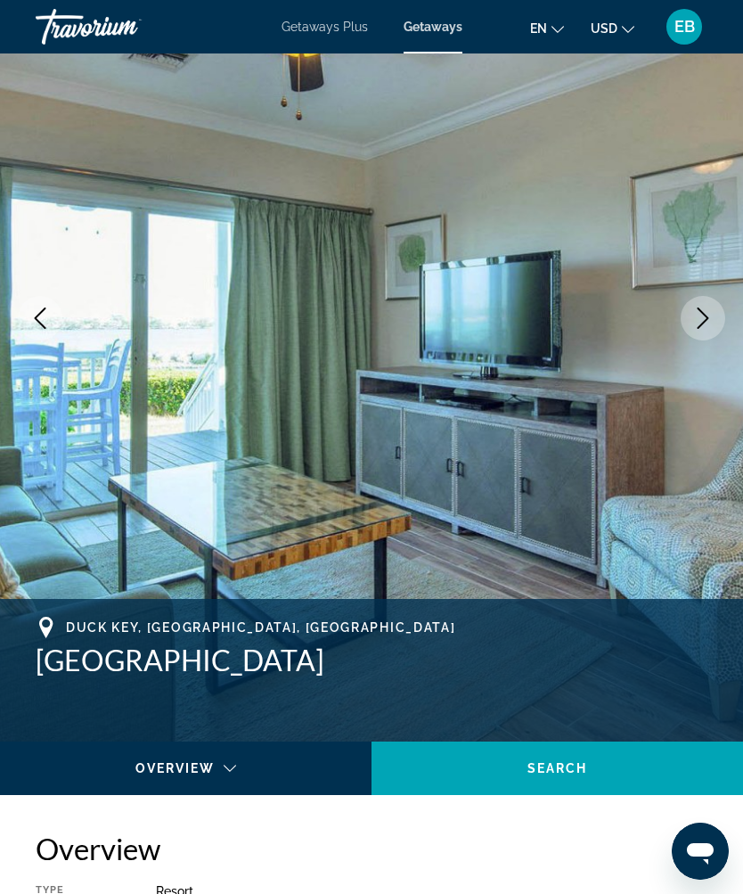
scroll to position [158, 0]
click at [704, 317] on icon "Next image" at bounding box center [702, 318] width 21 height 21
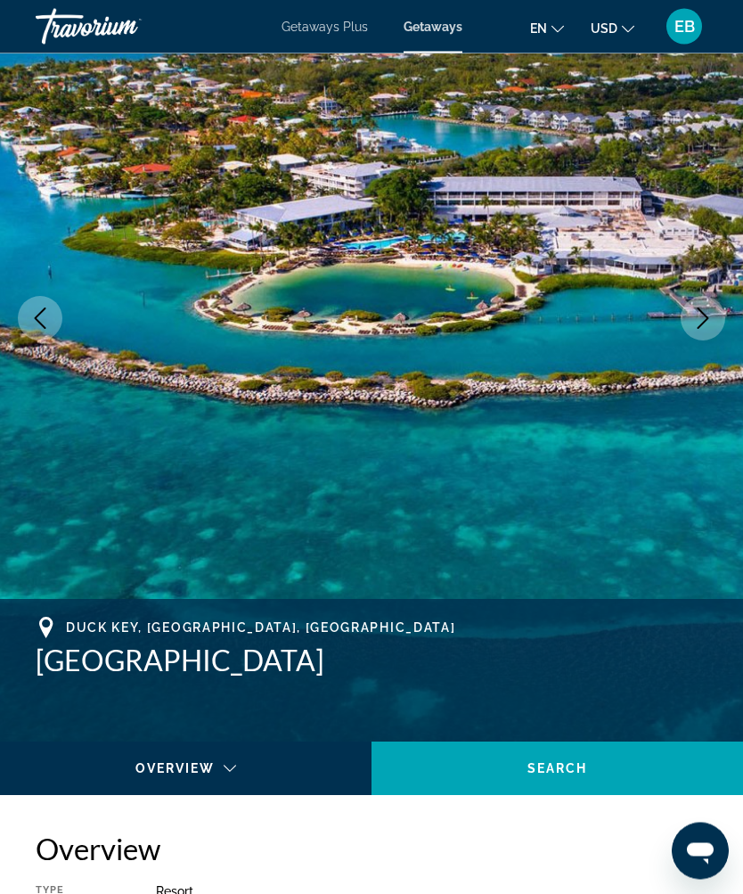
click at [716, 316] on button "Next image" at bounding box center [703, 319] width 45 height 45
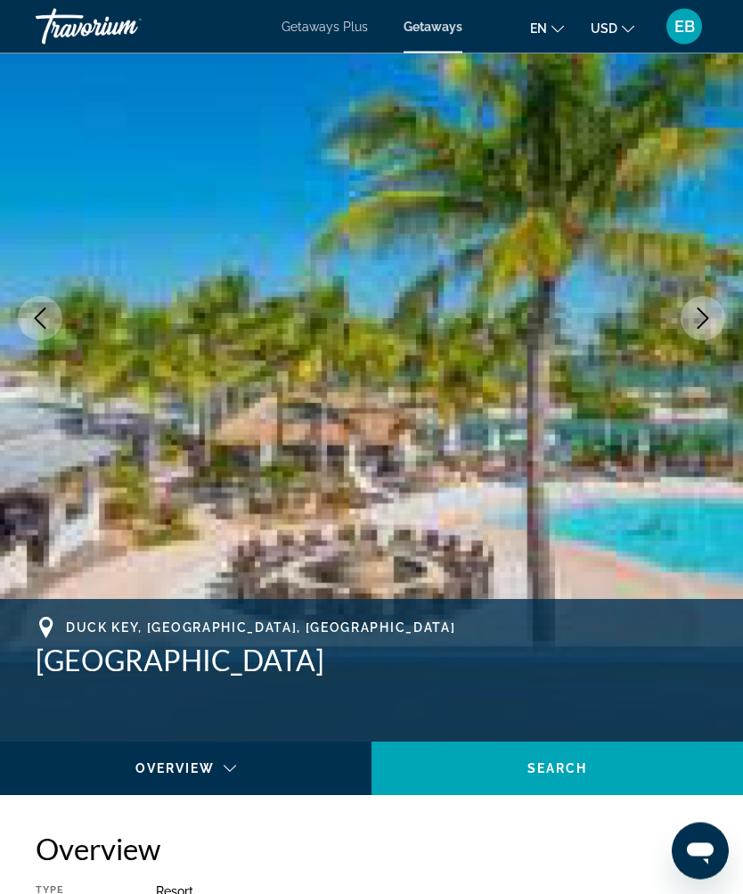
click at [704, 315] on icon "Next image" at bounding box center [704, 318] width 12 height 21
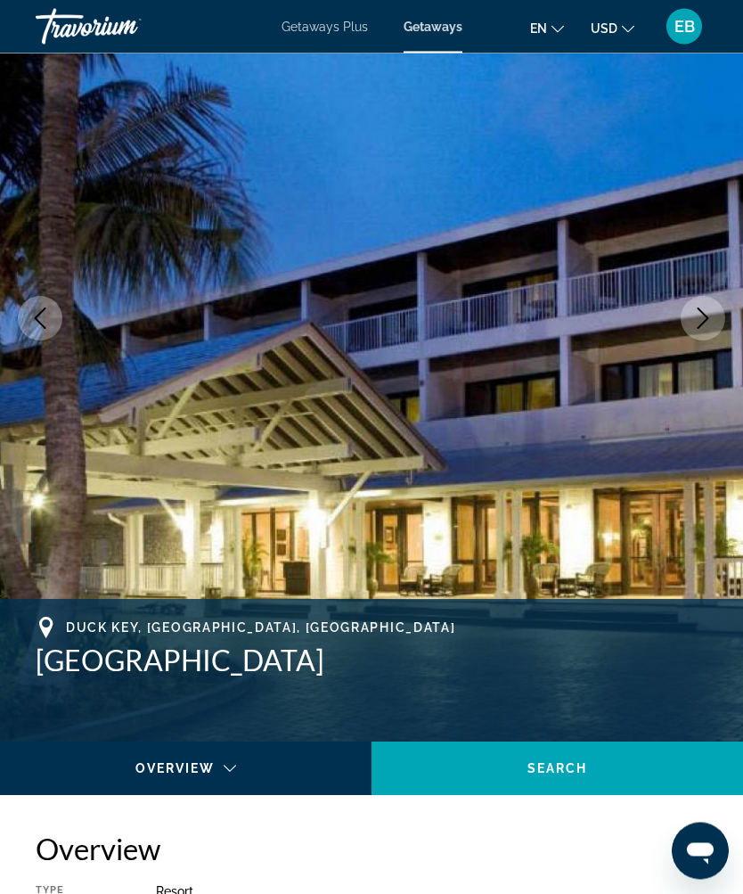
click at [707, 328] on icon "Next image" at bounding box center [702, 318] width 21 height 21
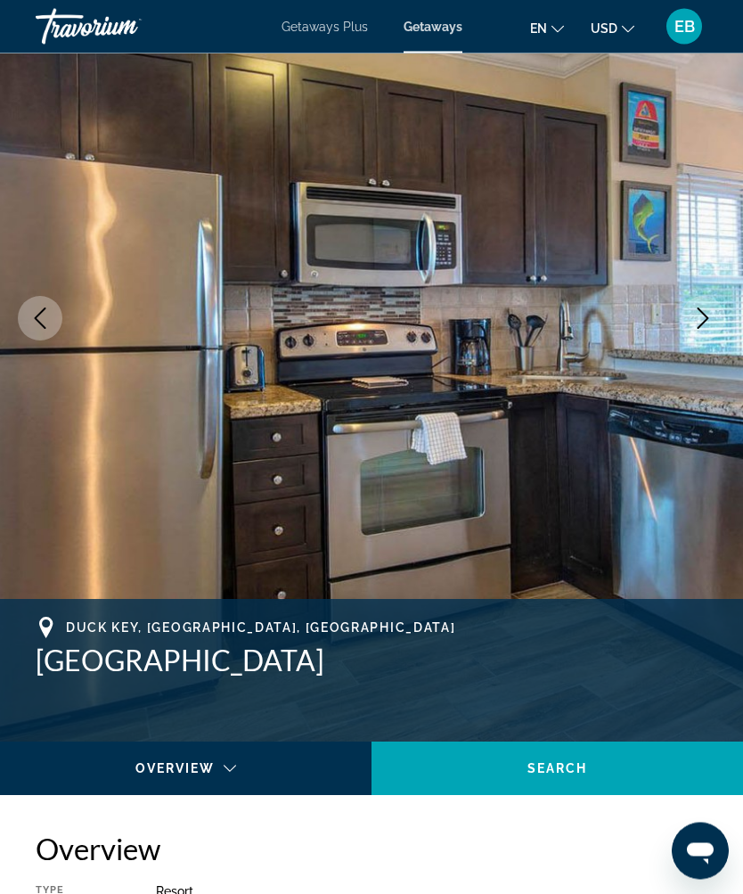
click at [703, 323] on icon "Next image" at bounding box center [704, 318] width 12 height 21
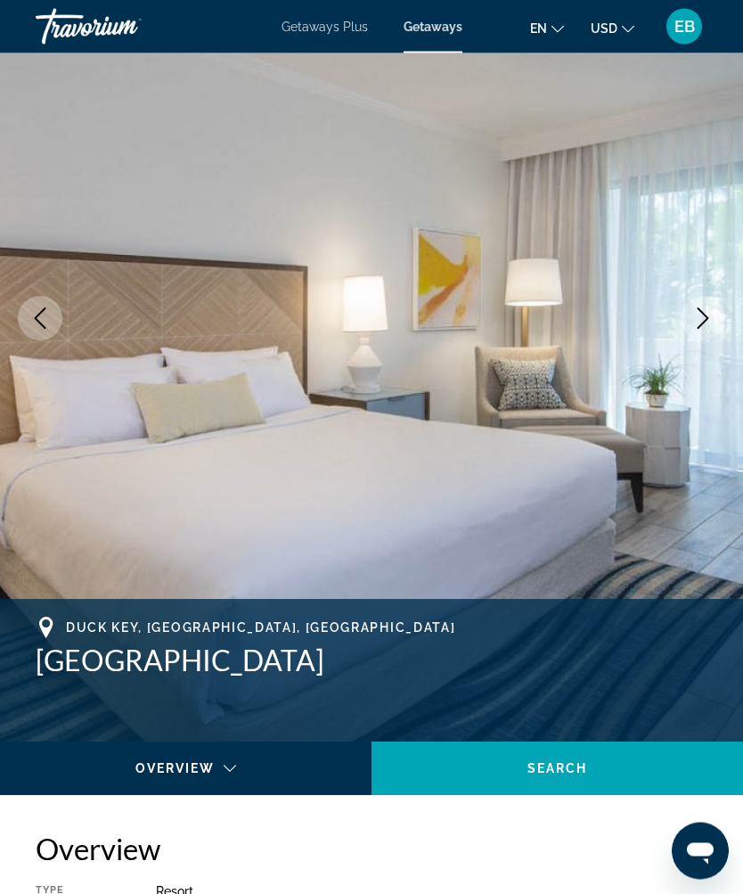
click at [701, 321] on icon "Next image" at bounding box center [702, 318] width 21 height 21
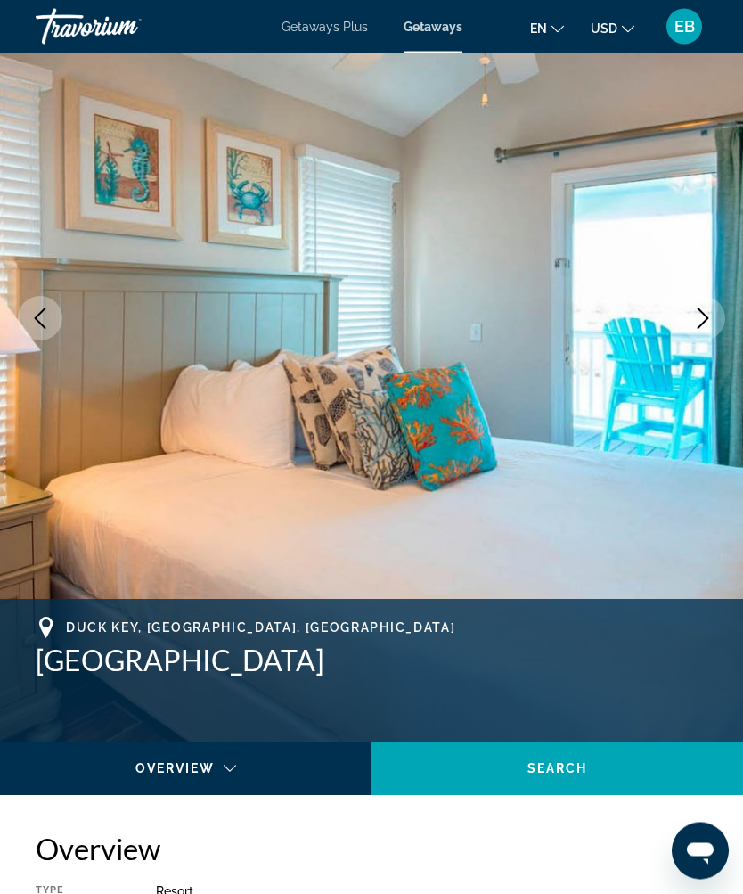
click at [708, 317] on icon "Next image" at bounding box center [702, 318] width 21 height 21
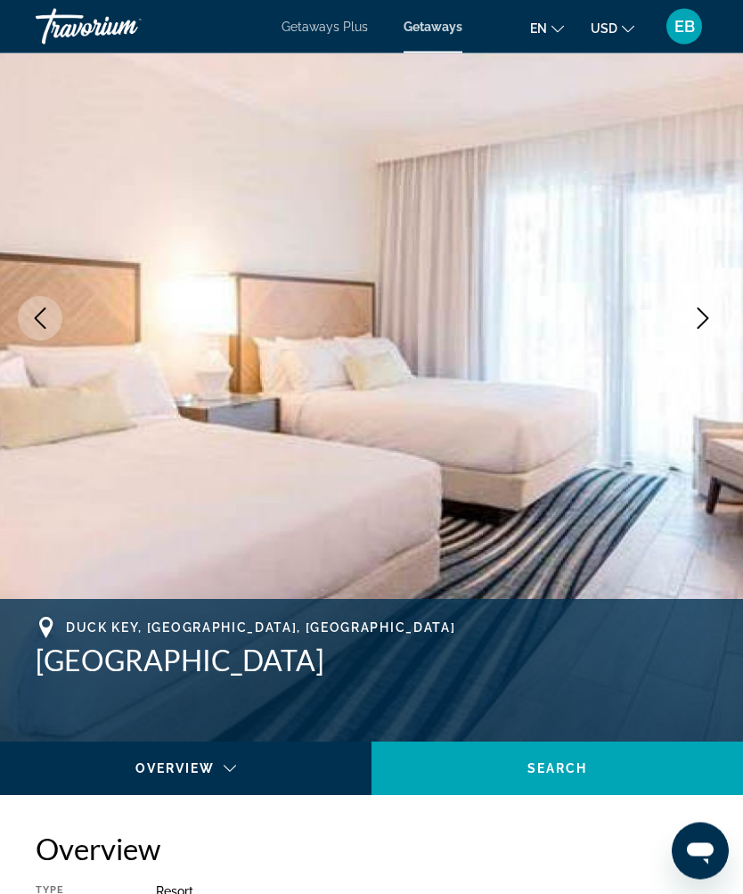
click at [714, 316] on button "Next image" at bounding box center [703, 319] width 45 height 45
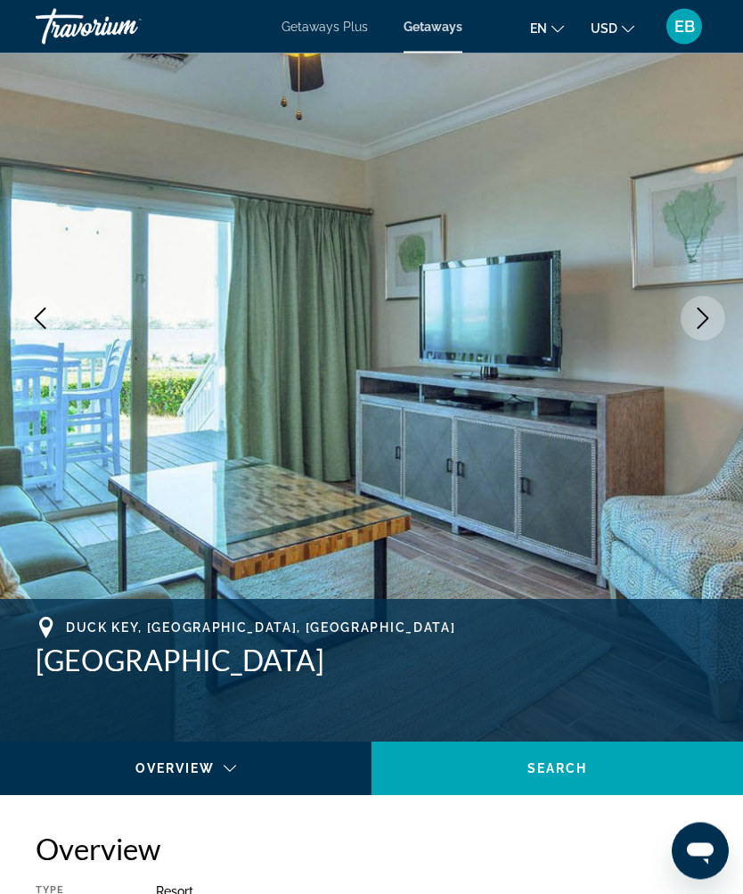
click at [708, 323] on icon "Next image" at bounding box center [702, 318] width 21 height 21
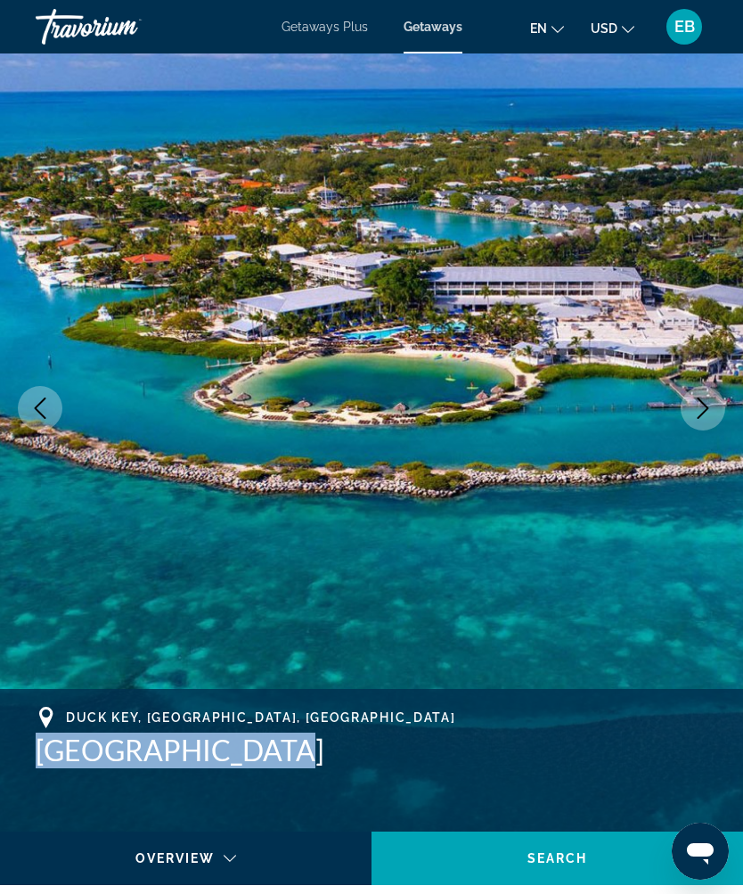
scroll to position [0, 0]
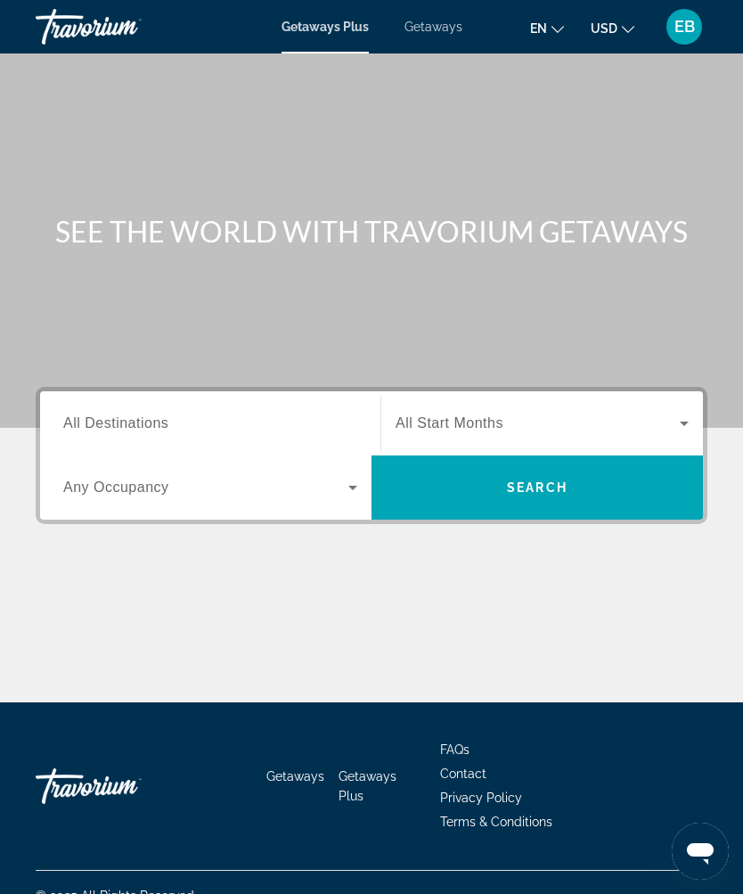
click at [286, 421] on input "Destination All Destinations" at bounding box center [210, 423] width 294 height 21
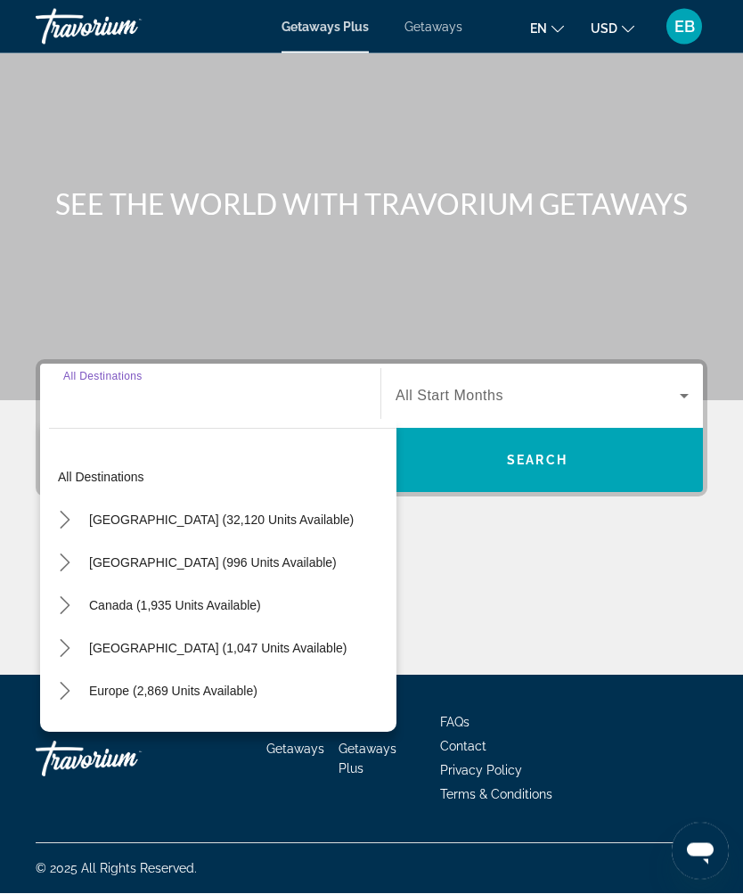
scroll to position [60, 0]
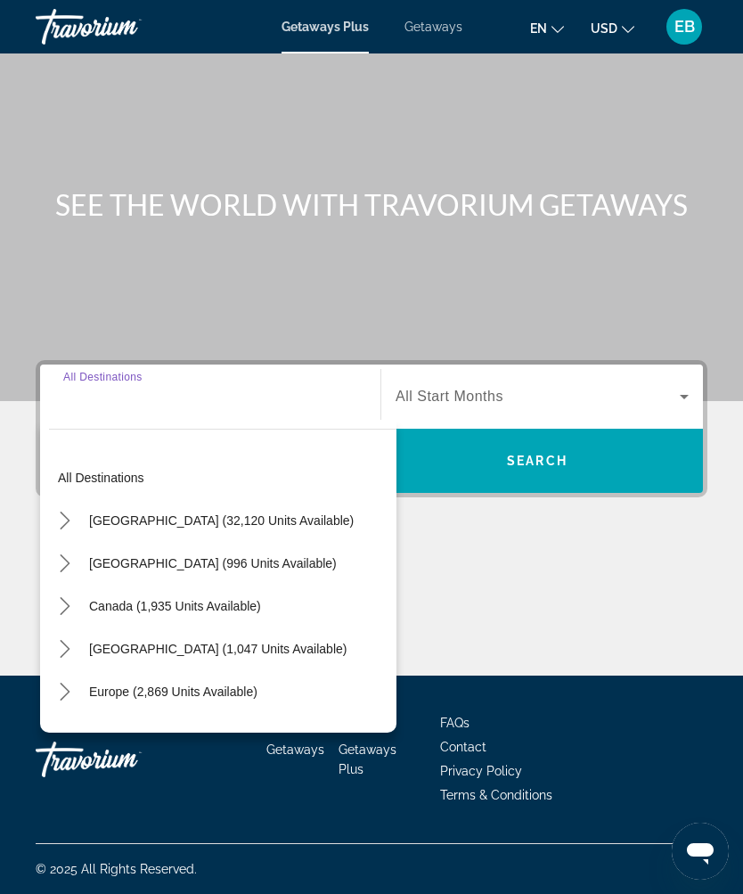
click at [60, 512] on icon "Toggle United States (32,120 units available) submenu" at bounding box center [65, 521] width 18 height 18
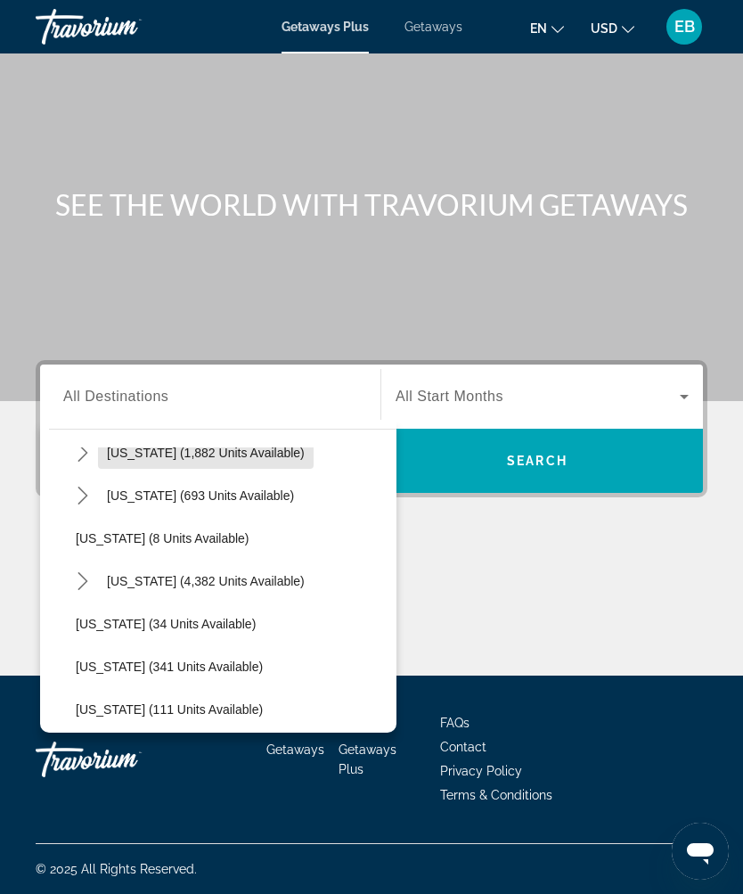
scroll to position [195, 0]
click at [87, 573] on icon "Toggle Florida (4,382 units available) submenu" at bounding box center [83, 582] width 18 height 18
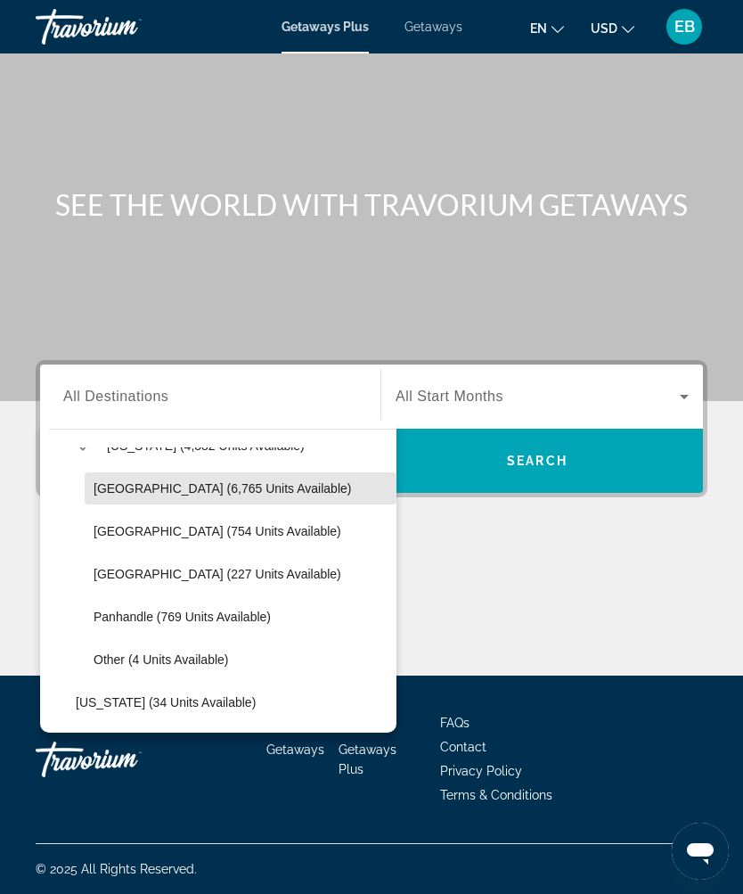
scroll to position [336, 0]
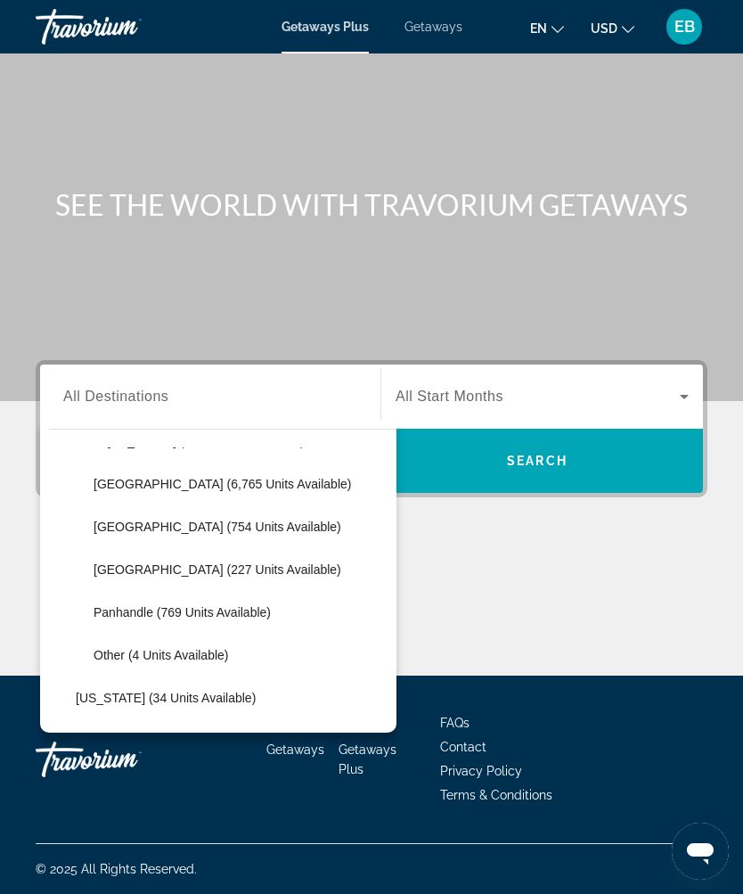
click at [261, 505] on span "Select destination: East Coast (754 units available)" at bounding box center [241, 526] width 312 height 43
type input "**********"
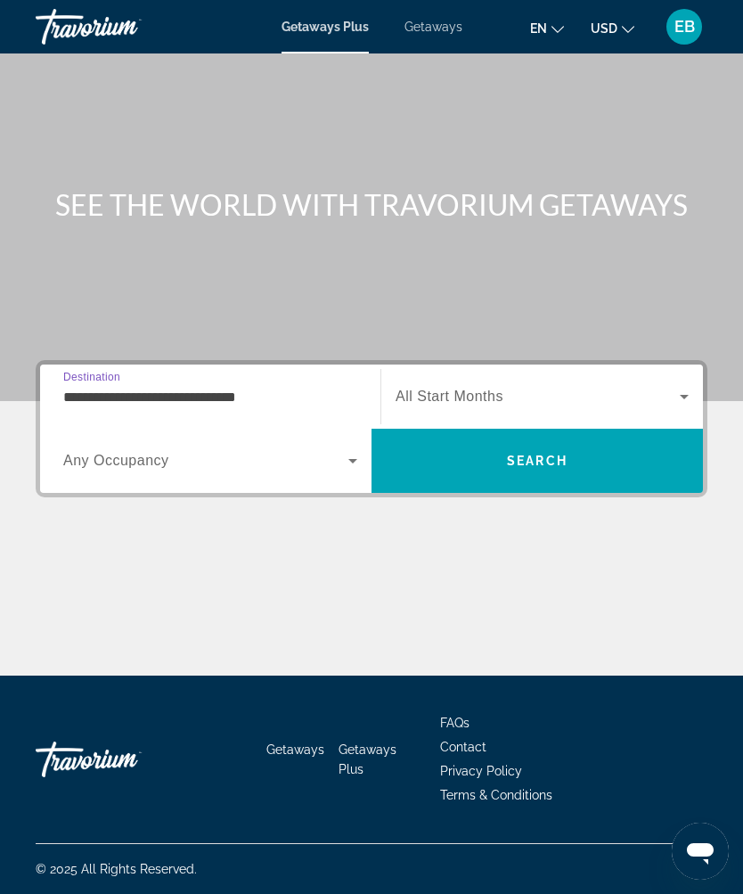
click at [517, 386] on span "Search widget" at bounding box center [538, 396] width 284 height 21
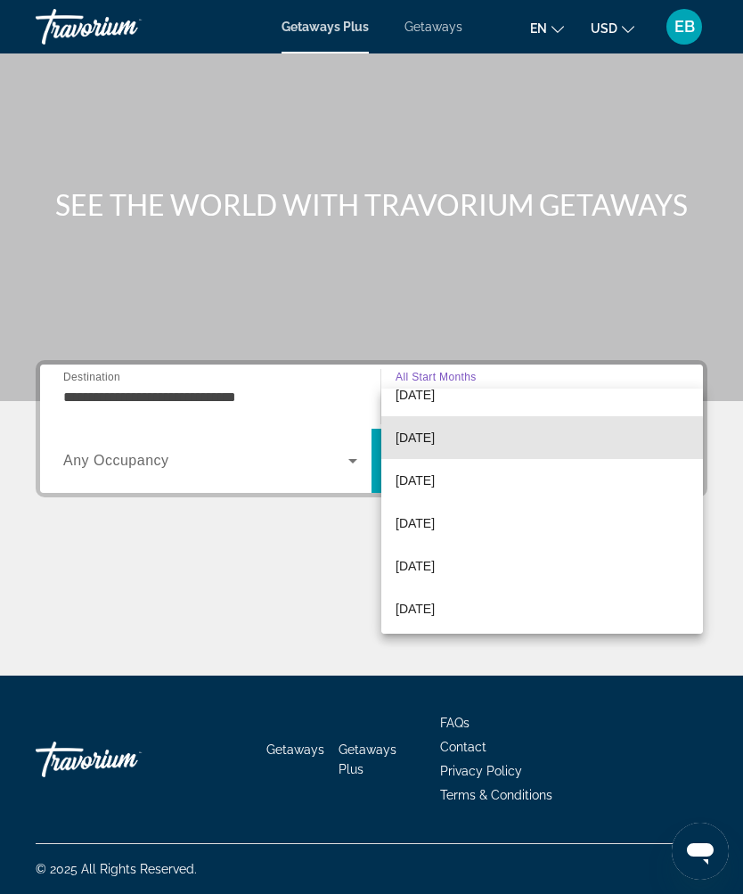
scroll to position [112, 0]
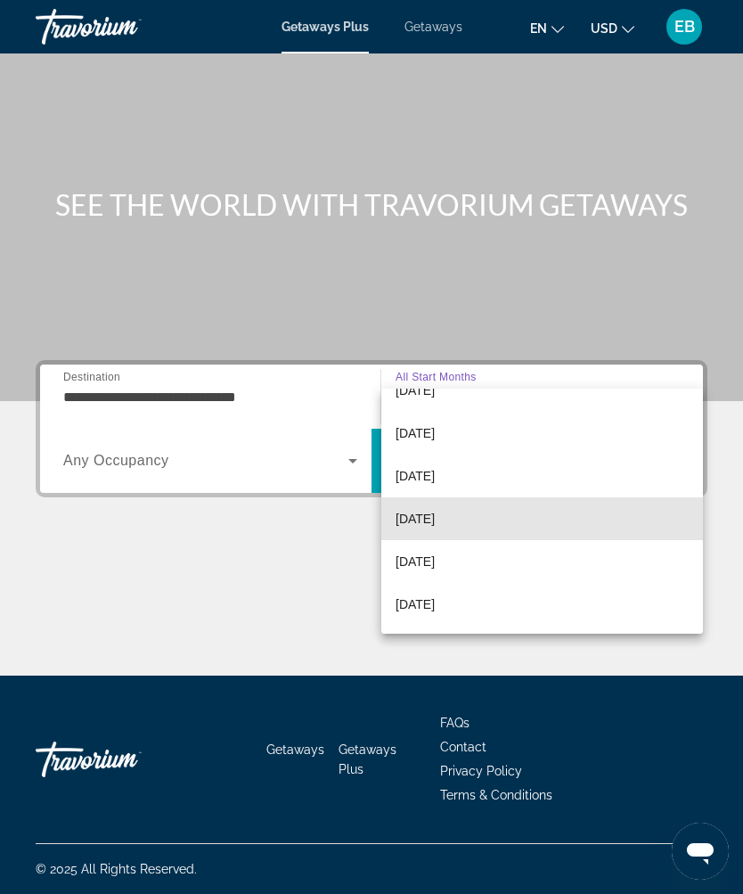
click at [435, 525] on span "[DATE]" at bounding box center [415, 518] width 39 height 21
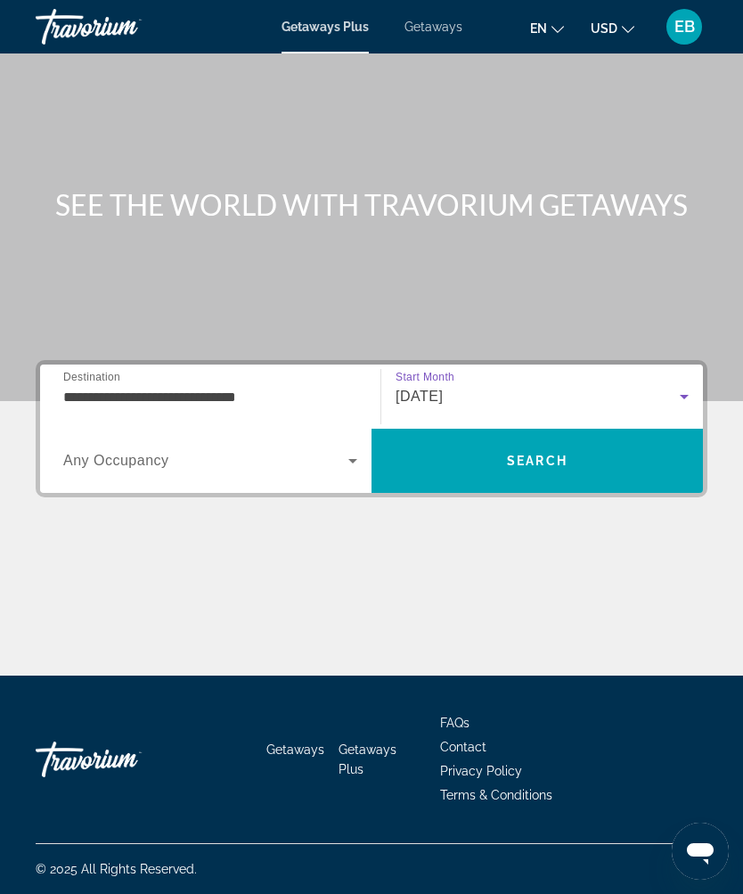
click at [292, 450] on span "Search widget" at bounding box center [205, 460] width 285 height 21
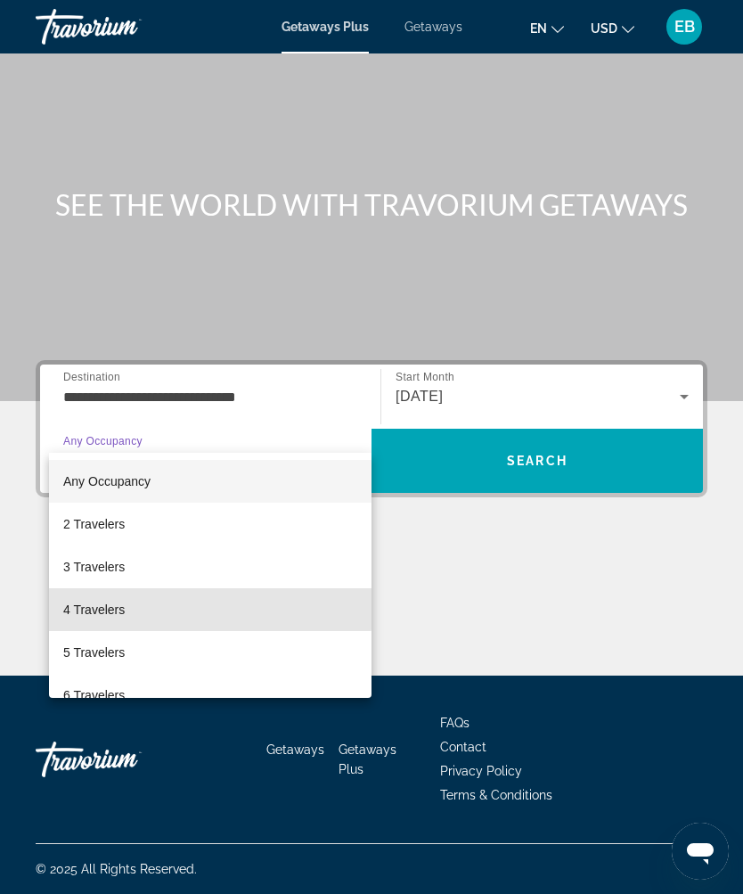
click at [185, 604] on mat-option "4 Travelers" at bounding box center [210, 609] width 323 height 43
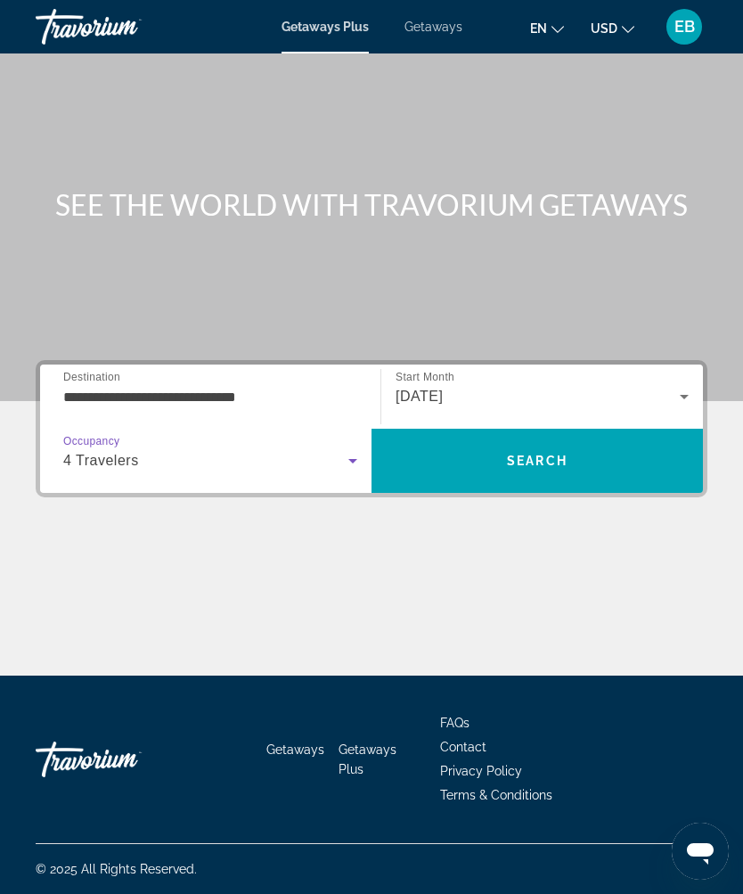
click at [540, 454] on span "Search" at bounding box center [537, 461] width 61 height 14
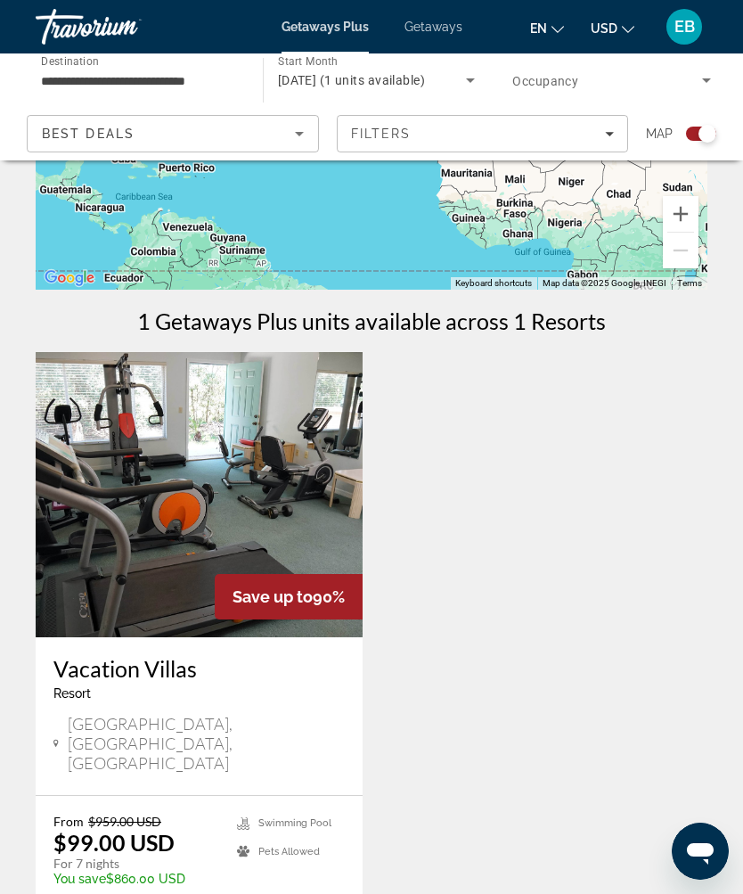
scroll to position [247, 0]
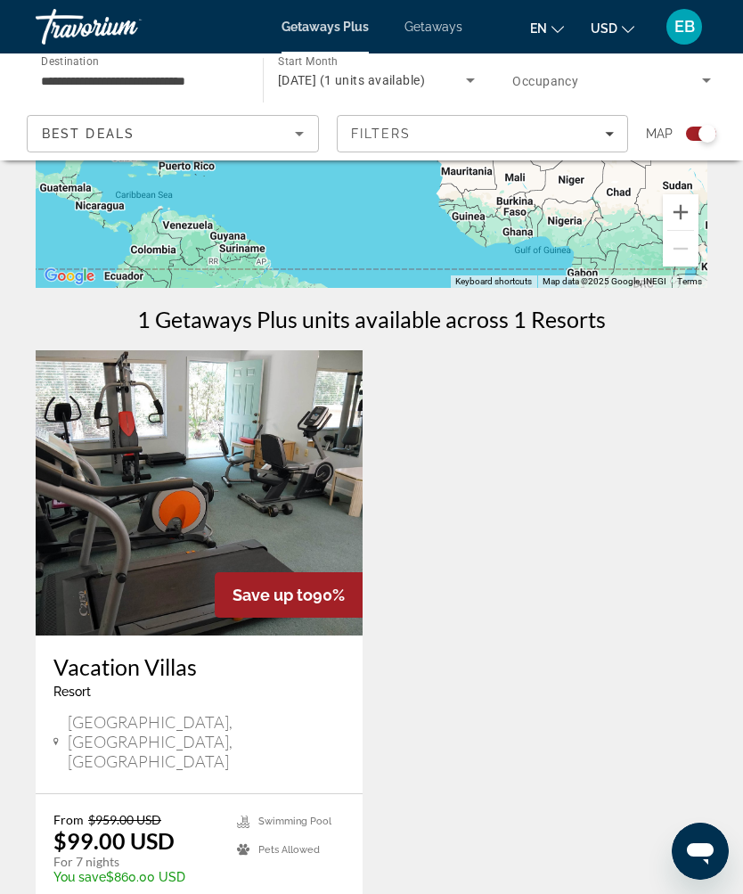
click at [305, 505] on img "Main content" at bounding box center [199, 492] width 327 height 285
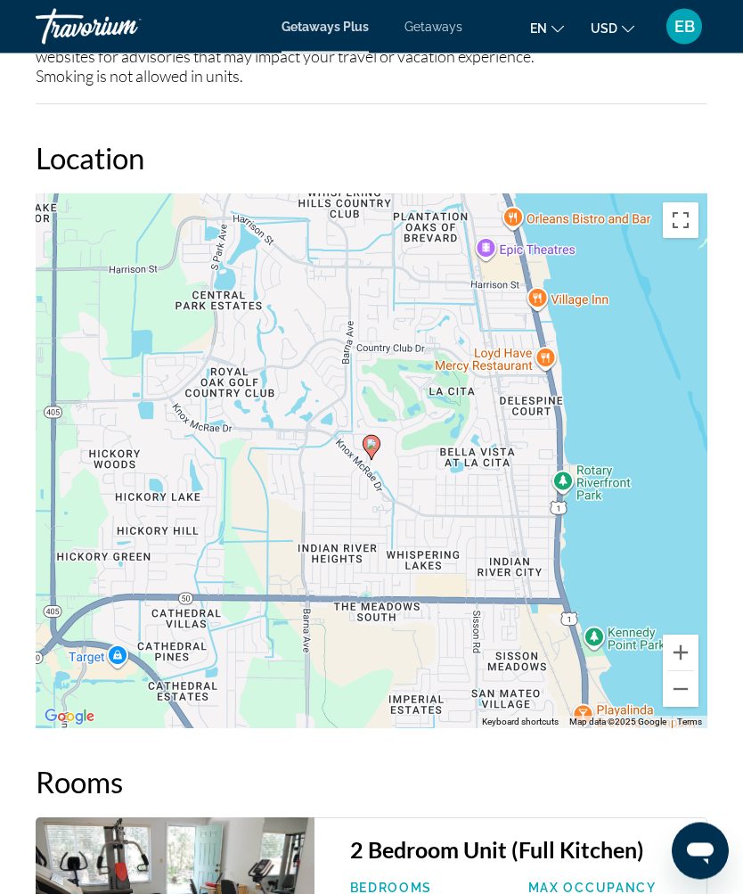
scroll to position [2849, 0]
click at [689, 696] on button "Zoom out" at bounding box center [681, 689] width 36 height 36
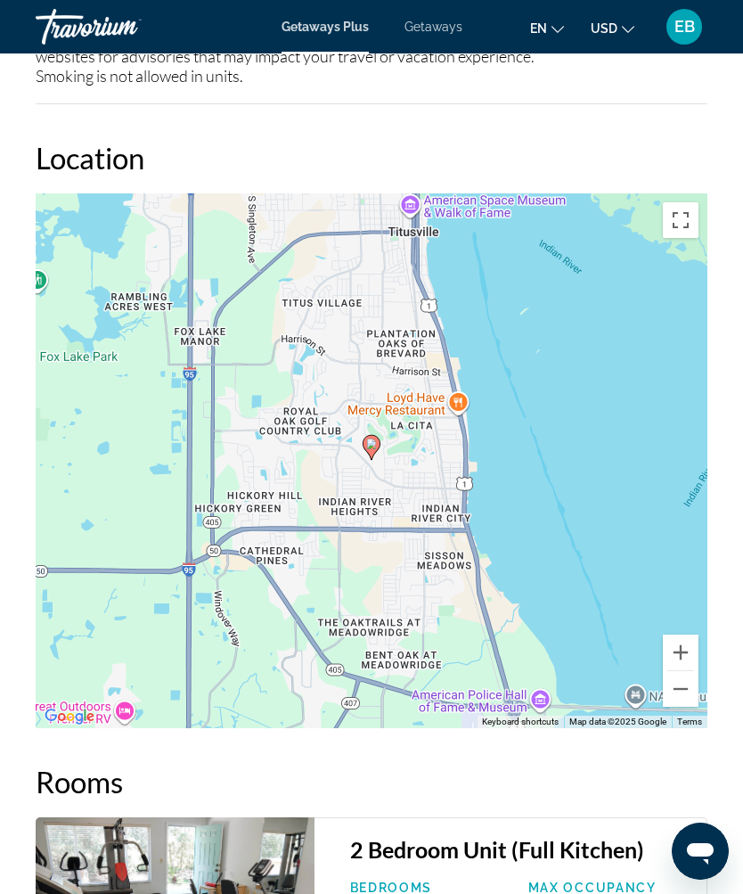
click at [686, 700] on button "Zoom out" at bounding box center [681, 689] width 36 height 36
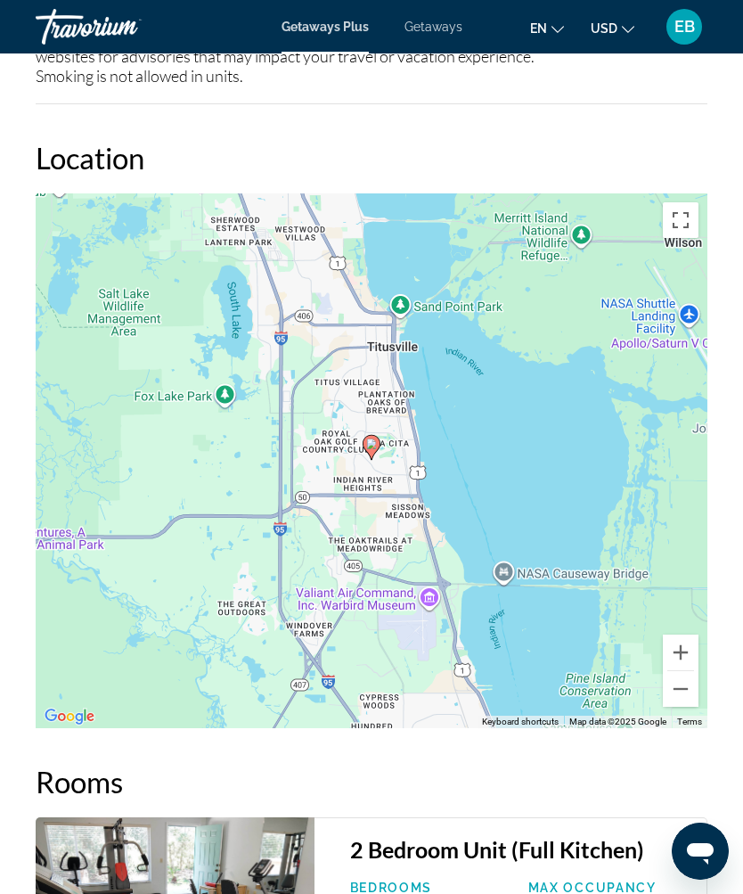
click at [692, 695] on button "Zoom out" at bounding box center [681, 689] width 36 height 36
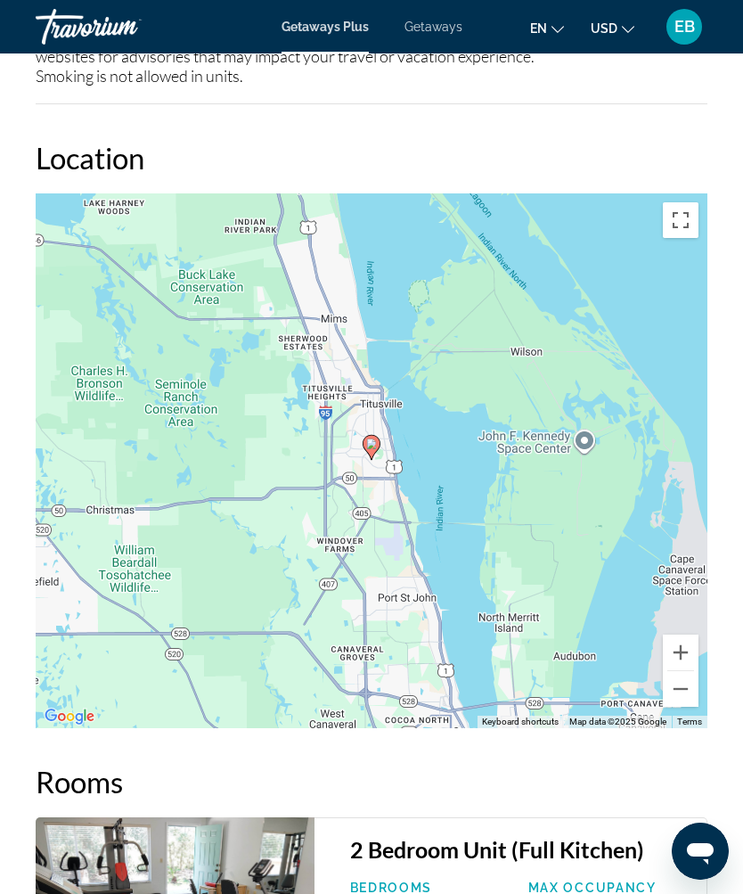
click at [689, 699] on button "Zoom out" at bounding box center [681, 689] width 36 height 36
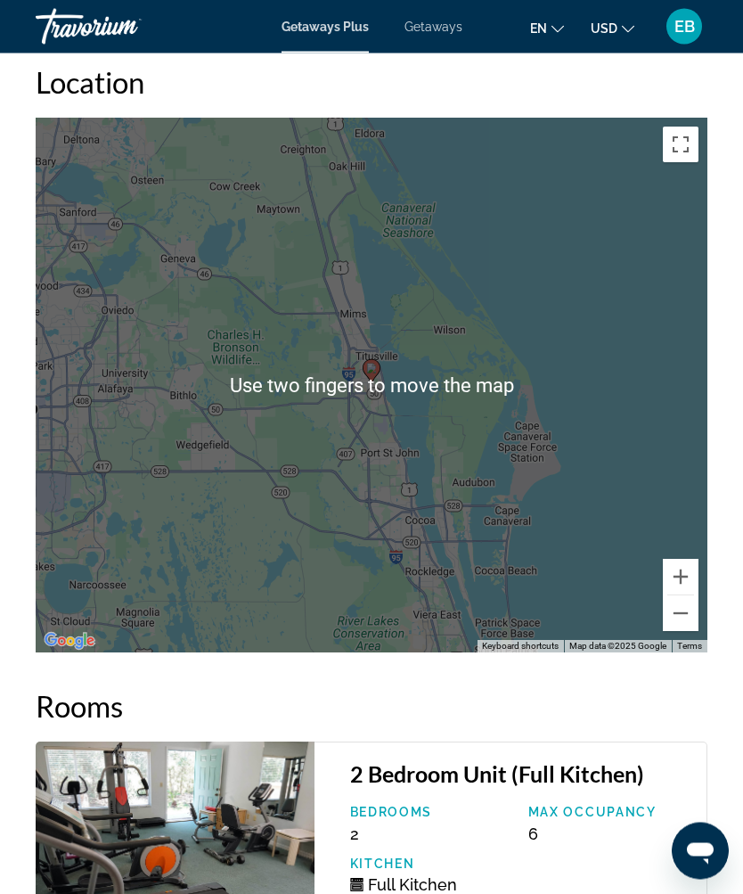
scroll to position [2925, 0]
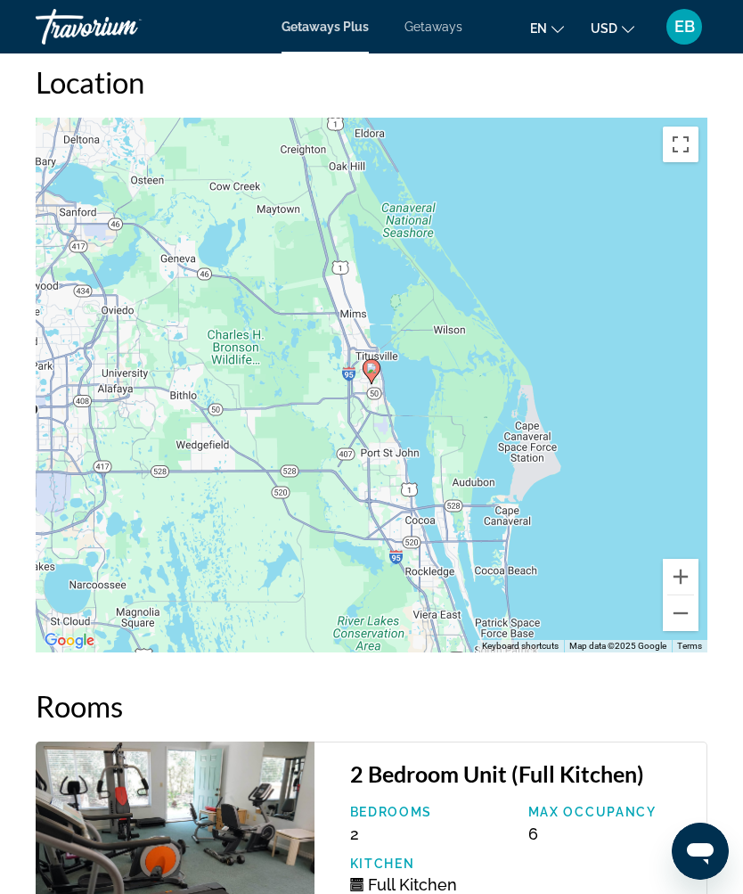
click at [684, 631] on div "To activate drag with keyboard, press Alt + Enter. Once in keyboard drag state,…" at bounding box center [372, 385] width 672 height 535
click at [692, 614] on button "Zoom out" at bounding box center [681, 613] width 36 height 36
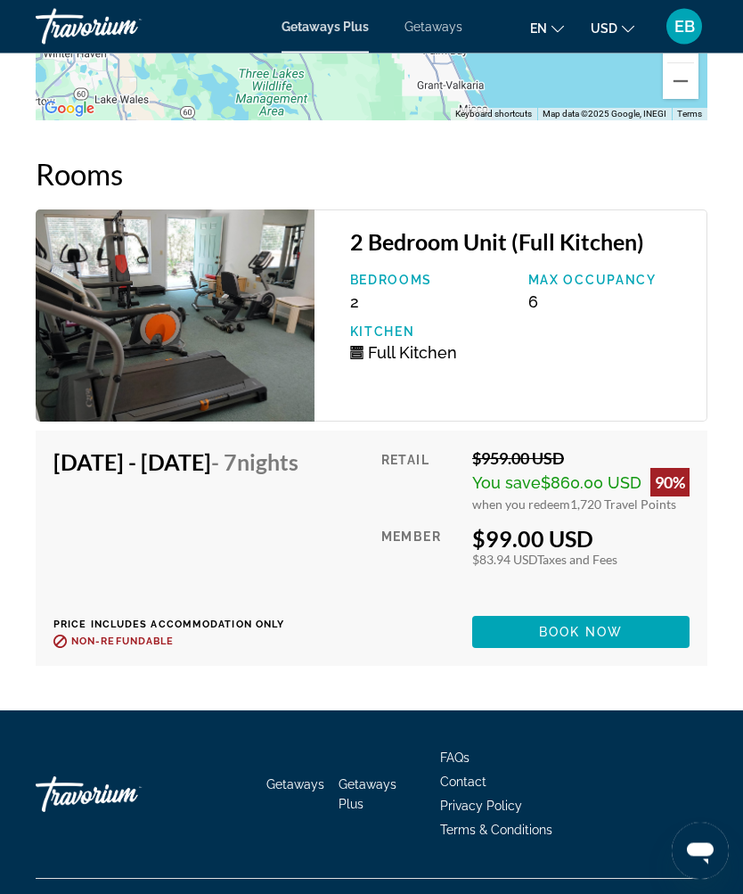
scroll to position [3456, 0]
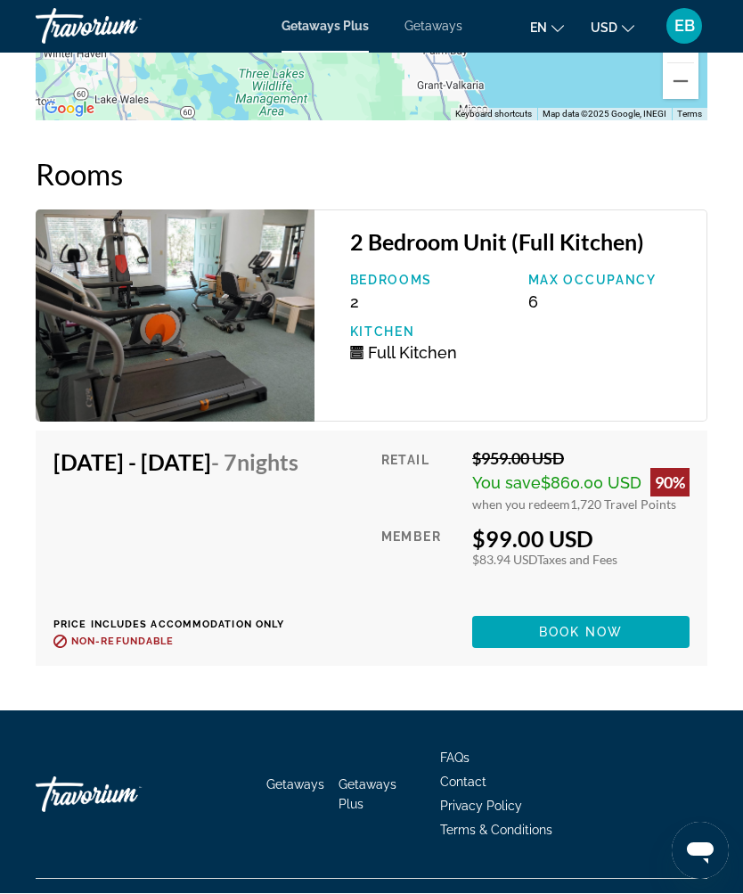
click at [639, 654] on span "Main content" at bounding box center [580, 632] width 217 height 43
